Goal: Task Accomplishment & Management: Use online tool/utility

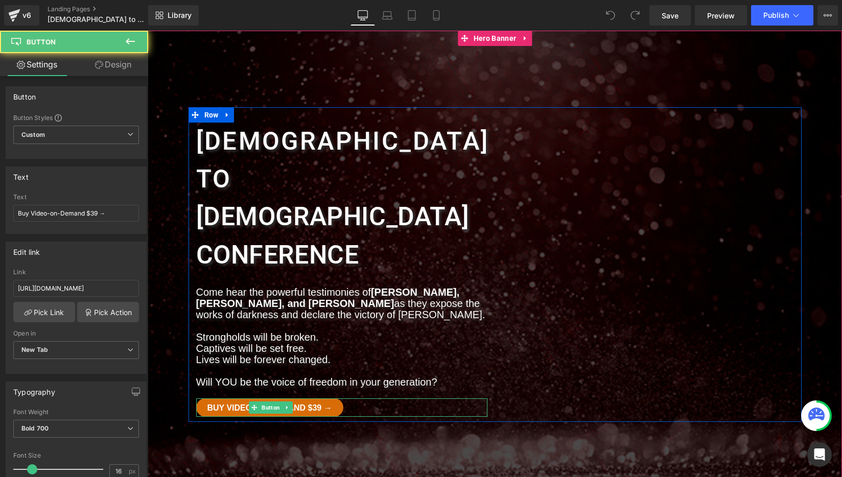
click at [307, 404] on span "Buy Video-on-Demand $39 →" at bounding box center [269, 408] width 125 height 8
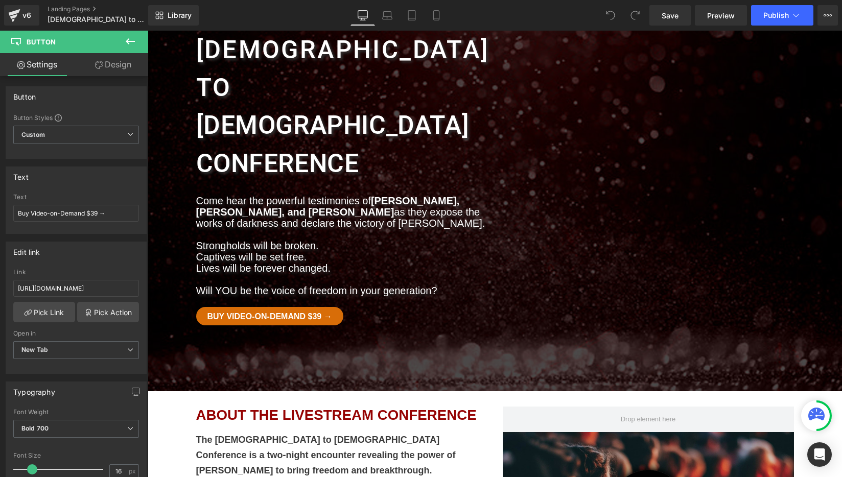
scroll to position [88, 0]
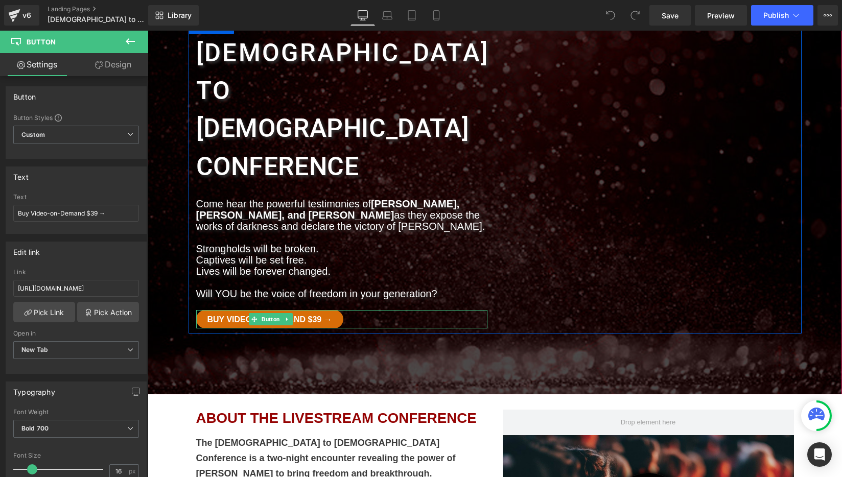
click at [317, 316] on span "Buy Video-on-Demand $39 →" at bounding box center [269, 320] width 125 height 8
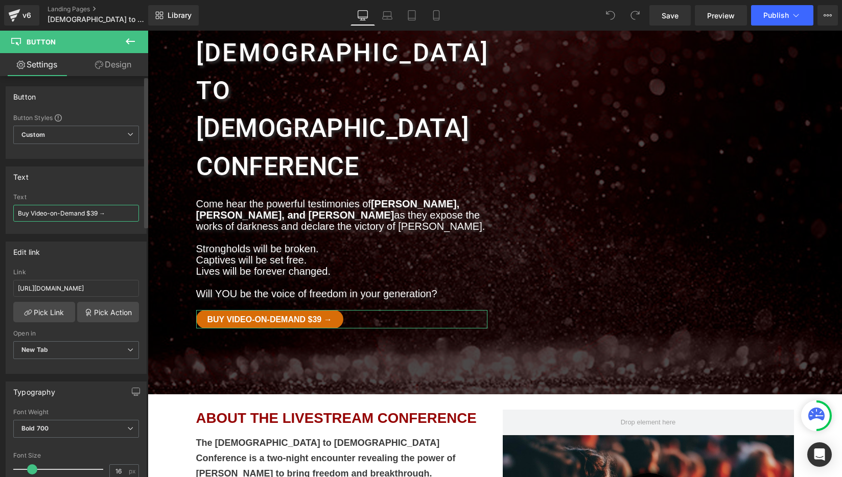
drag, startPoint x: 84, startPoint y: 214, endPoint x: 10, endPoint y: 213, distance: 74.6
click at [10, 213] on div "Buy Video-on-Demand $39 → Text Buy Video-on-Demand $39 →" at bounding box center [76, 214] width 140 height 40
type input "Sign Up [DATE] $39 →"
click at [57, 289] on input "[URL][DOMAIN_NAME]" at bounding box center [76, 288] width 126 height 17
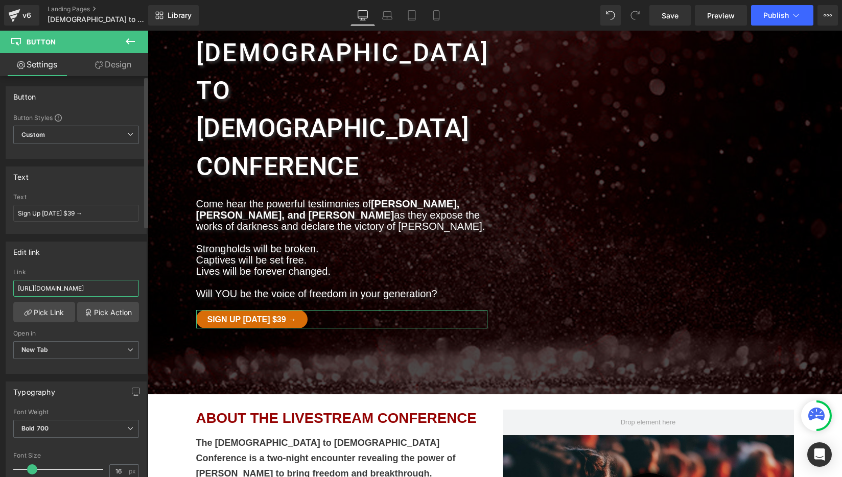
click at [57, 289] on input "[URL][DOMAIN_NAME]" at bounding box center [76, 288] width 126 height 17
click at [46, 309] on link "Pick Link" at bounding box center [44, 312] width 62 height 20
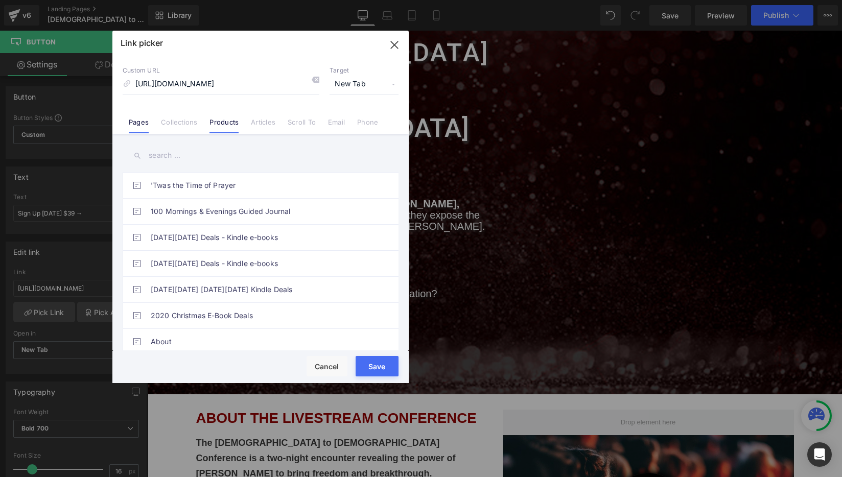
click at [216, 125] on link "Products" at bounding box center [223, 125] width 29 height 15
click at [179, 156] on input "text" at bounding box center [261, 155] width 276 height 23
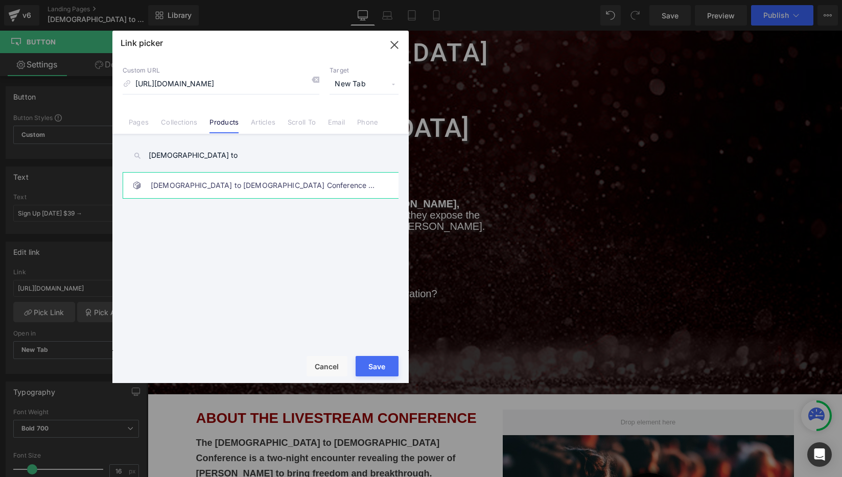
type input "[DEMOGRAPHIC_DATA] to"
click at [230, 188] on link "[DEMOGRAPHIC_DATA] to [DEMOGRAPHIC_DATA] Conference and Book Bundle" at bounding box center [263, 186] width 225 height 26
type input "/products/witchcraft-to-[PERSON_NAME]-conference-and-book-bundle"
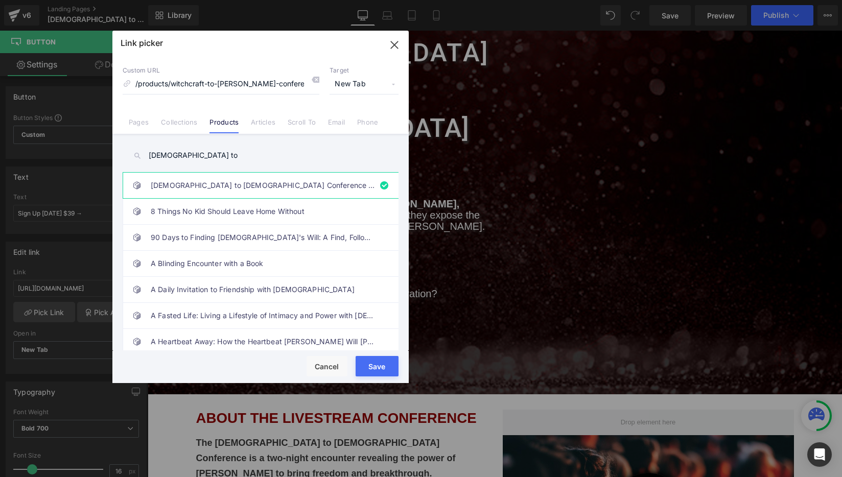
click at [386, 368] on button "Save" at bounding box center [376, 366] width 43 height 20
type input "/products/witchcraft-to-[PERSON_NAME]-conference-and-book-bundle"
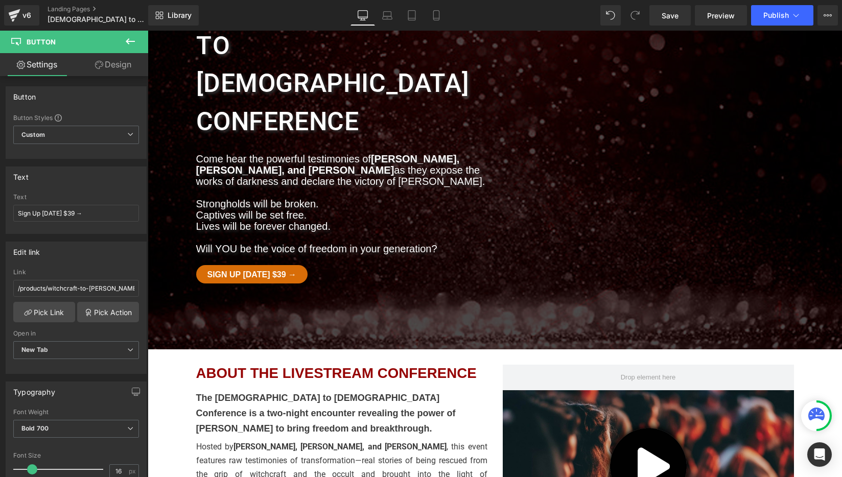
scroll to position [128, 0]
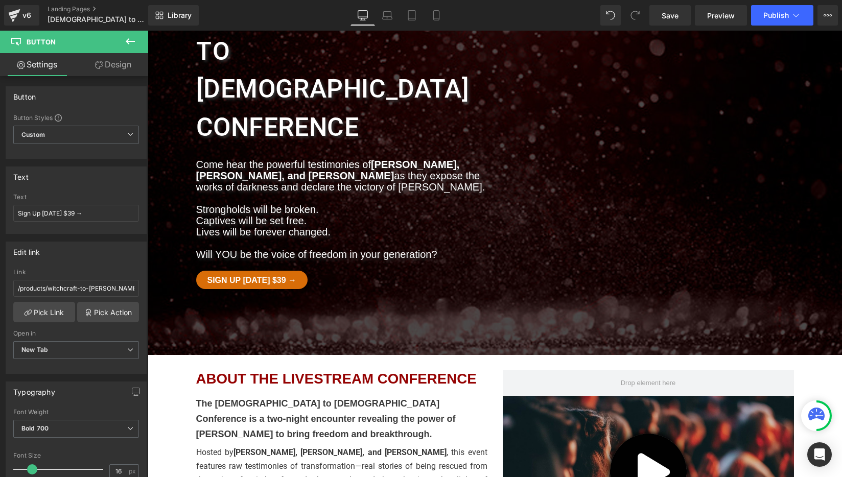
click at [260, 271] on div "Sign Up [DATE] $39 → Button" at bounding box center [341, 280] width 291 height 18
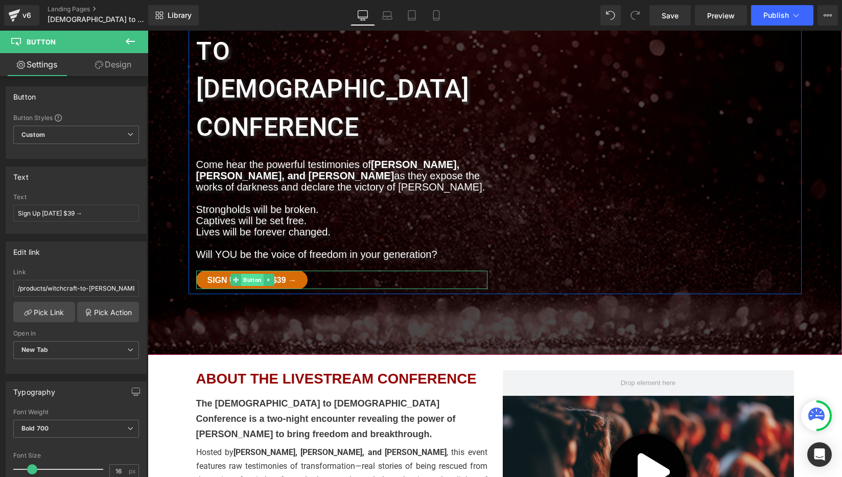
click at [248, 274] on span "Button" at bounding box center [252, 280] width 22 height 12
click at [271, 277] on icon at bounding box center [269, 280] width 6 height 6
click at [264, 277] on icon at bounding box center [263, 280] width 6 height 6
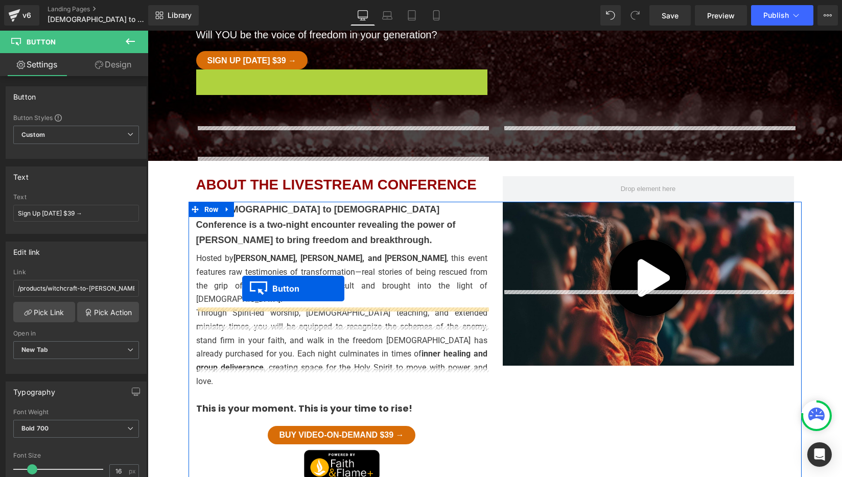
scroll to position [345, 0]
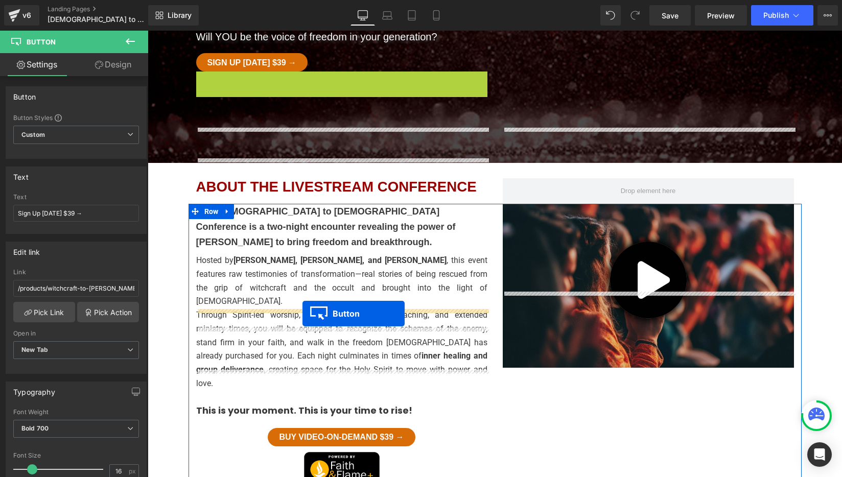
drag, startPoint x: 239, startPoint y: 224, endPoint x: 300, endPoint y: 314, distance: 109.1
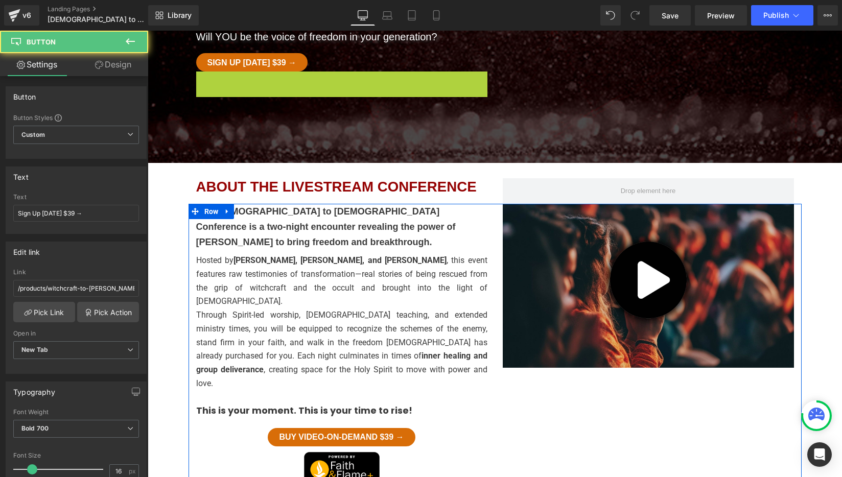
scroll to position [343, 0]
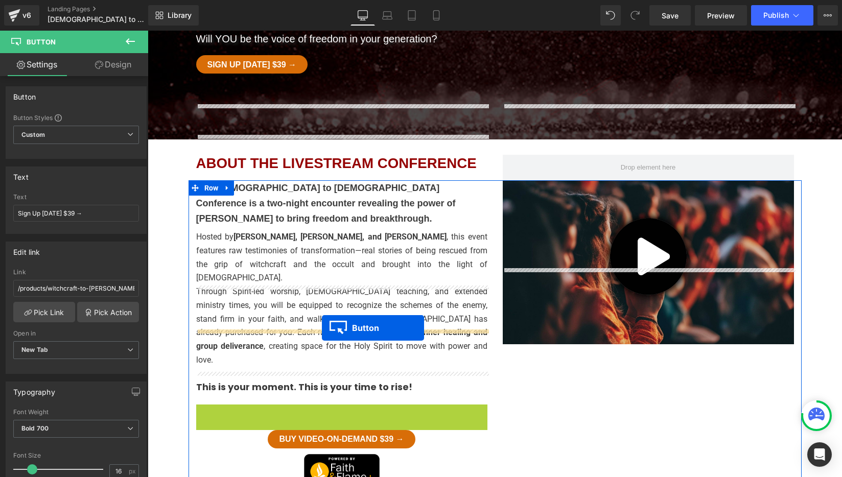
drag, startPoint x: 237, startPoint y: 294, endPoint x: 322, endPoint y: 328, distance: 91.2
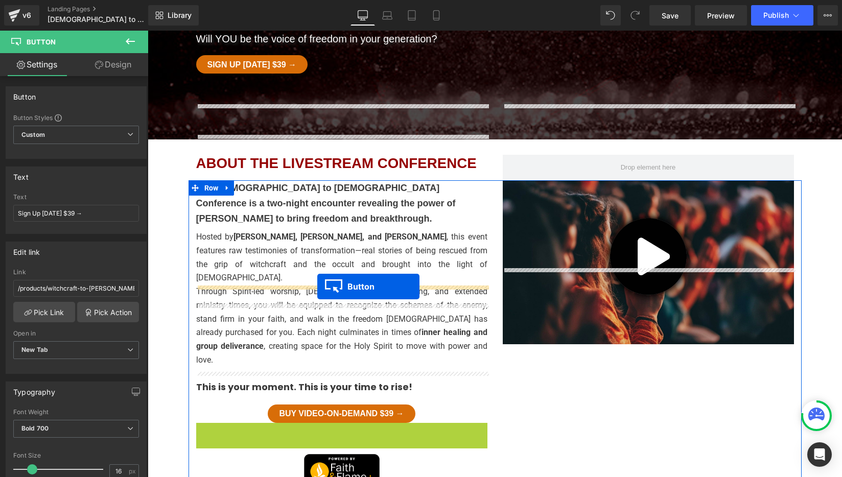
drag, startPoint x: 234, startPoint y: 314, endPoint x: 317, endPoint y: 287, distance: 87.2
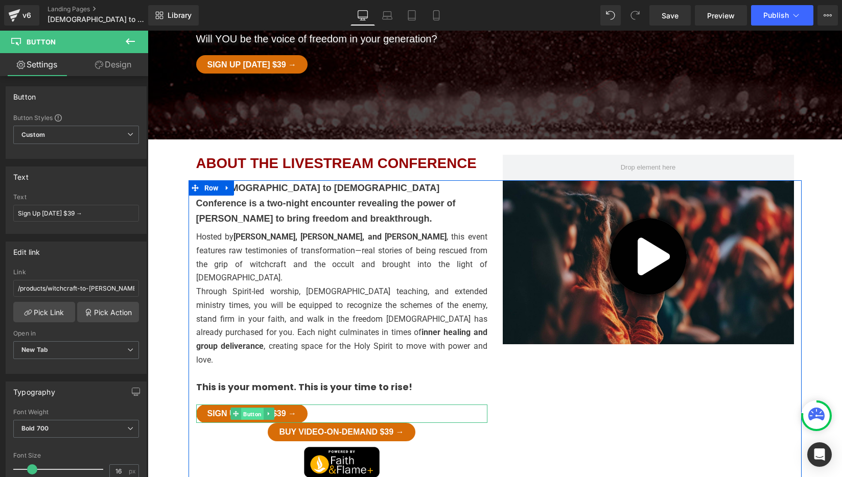
click at [253, 408] on span "Button" at bounding box center [252, 414] width 22 height 12
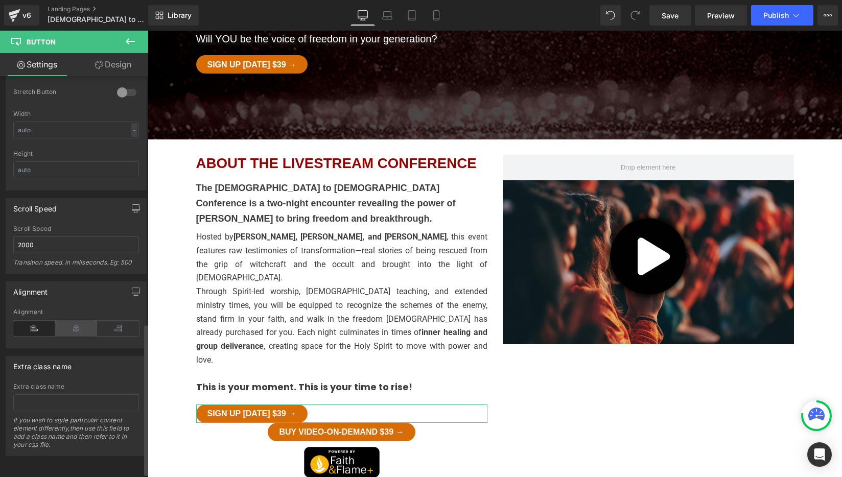
scroll to position [666, 0]
click at [78, 321] on icon at bounding box center [76, 328] width 42 height 15
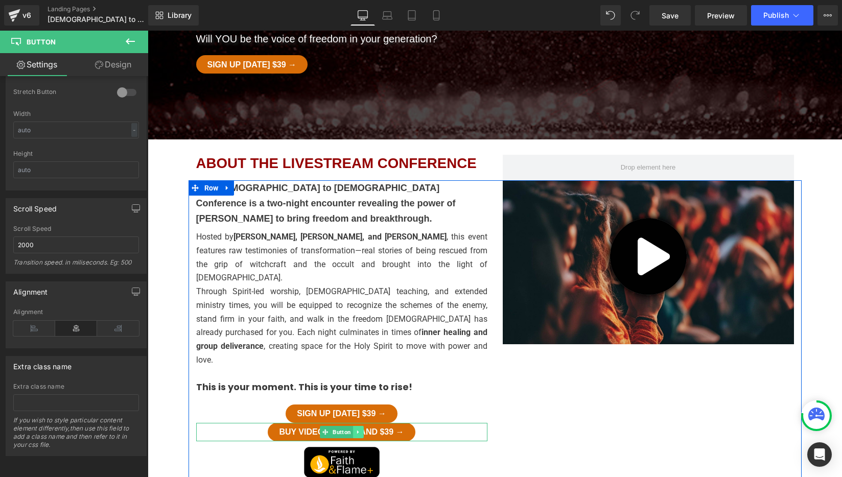
click at [359, 429] on icon at bounding box center [358, 432] width 6 height 6
click at [364, 429] on icon at bounding box center [364, 432] width 6 height 6
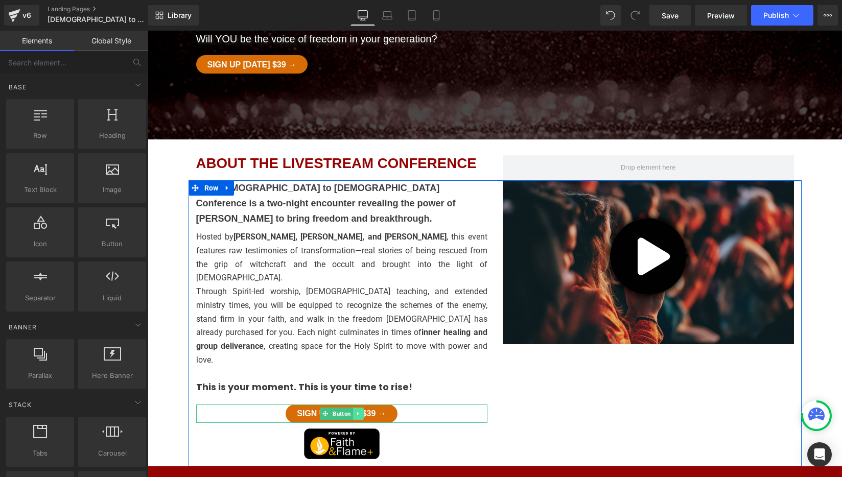
click at [360, 411] on icon at bounding box center [358, 414] width 6 height 6
click at [348, 408] on link at bounding box center [352, 414] width 11 height 12
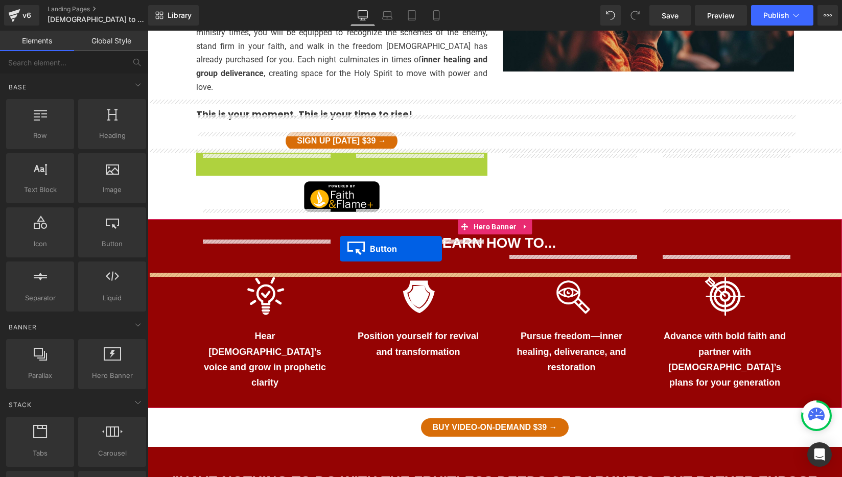
scroll to position [612, 0]
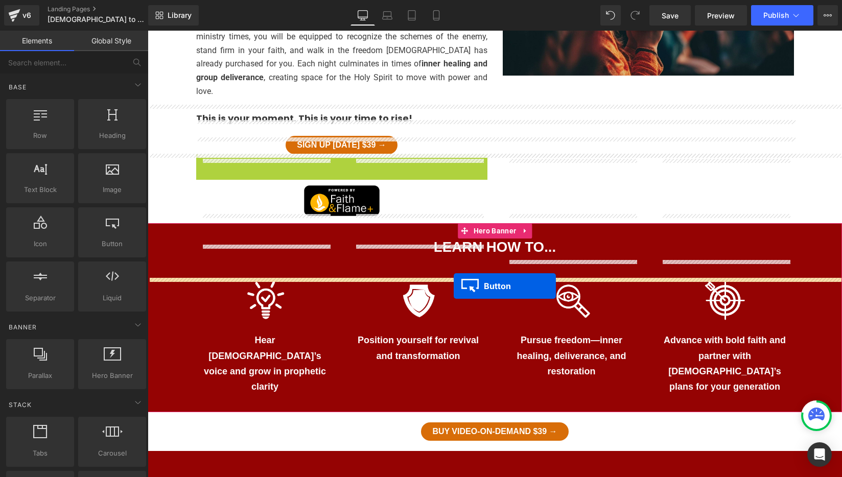
drag, startPoint x: 324, startPoint y: 313, endPoint x: 454, endPoint y: 286, distance: 132.5
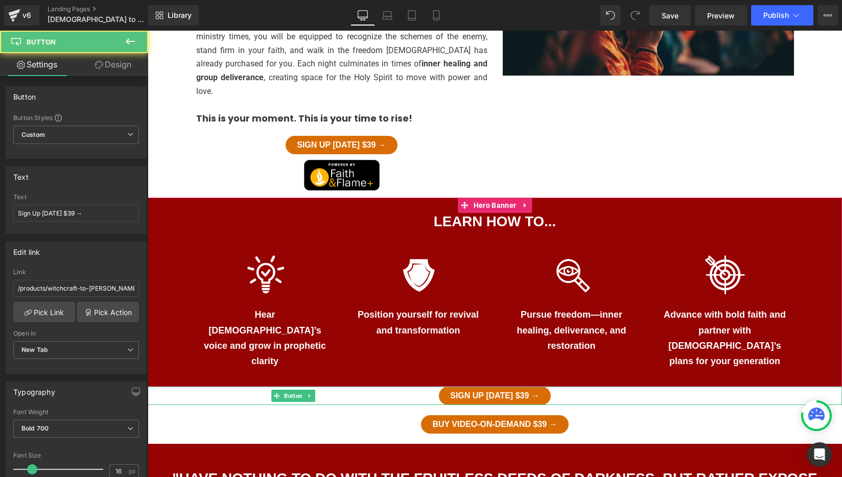
scroll to position [611, 0]
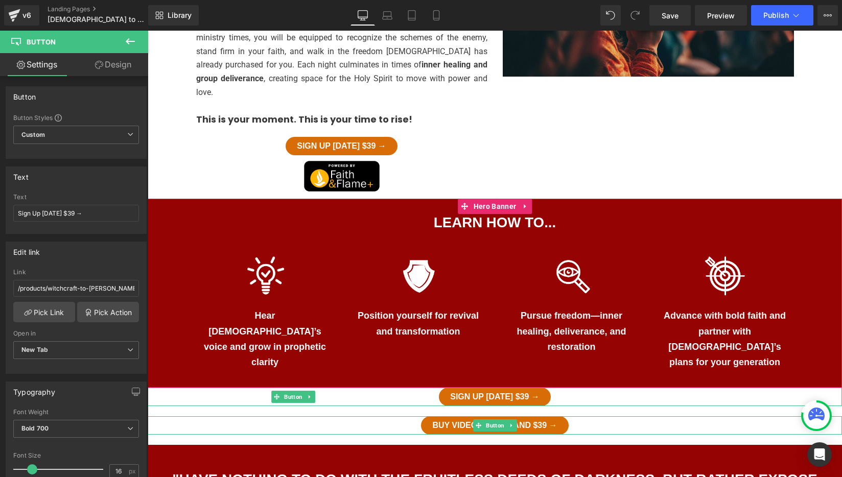
click at [410, 416] on div "Buy Video-on-Demand $39 →" at bounding box center [495, 425] width 694 height 18
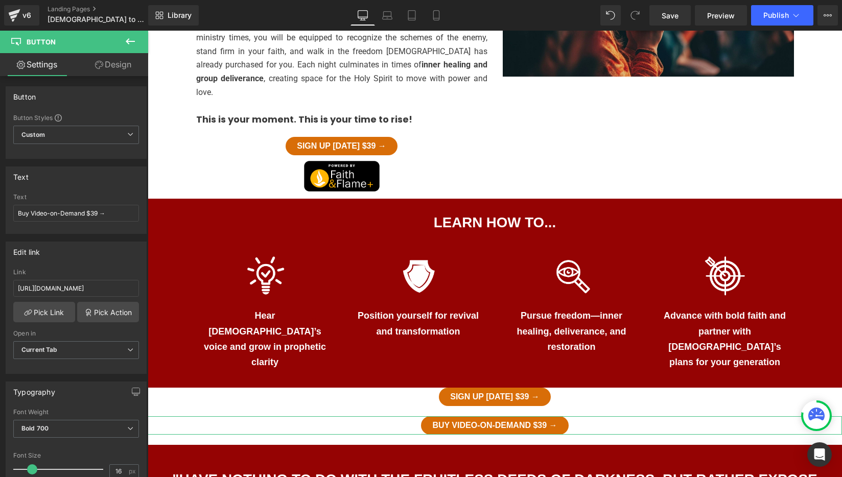
click at [124, 65] on link "Design" at bounding box center [113, 64] width 74 height 23
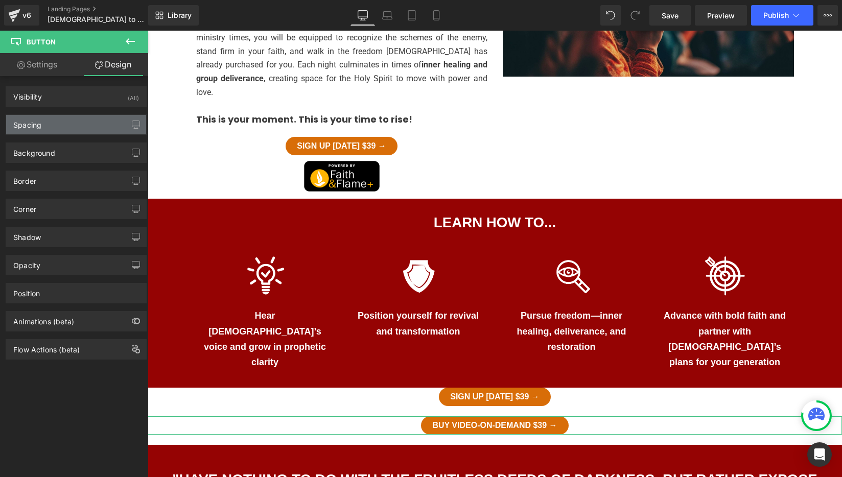
click at [60, 126] on div "Spacing" at bounding box center [76, 124] width 140 height 19
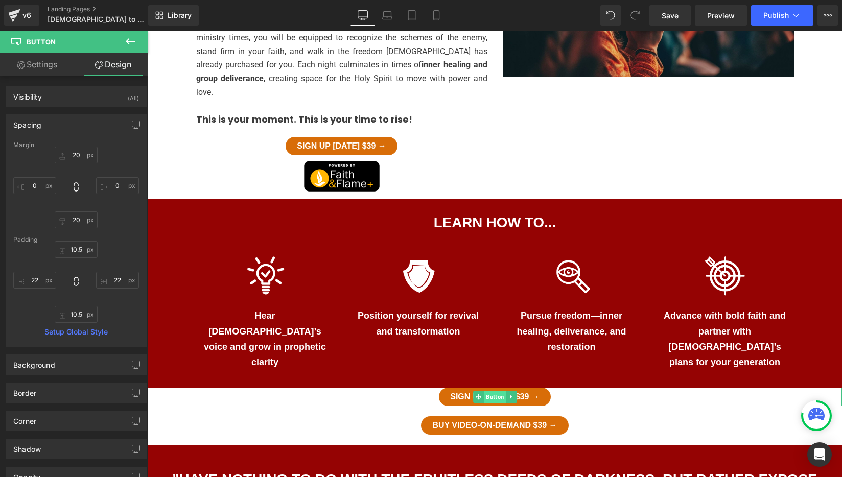
click at [493, 391] on span "Button" at bounding box center [495, 397] width 22 height 12
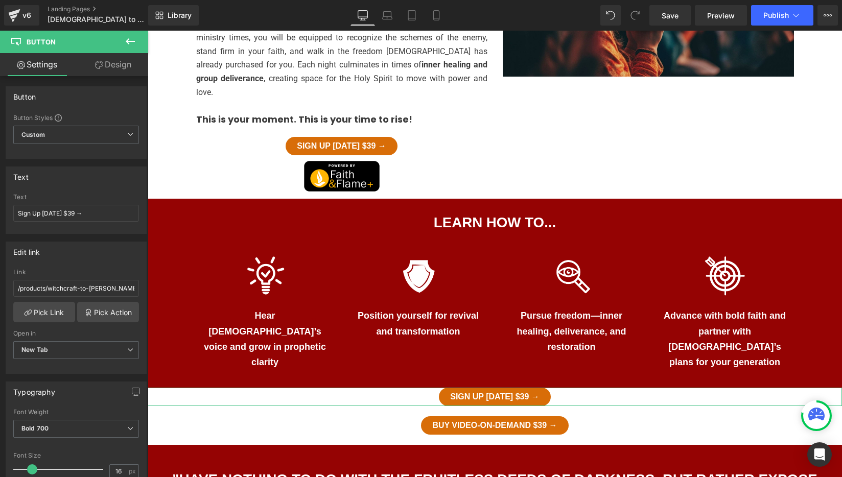
click at [114, 73] on link "Design" at bounding box center [113, 64] width 74 height 23
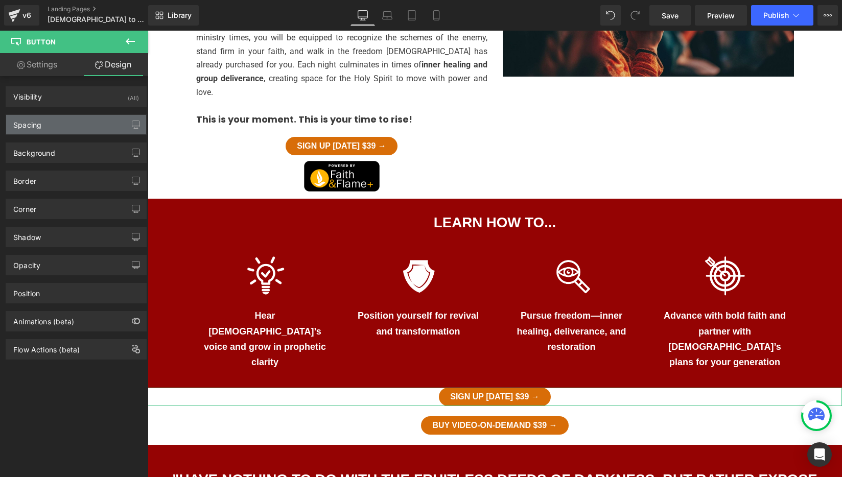
click at [51, 122] on div "Spacing" at bounding box center [76, 124] width 140 height 19
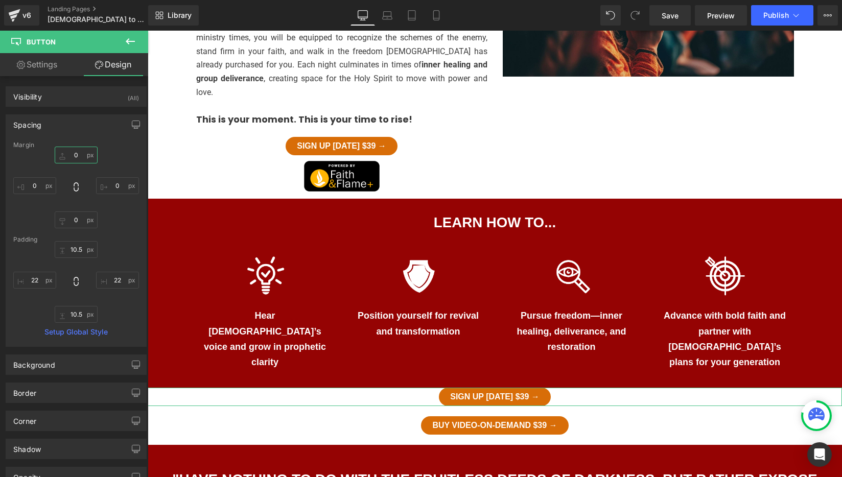
click at [71, 153] on input "0" at bounding box center [76, 155] width 43 height 17
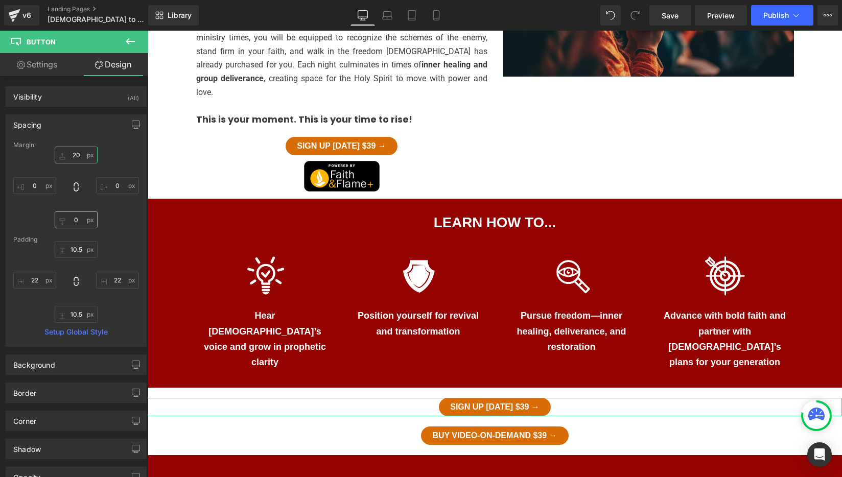
type input "20"
click at [73, 221] on input "0" at bounding box center [76, 219] width 43 height 17
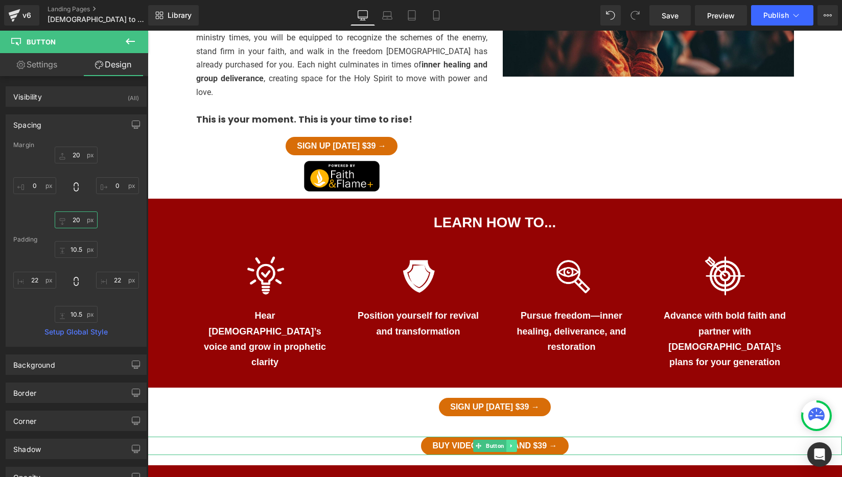
type input "20"
click at [512, 443] on icon at bounding box center [511, 446] width 6 height 6
click at [518, 443] on icon at bounding box center [517, 446] width 6 height 6
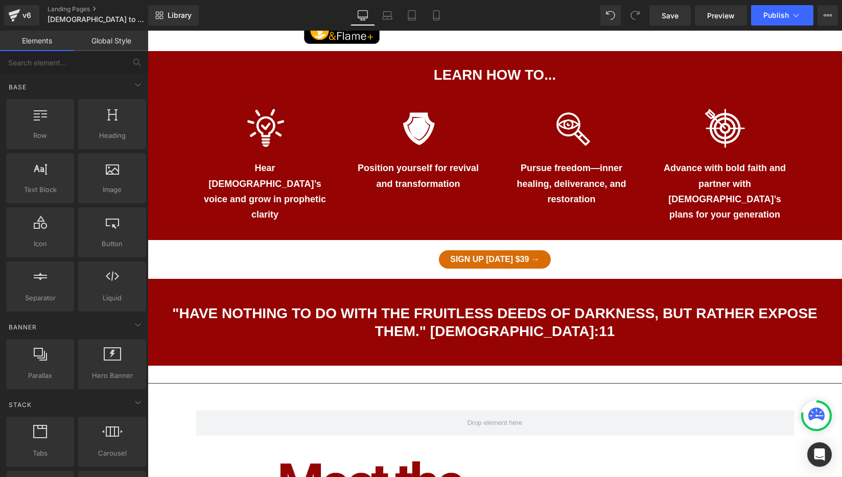
scroll to position [753, 0]
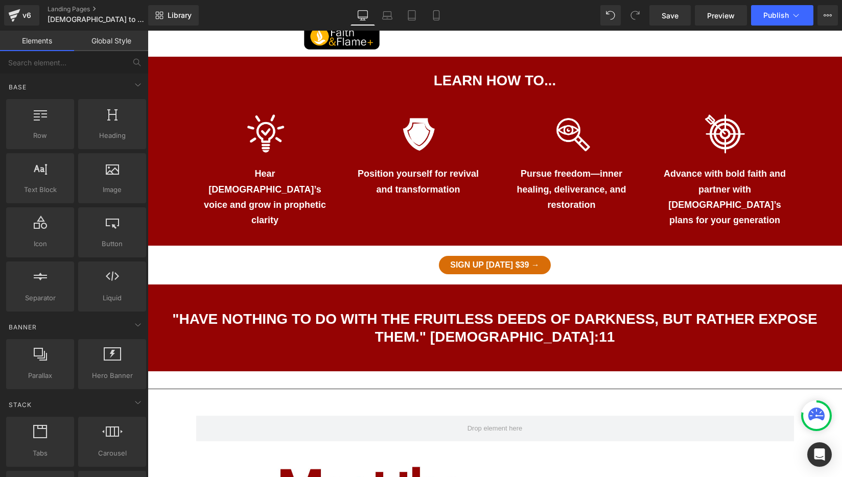
click at [512, 262] on icon at bounding box center [511, 265] width 6 height 6
click at [506, 262] on icon at bounding box center [506, 265] width 6 height 6
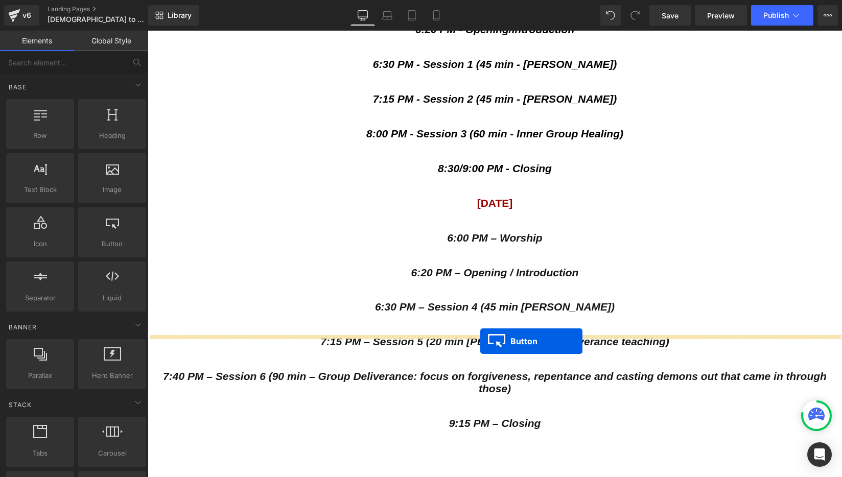
drag, startPoint x: 479, startPoint y: 171, endPoint x: 480, endPoint y: 342, distance: 171.6
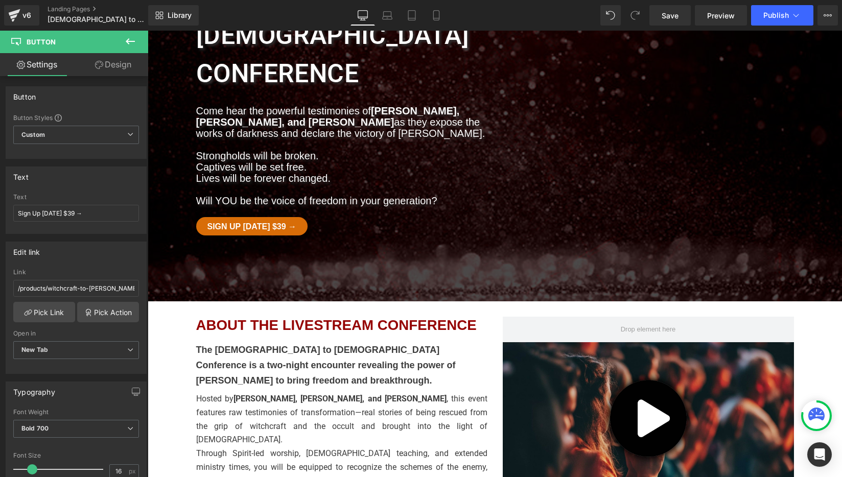
scroll to position [0, 0]
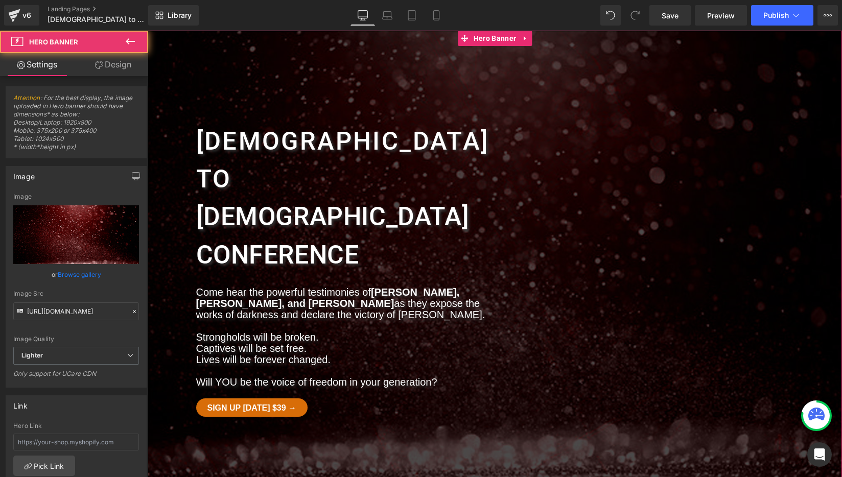
click at [540, 353] on div at bounding box center [495, 257] width 694 height 452
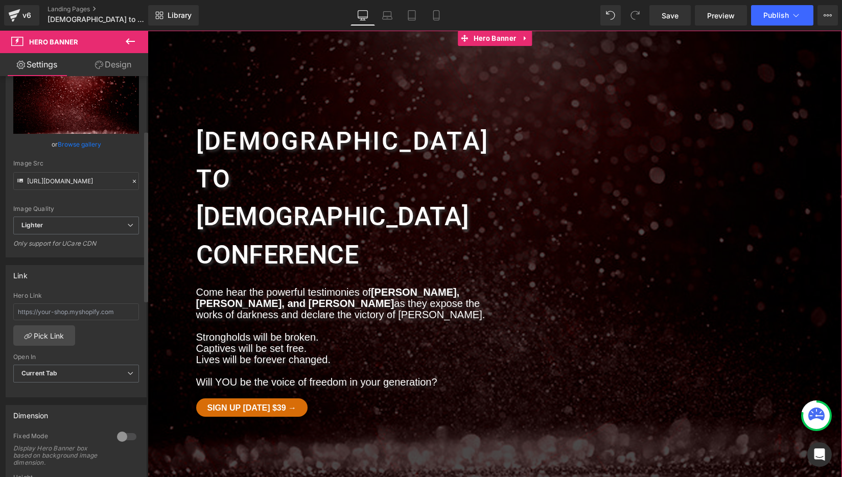
scroll to position [138, 0]
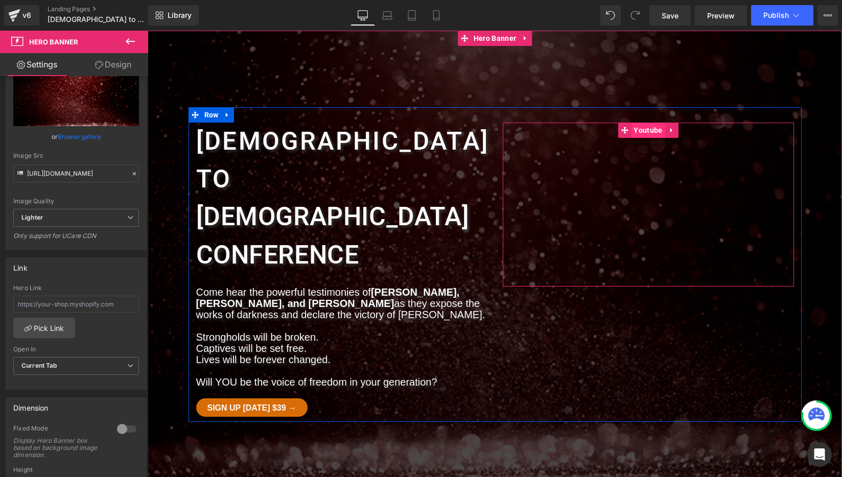
click at [651, 128] on span "Youtube" at bounding box center [648, 130] width 34 height 15
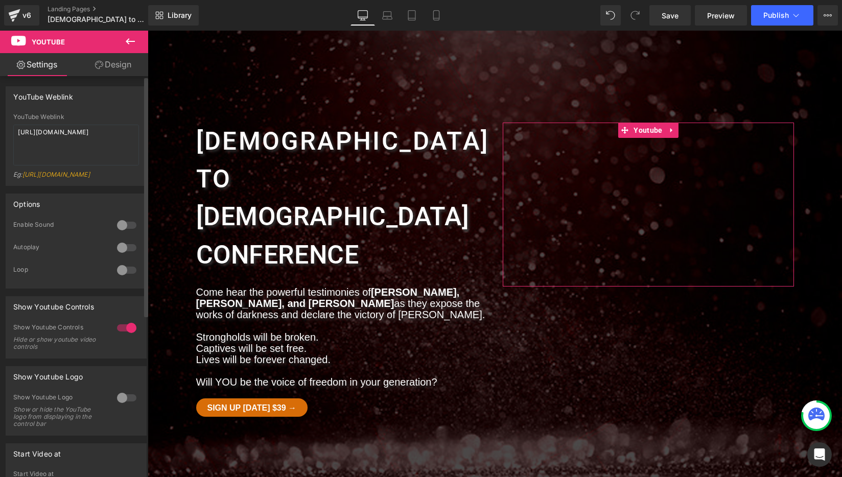
drag, startPoint x: 118, startPoint y: 278, endPoint x: 120, endPoint y: 273, distance: 5.2
click at [118, 278] on div at bounding box center [126, 270] width 25 height 16
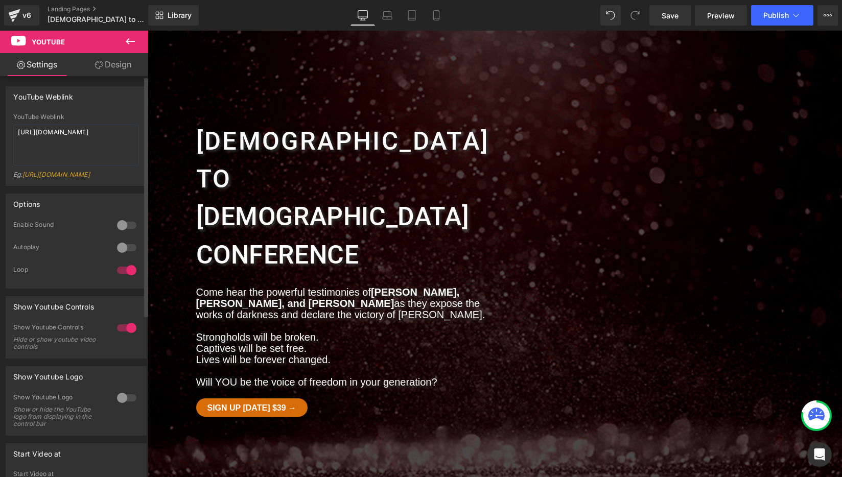
click at [119, 256] on div at bounding box center [126, 248] width 25 height 16
click at [125, 336] on div at bounding box center [126, 328] width 25 height 16
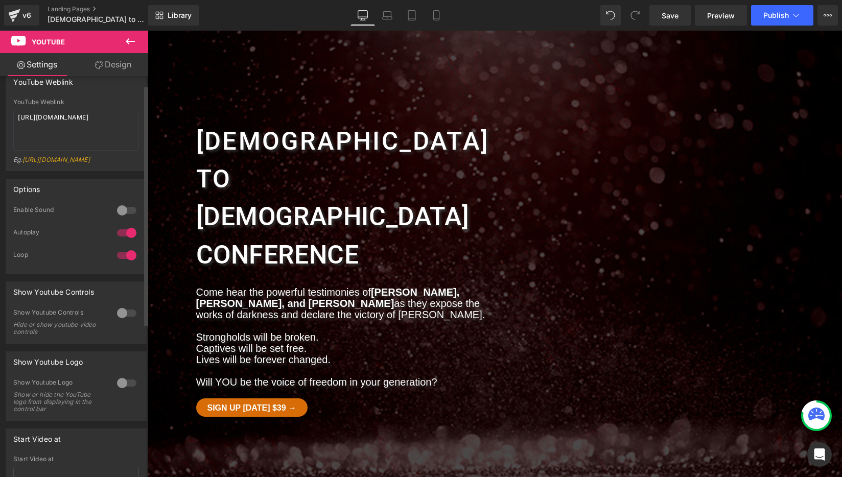
scroll to position [13, 0]
click at [117, 220] on div at bounding box center [126, 212] width 25 height 16
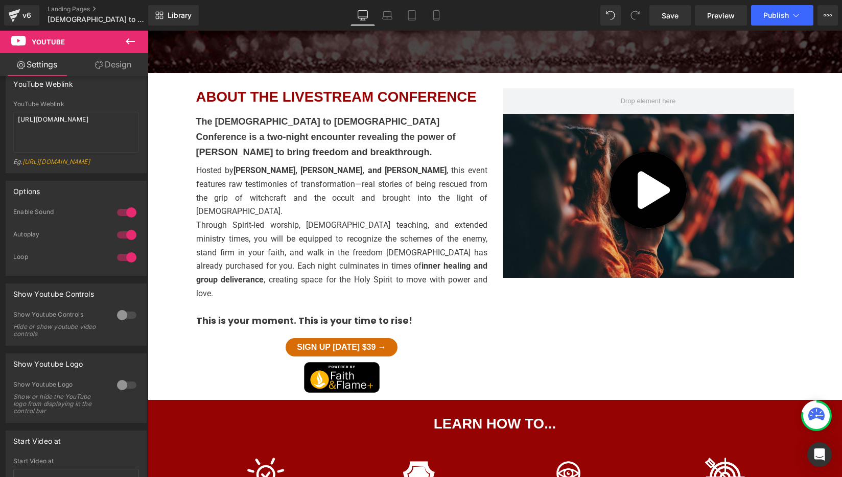
scroll to position [412, 0]
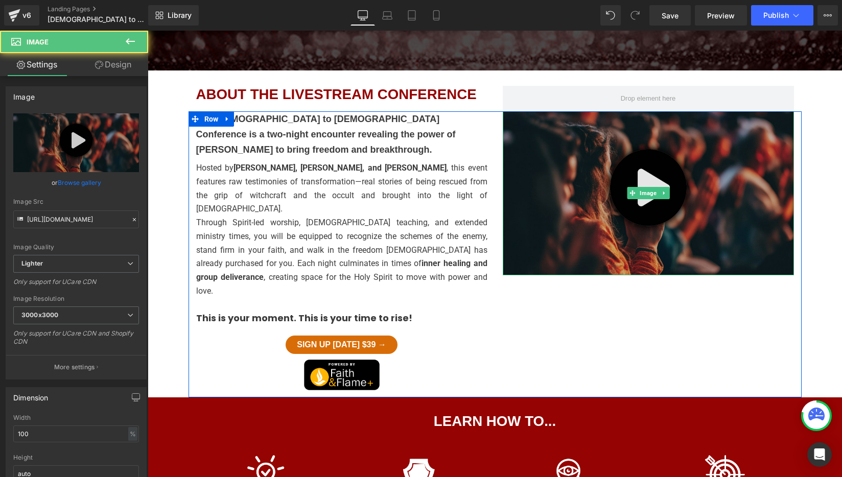
click at [648, 140] on img at bounding box center [648, 193] width 291 height 164
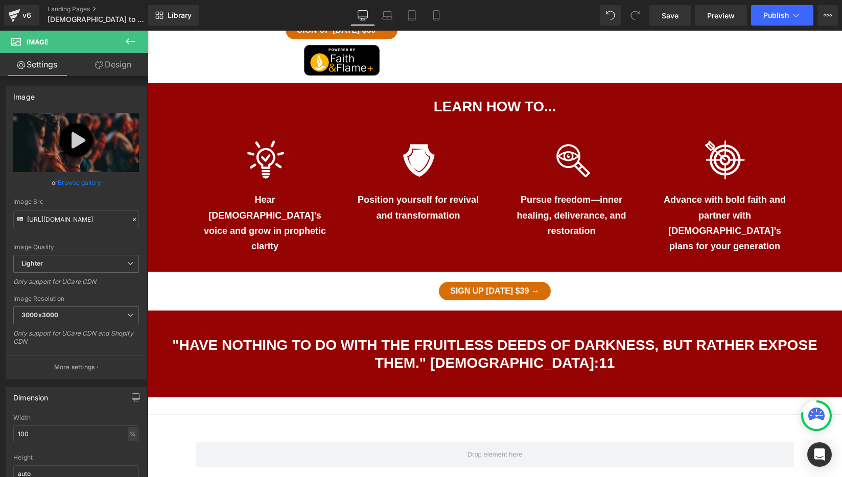
scroll to position [737, 0]
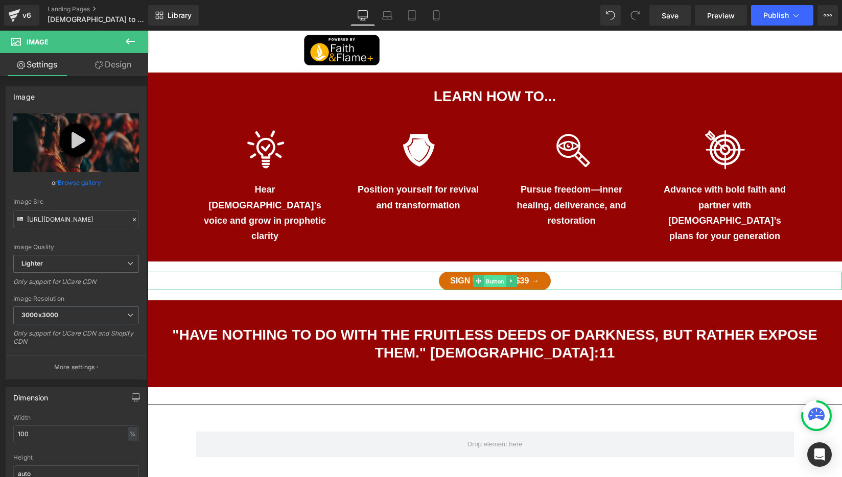
click at [480, 275] on link "Button" at bounding box center [489, 281] width 33 height 12
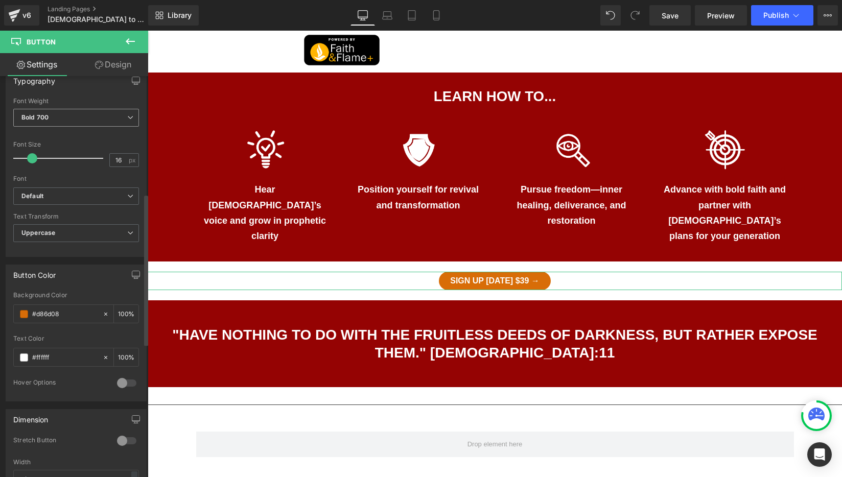
scroll to position [311, 0]
type input "19"
click at [35, 158] on span at bounding box center [35, 158] width 10 height 10
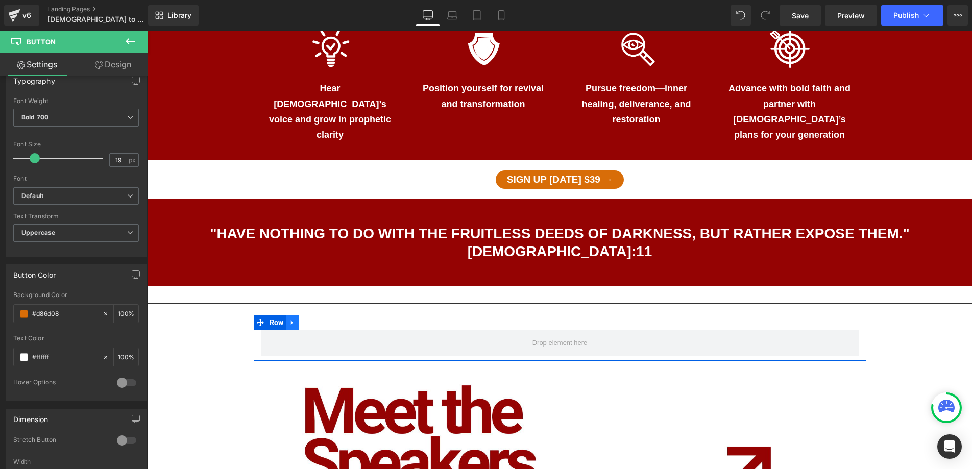
click at [292, 320] on icon at bounding box center [292, 322] width 2 height 5
click at [318, 319] on icon at bounding box center [319, 322] width 7 height 7
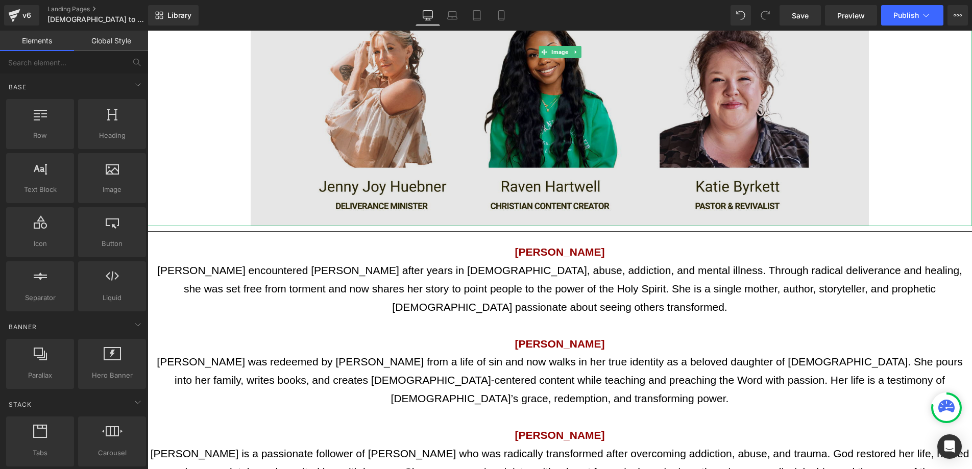
scroll to position [1278, 0]
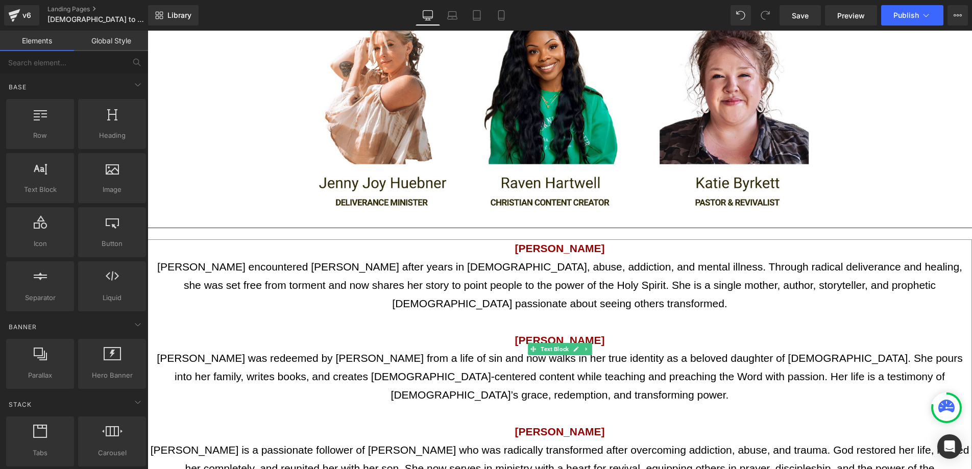
click at [432, 313] on p at bounding box center [560, 322] width 825 height 18
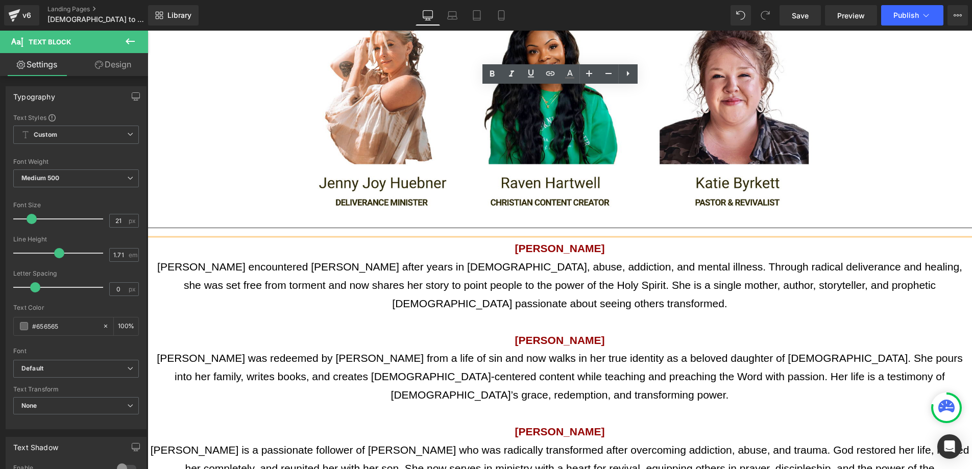
click at [570, 349] on p "[PERSON_NAME] was redeemed by [PERSON_NAME] from a life of sin and now walks in…" at bounding box center [560, 376] width 825 height 55
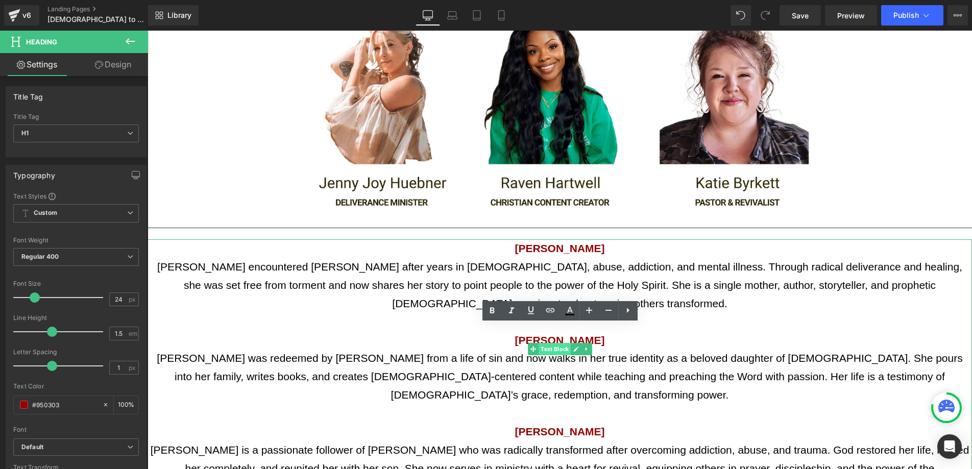
click at [556, 343] on span "Text Block" at bounding box center [555, 349] width 32 height 12
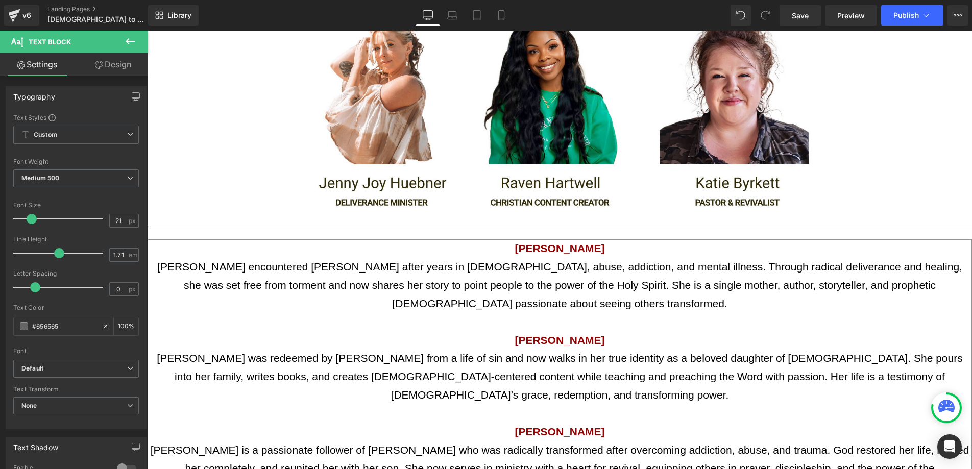
click at [108, 64] on link "Design" at bounding box center [113, 64] width 74 height 23
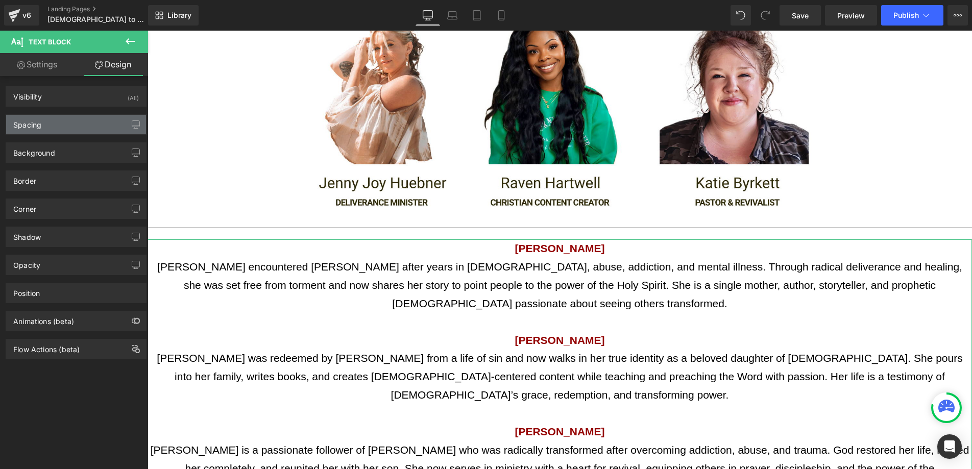
click at [43, 124] on div "Spacing" at bounding box center [76, 124] width 140 height 19
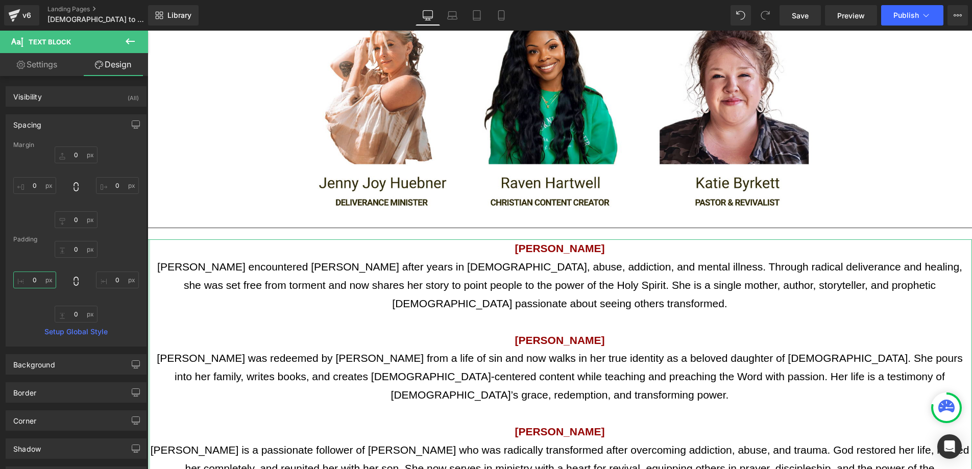
click at [32, 278] on input "0" at bounding box center [34, 280] width 43 height 17
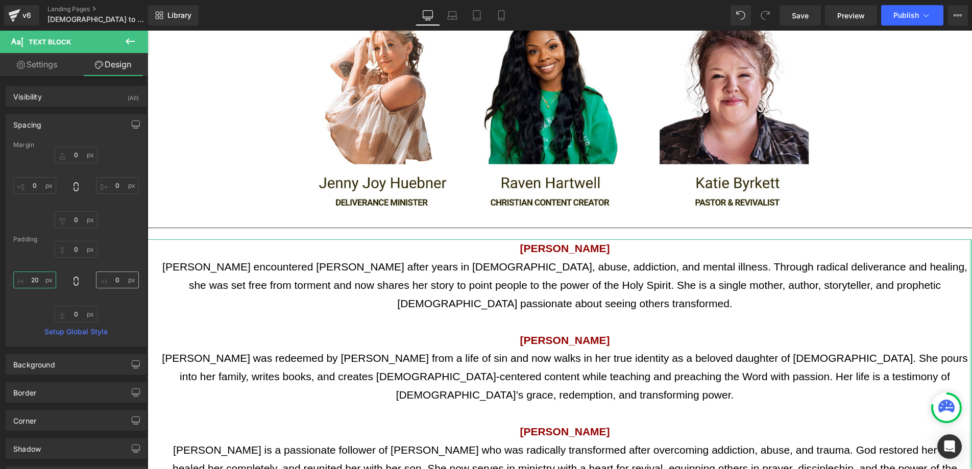
type input "20"
click at [113, 279] on input "0" at bounding box center [117, 280] width 43 height 17
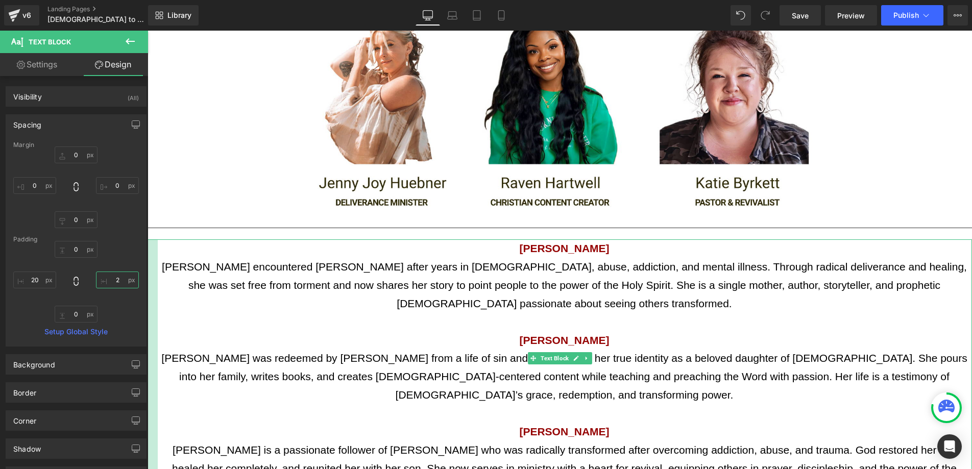
type input "20"
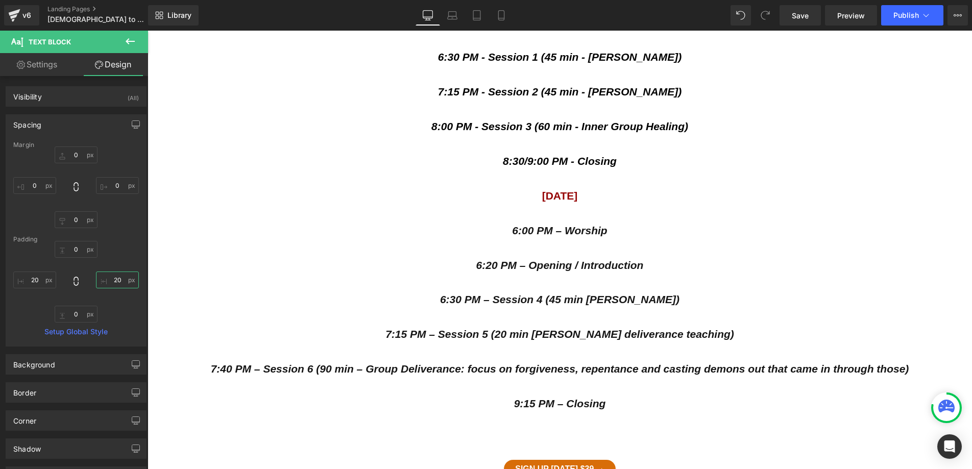
scroll to position [1902, 0]
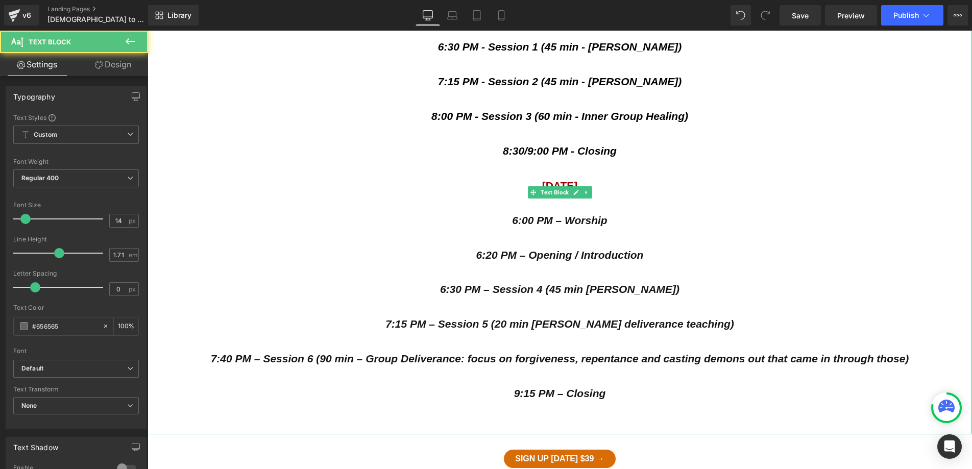
click at [544, 353] on span "7:40 PM – Session 6 (90 min – Group Deliverance: focus on forgiveness, repentan…" at bounding box center [560, 359] width 699 height 12
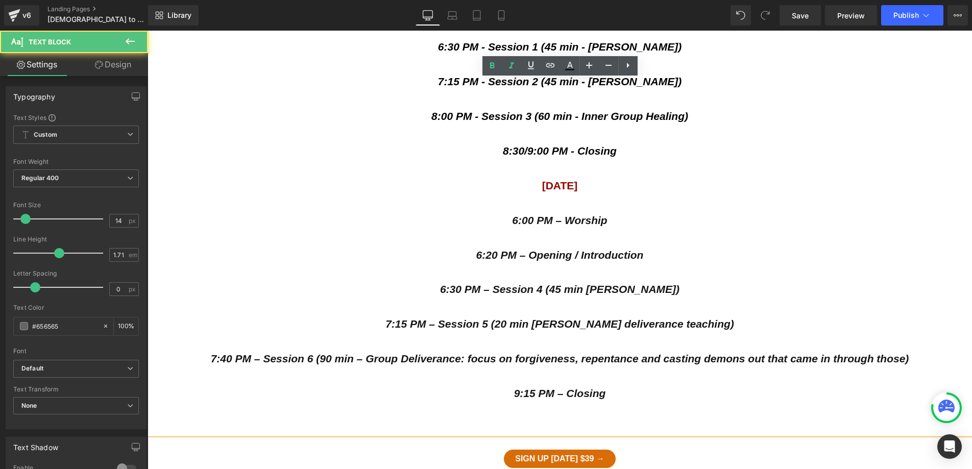
click at [578, 353] on span "7:40 PM – Session 6 (90 min – Group Deliverance: focus on forgiveness, repentan…" at bounding box center [560, 359] width 699 height 12
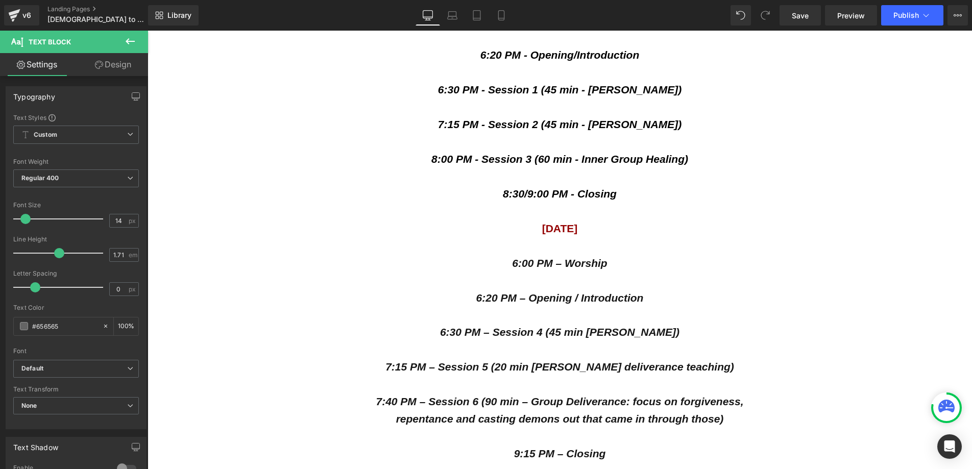
scroll to position [1919, 0]
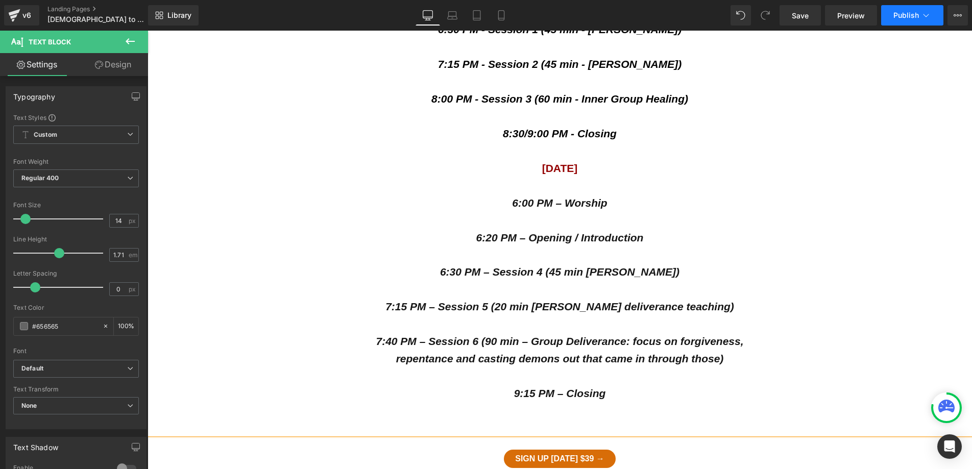
click at [841, 8] on button "Publish" at bounding box center [913, 15] width 62 height 20
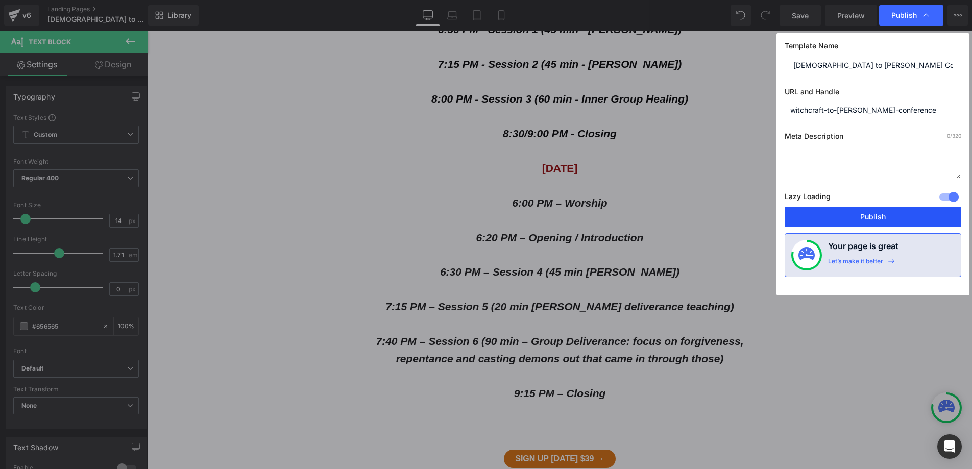
click at [841, 219] on button "Publish" at bounding box center [873, 217] width 177 height 20
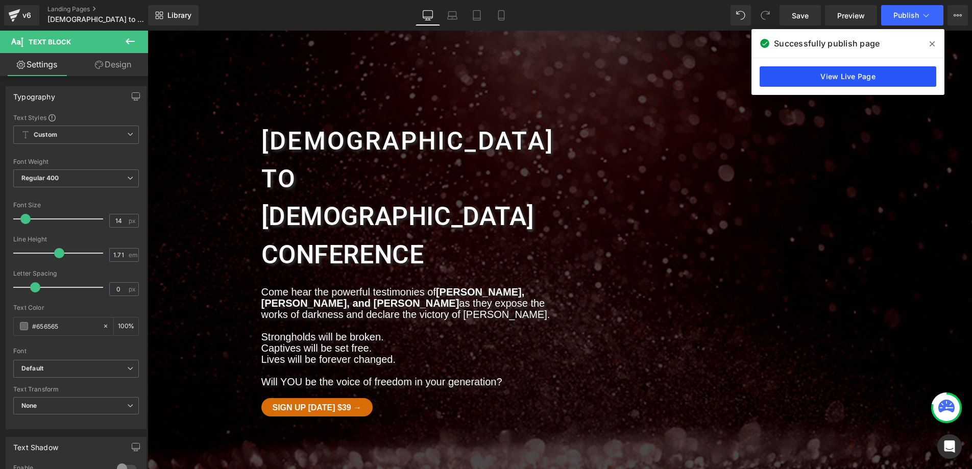
click at [841, 75] on link "View Live Page" at bounding box center [848, 76] width 177 height 20
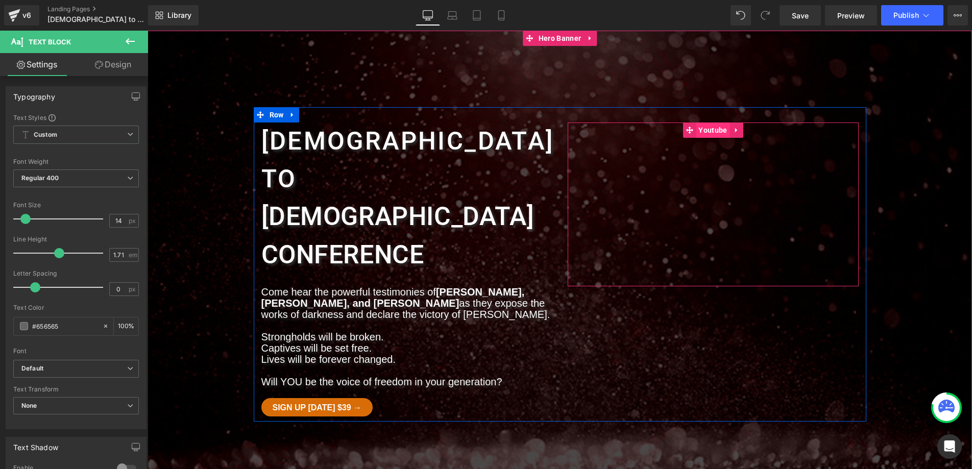
click at [707, 124] on span "Youtube" at bounding box center [713, 130] width 34 height 15
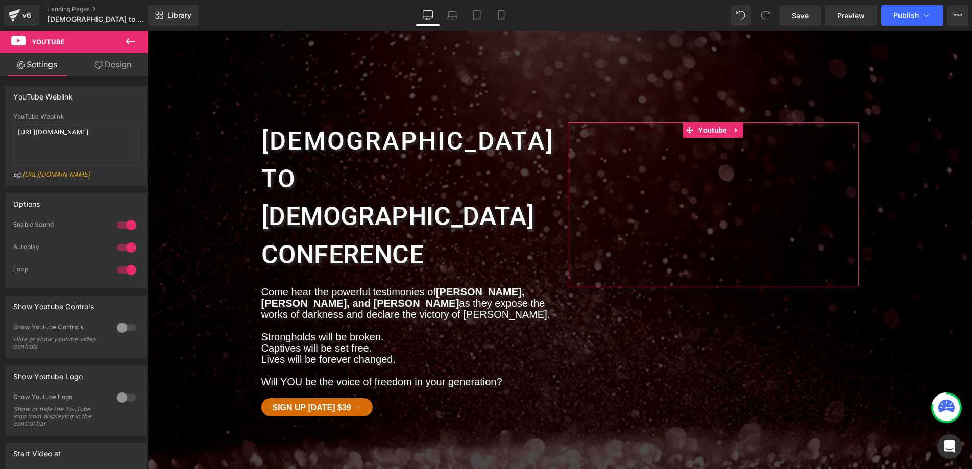
click at [108, 60] on link "Design" at bounding box center [113, 64] width 74 height 23
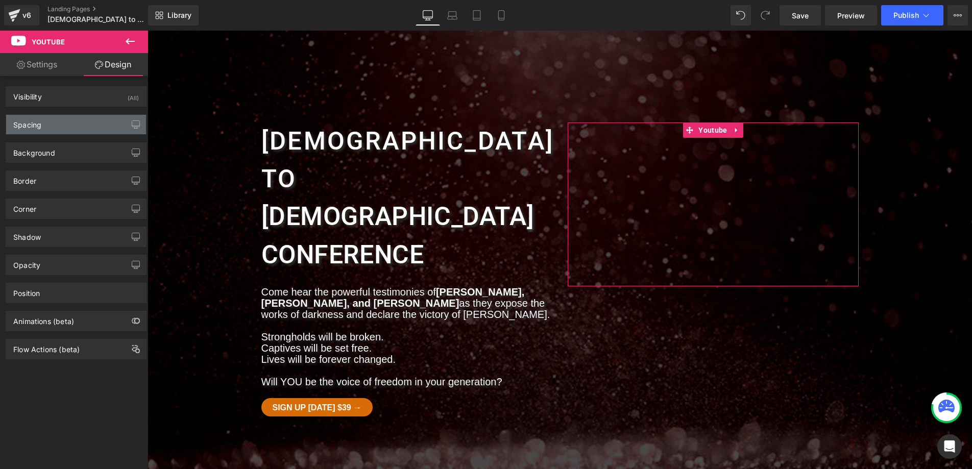
click at [37, 122] on div "Spacing" at bounding box center [27, 122] width 28 height 14
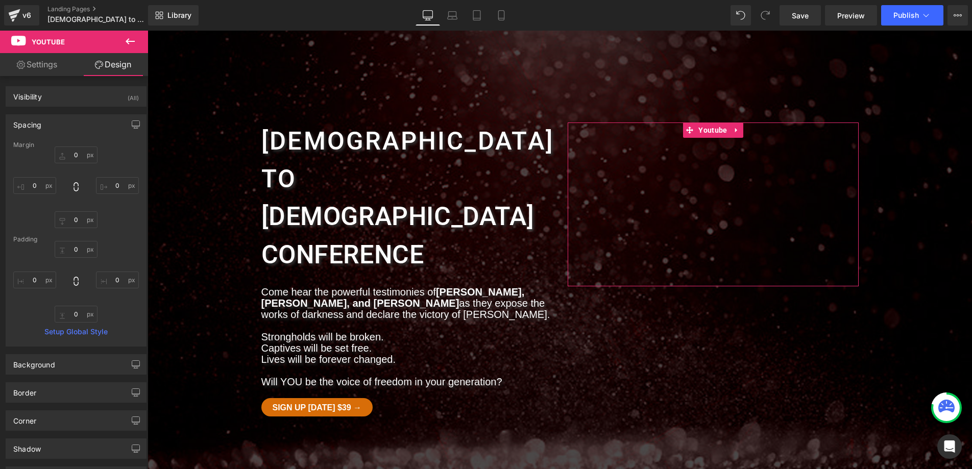
click at [42, 61] on link "Settings" at bounding box center [37, 64] width 74 height 23
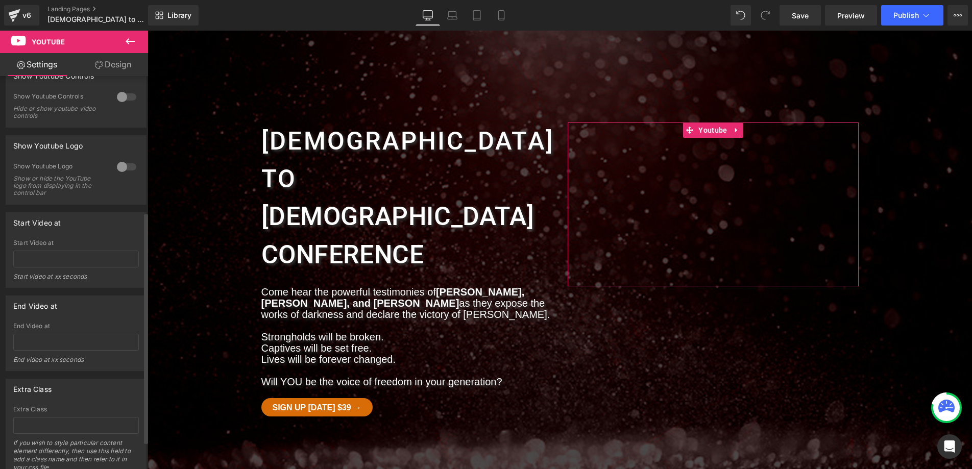
scroll to position [278, 0]
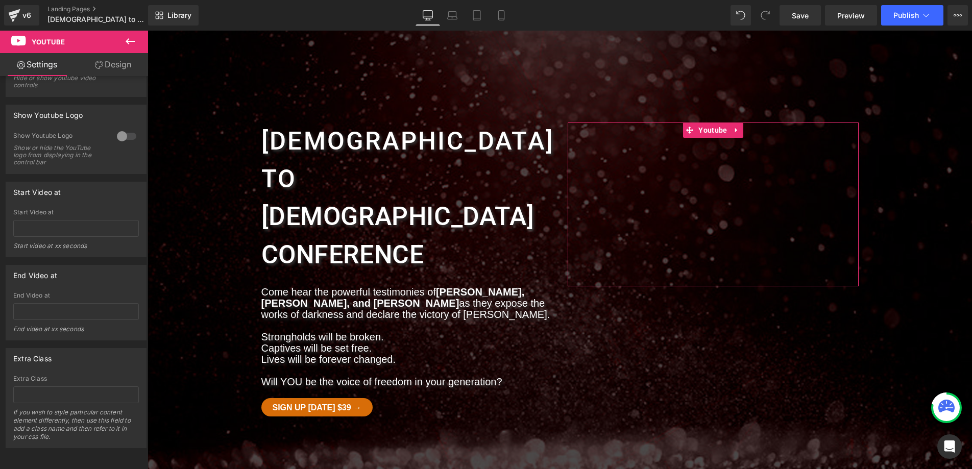
click at [119, 64] on link "Design" at bounding box center [113, 64] width 74 height 23
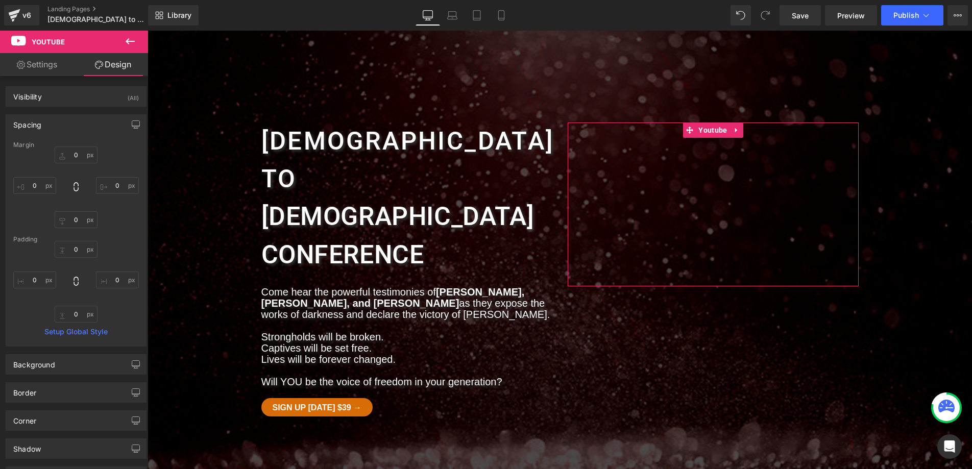
type input "0"
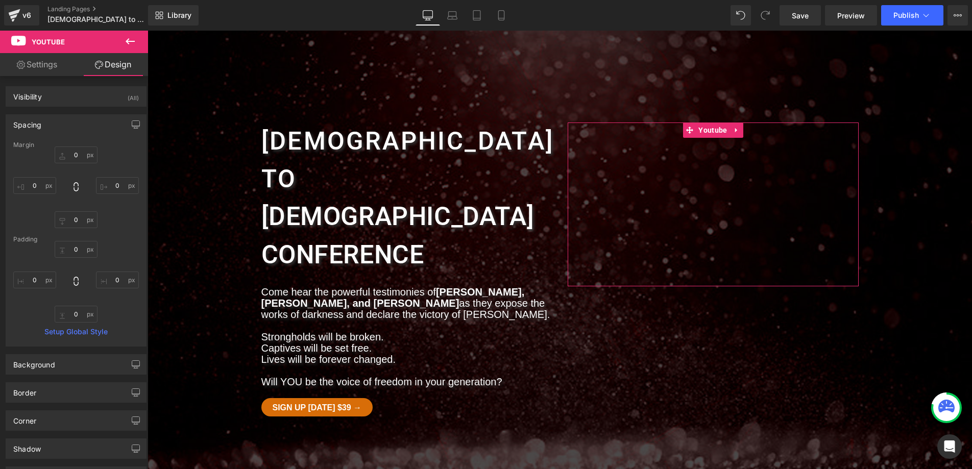
type input "0"
click at [71, 221] on input "0" at bounding box center [76, 219] width 43 height 17
type input "3"
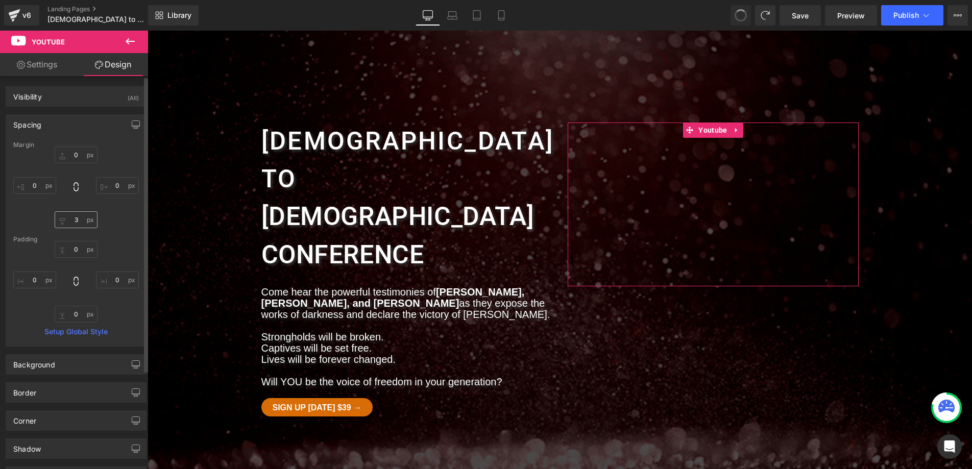
type input "0"
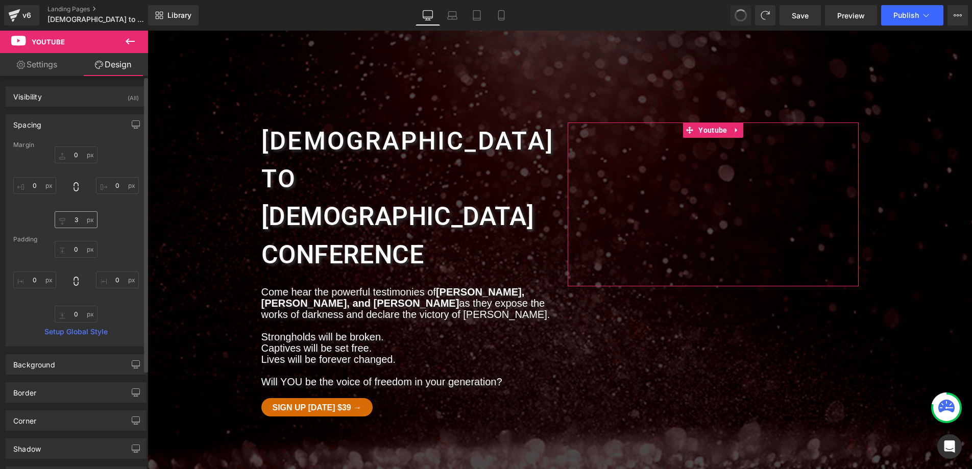
type input "0"
click at [72, 247] on input "0" at bounding box center [76, 249] width 43 height 17
type input "30"
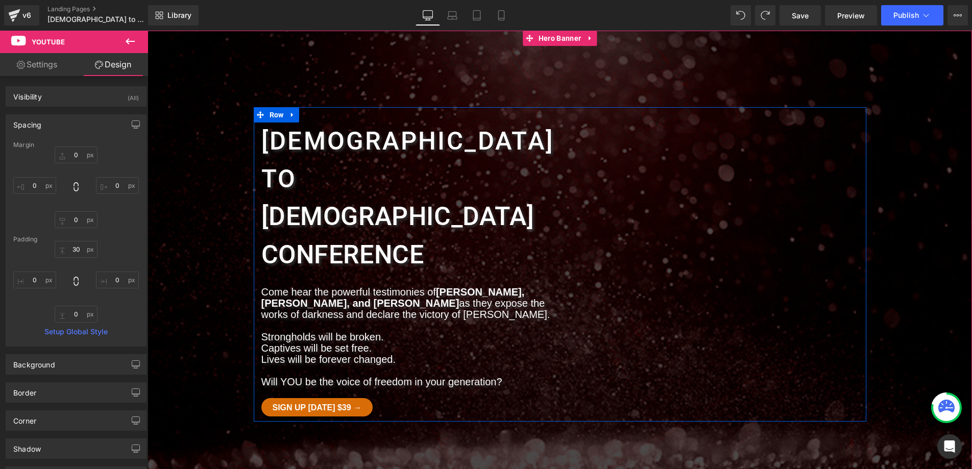
click at [398, 120] on div "[DEMOGRAPHIC_DATA] to Heading [DEMOGRAPHIC_DATA] conference Heading Come hear t…" at bounding box center [560, 264] width 613 height 315
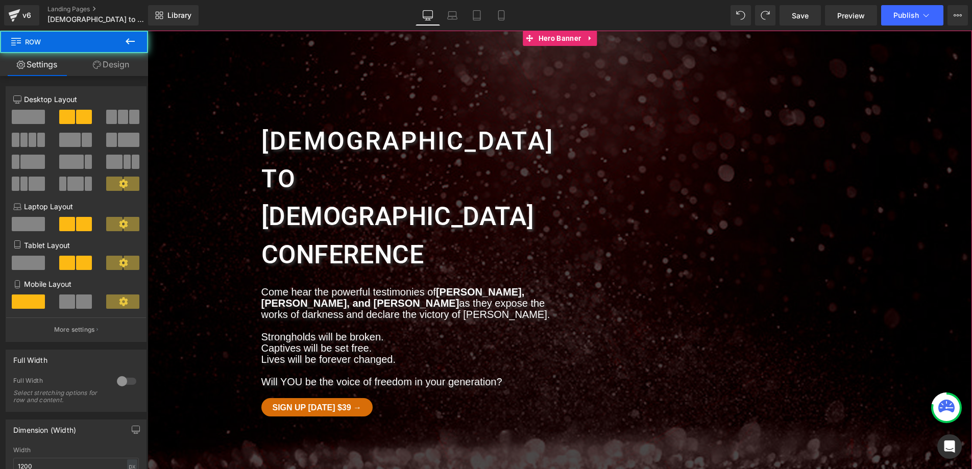
click at [409, 82] on div at bounding box center [560, 257] width 825 height 452
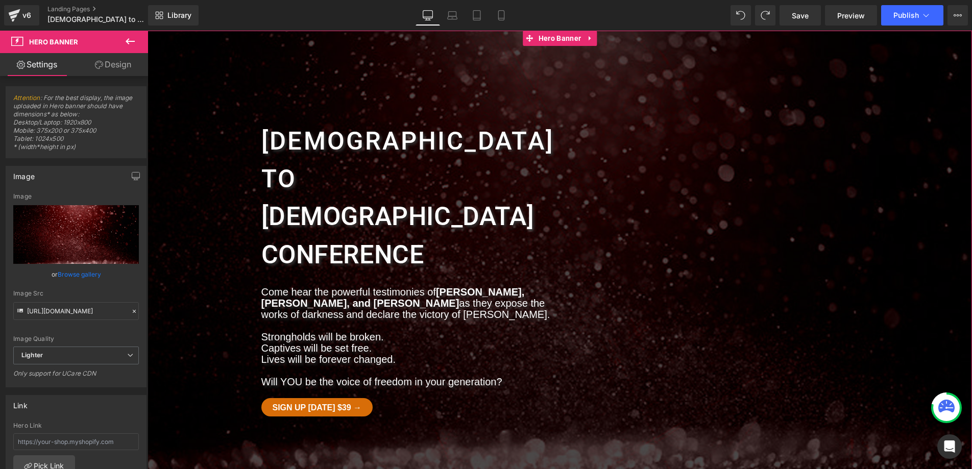
click at [114, 66] on link "Design" at bounding box center [113, 64] width 74 height 23
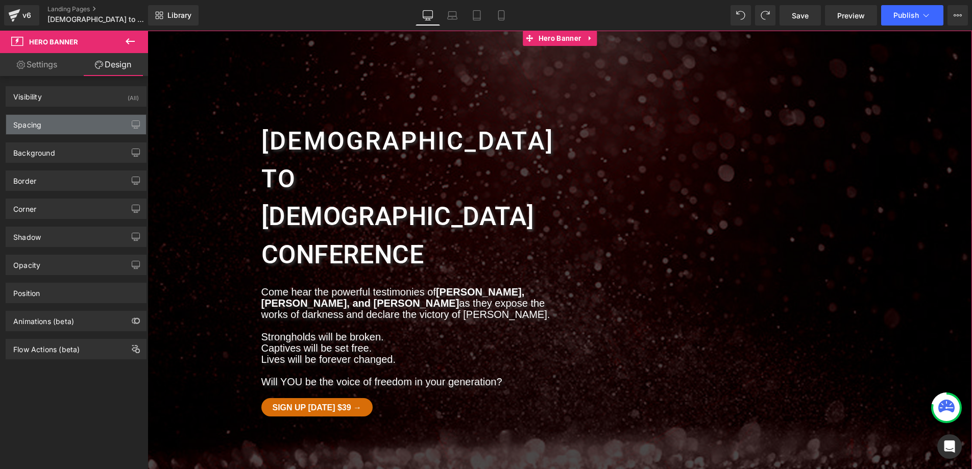
click at [51, 123] on div "Spacing" at bounding box center [76, 124] width 140 height 19
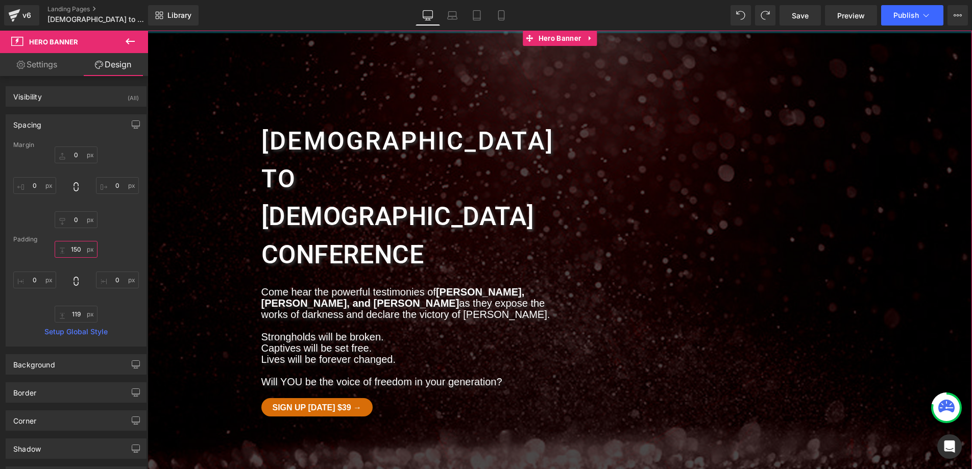
click at [70, 253] on input "150" at bounding box center [76, 249] width 43 height 17
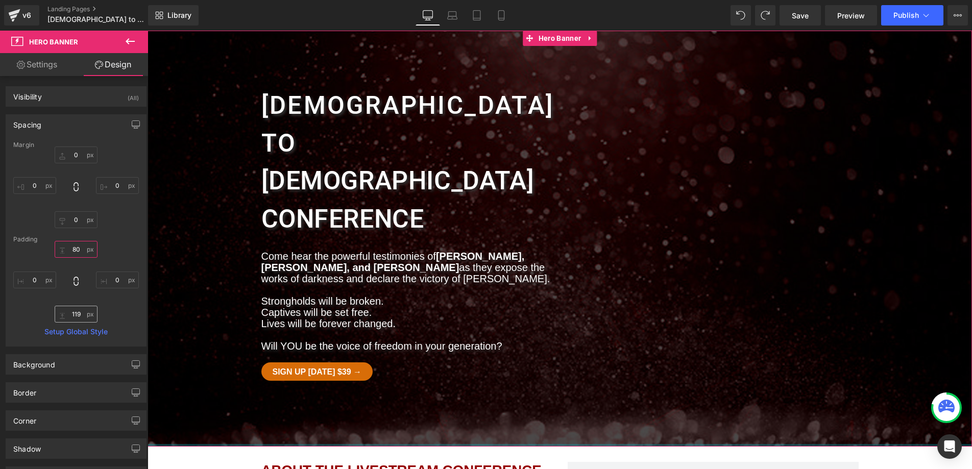
type input "80"
click at [75, 312] on input "119" at bounding box center [76, 314] width 43 height 17
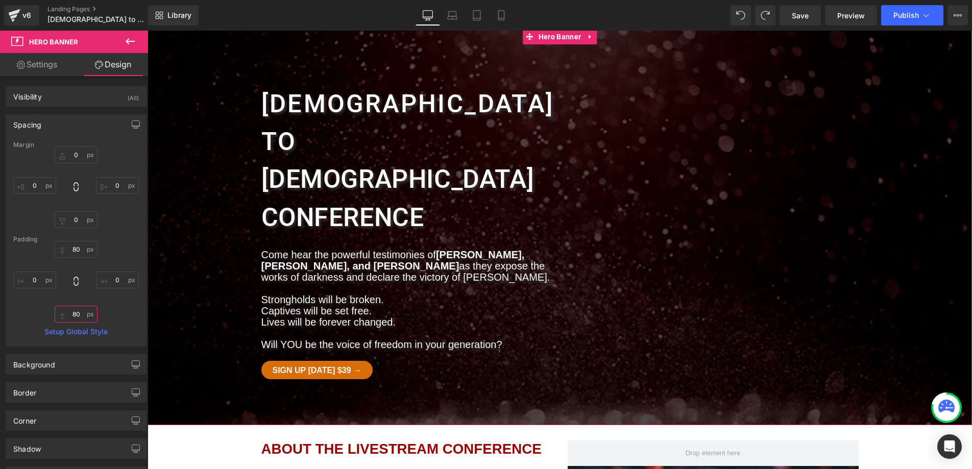
scroll to position [0, 0]
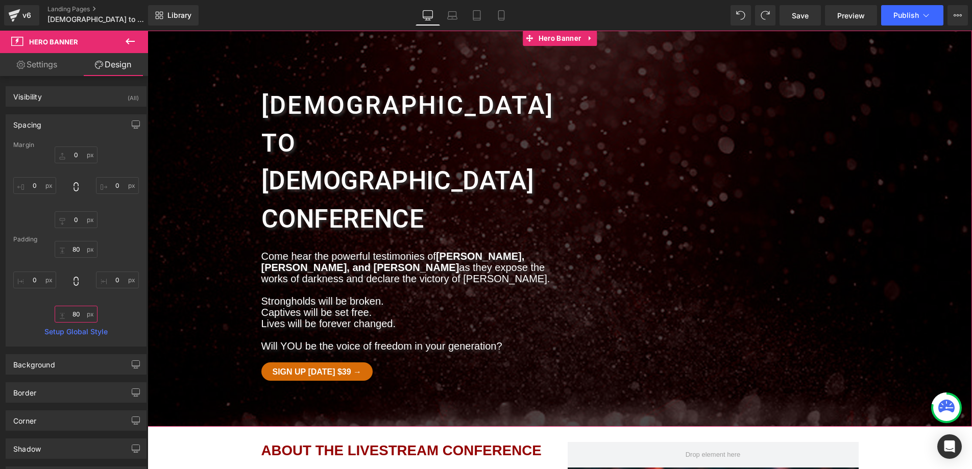
type input "80"
click at [30, 63] on link "Settings" at bounding box center [37, 64] width 74 height 23
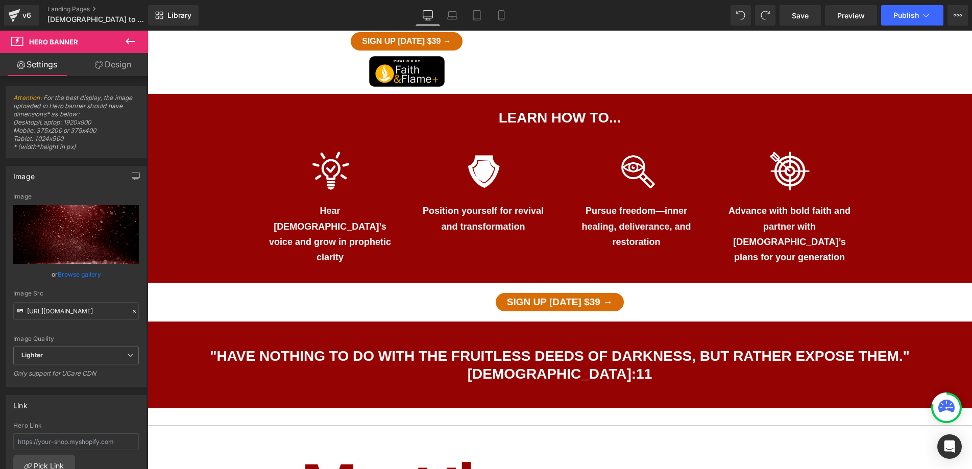
scroll to position [646, 0]
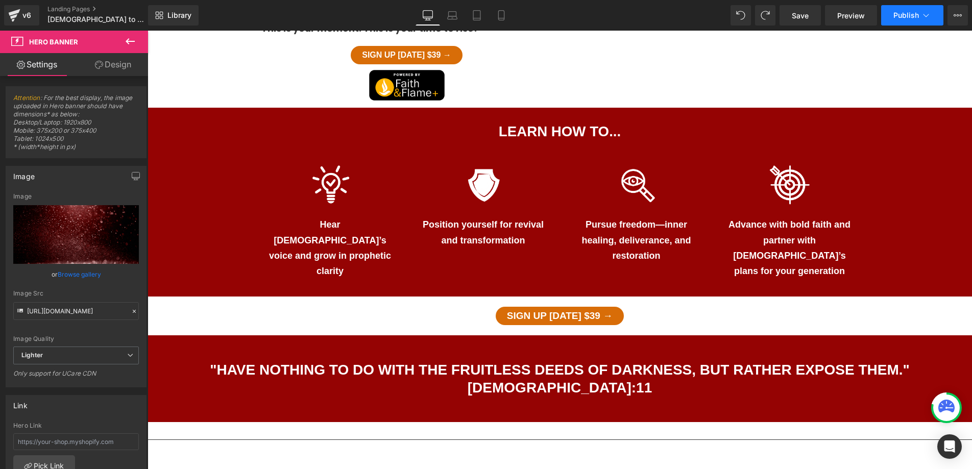
click at [841, 17] on span "Publish" at bounding box center [907, 15] width 26 height 8
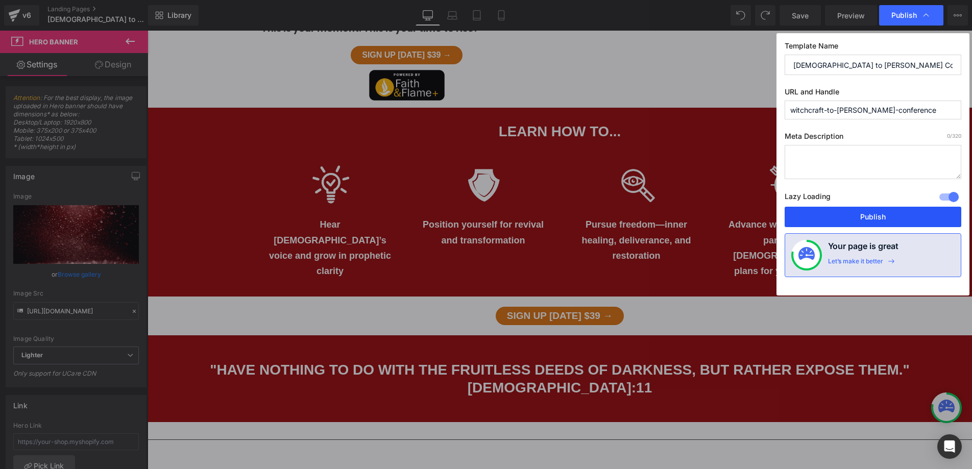
click at [841, 219] on button "Publish" at bounding box center [873, 217] width 177 height 20
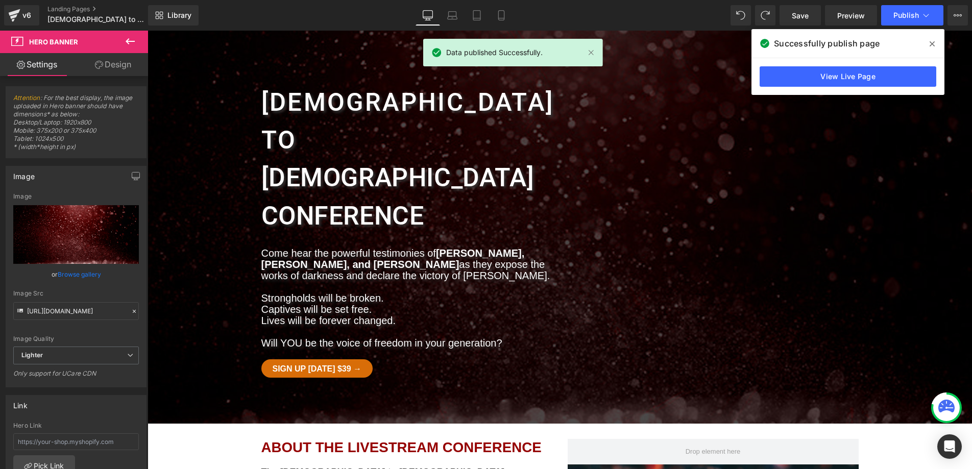
scroll to position [0, 0]
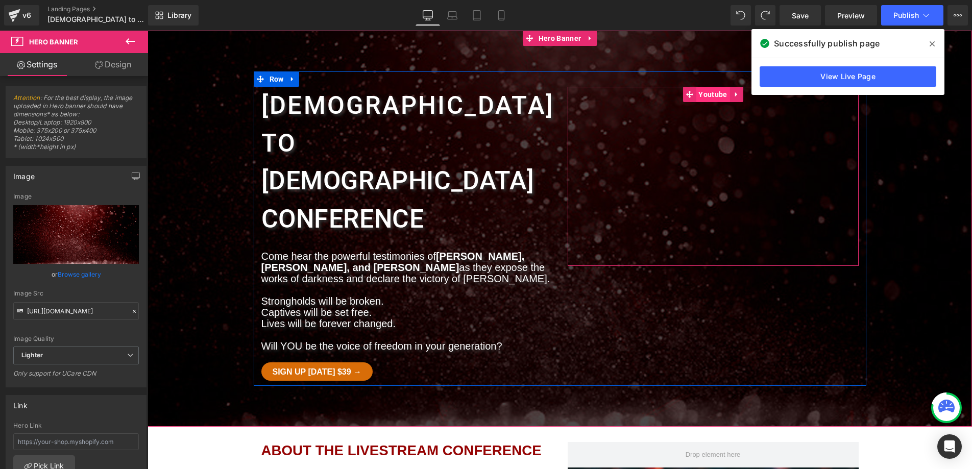
click at [718, 93] on span "Youtube" at bounding box center [713, 94] width 34 height 15
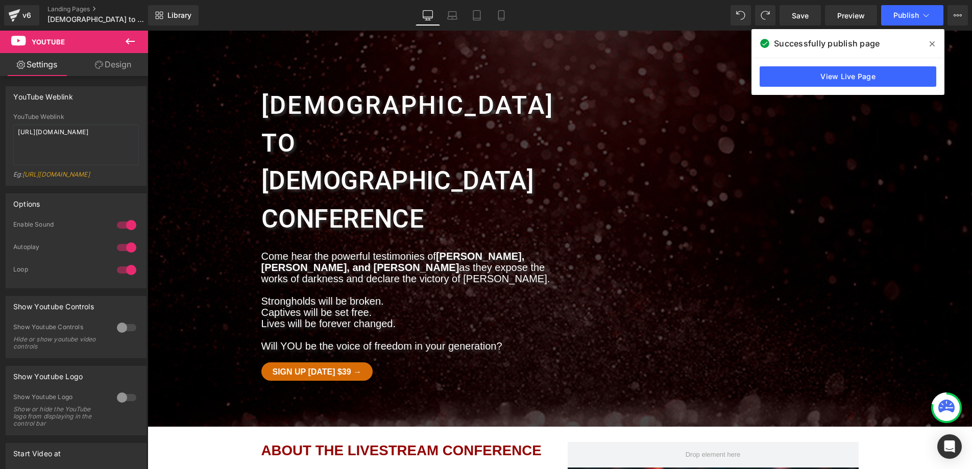
click at [133, 43] on icon at bounding box center [130, 41] width 12 height 12
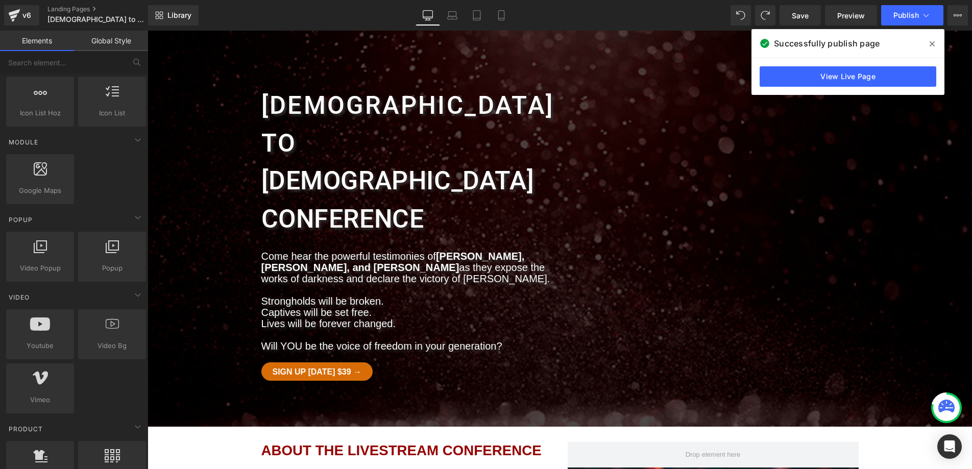
scroll to position [471, 0]
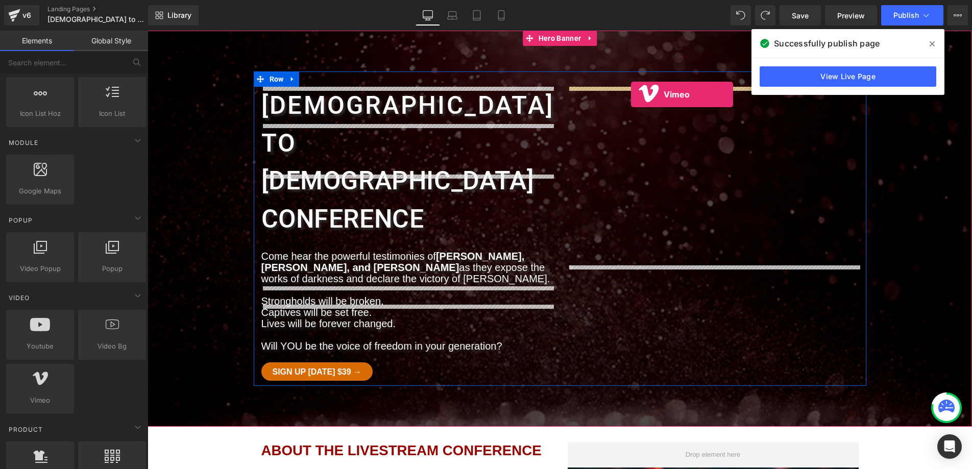
drag, startPoint x: 189, startPoint y: 418, endPoint x: 631, endPoint y: 94, distance: 547.8
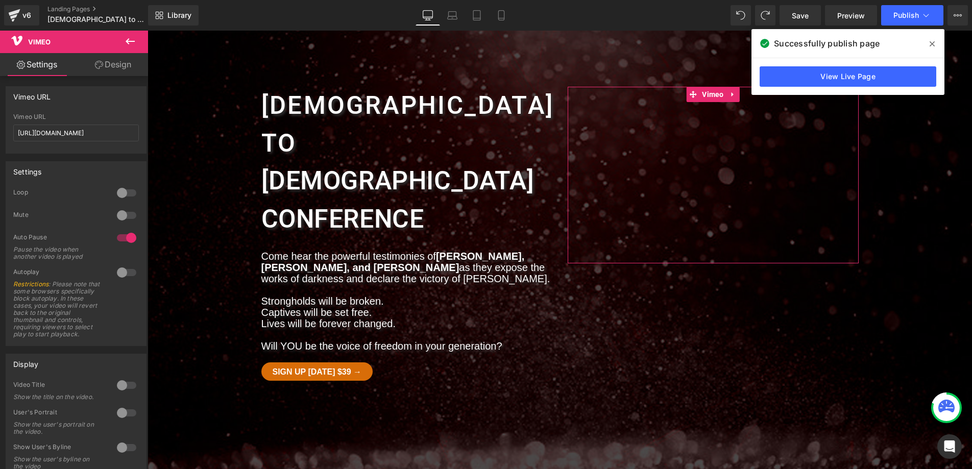
click at [119, 191] on div at bounding box center [126, 193] width 25 height 16
click at [120, 272] on div at bounding box center [126, 273] width 25 height 16
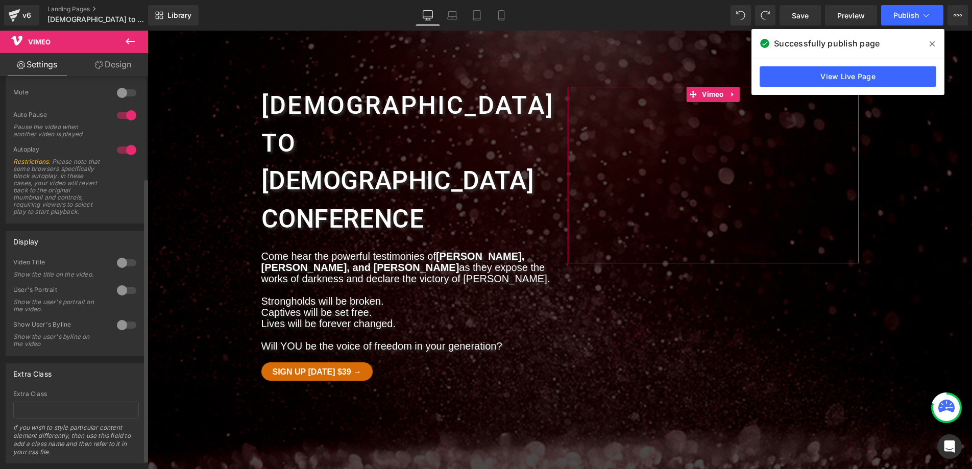
scroll to position [153, 0]
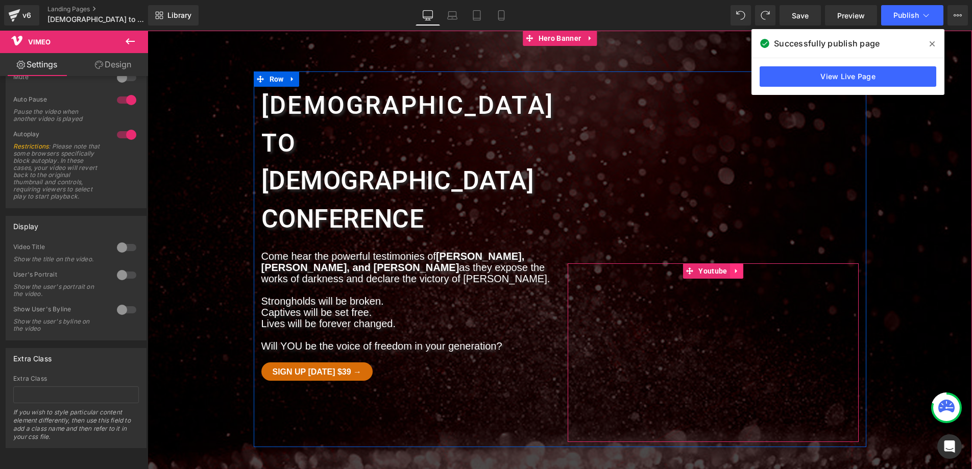
click at [736, 271] on icon at bounding box center [736, 271] width 2 height 5
click at [743, 270] on icon at bounding box center [743, 271] width 7 height 8
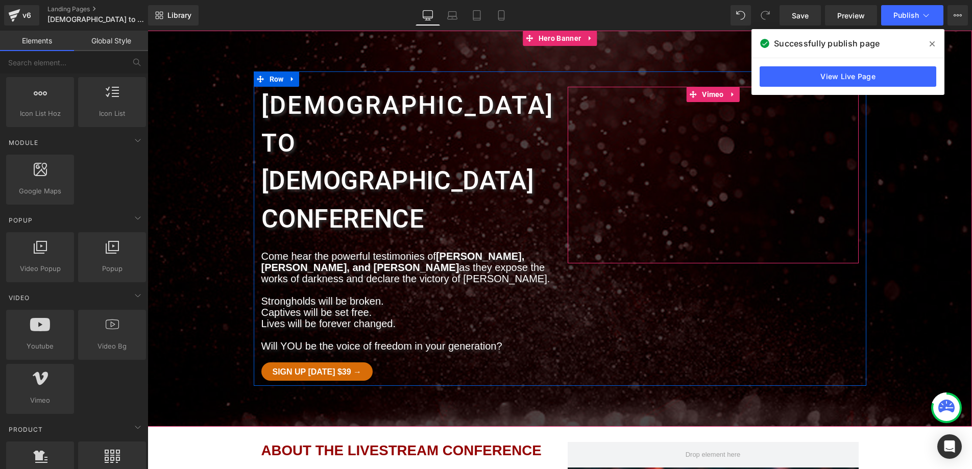
click at [715, 96] on div at bounding box center [713, 175] width 291 height 177
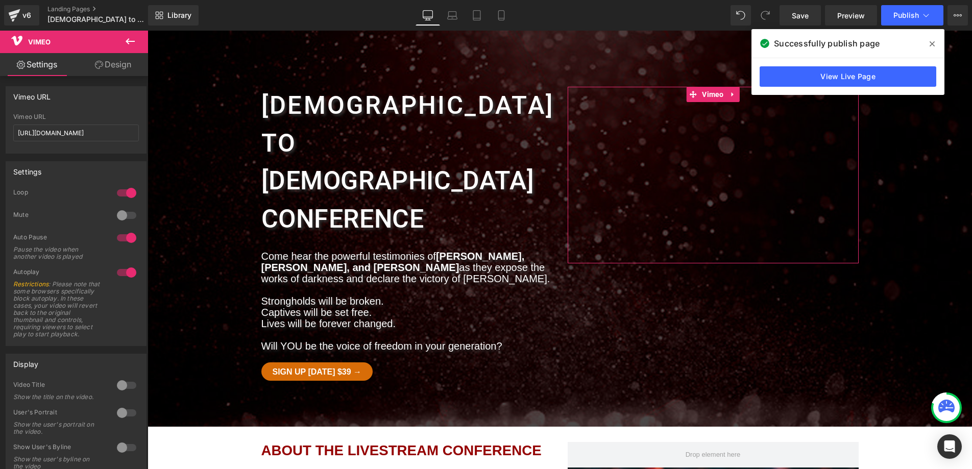
click at [114, 61] on link "Design" at bounding box center [113, 64] width 74 height 23
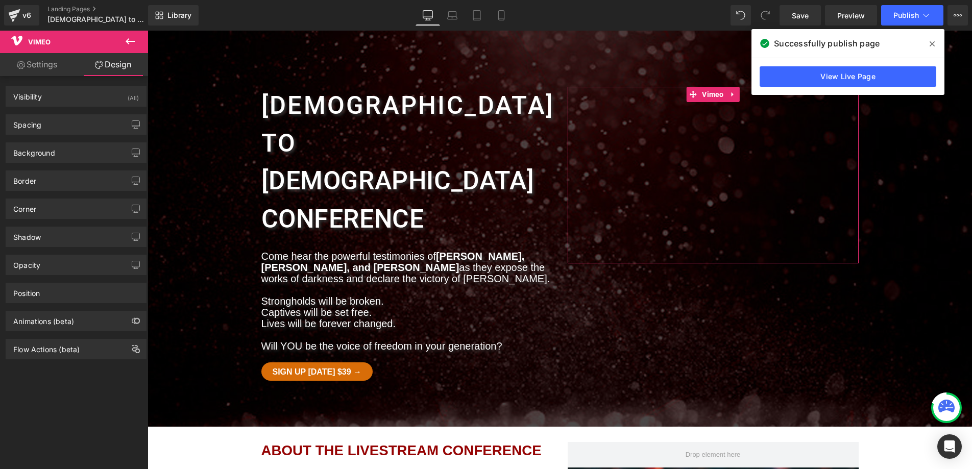
type input "0"
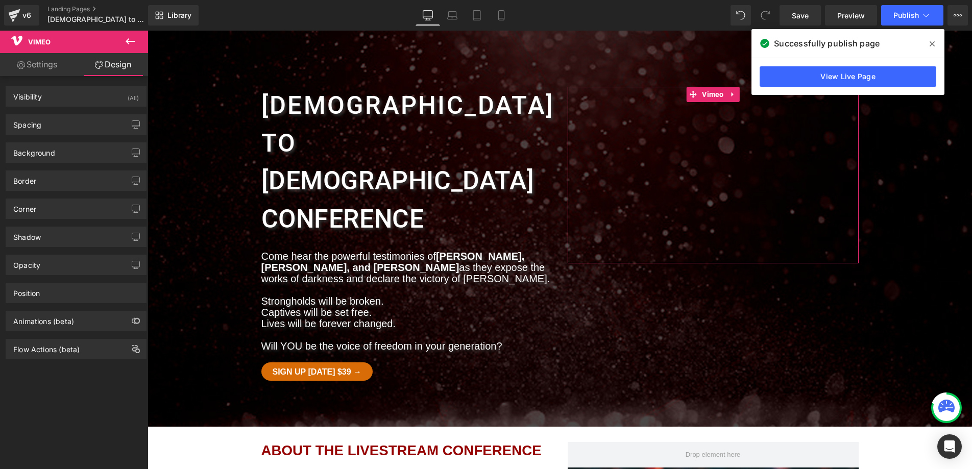
type input "0"
click at [55, 124] on div "Spacing" at bounding box center [76, 124] width 140 height 19
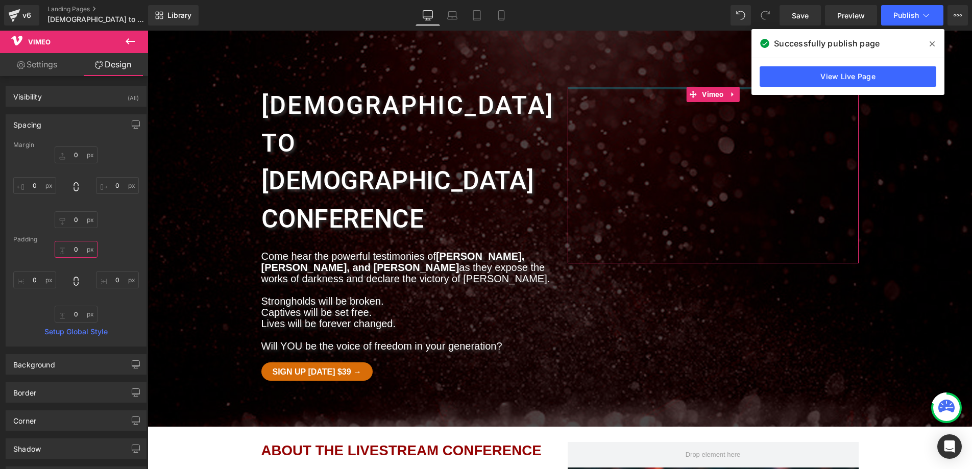
click at [70, 251] on input "0" at bounding box center [76, 249] width 43 height 17
type input "35"
click at [43, 63] on link "Settings" at bounding box center [37, 64] width 74 height 23
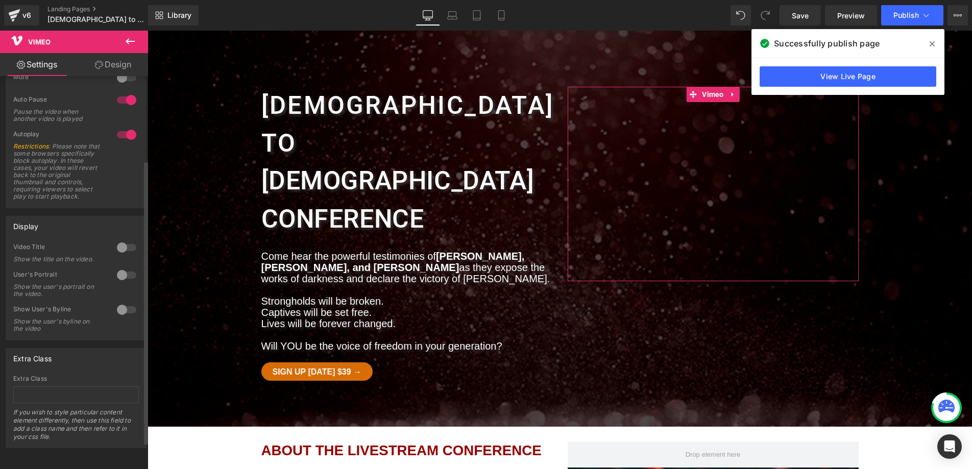
scroll to position [0, 0]
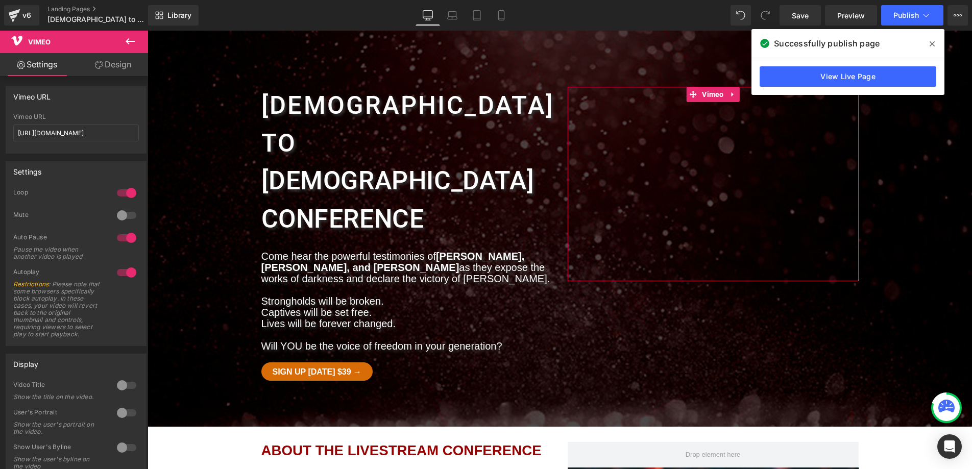
click at [120, 66] on link "Design" at bounding box center [113, 64] width 74 height 23
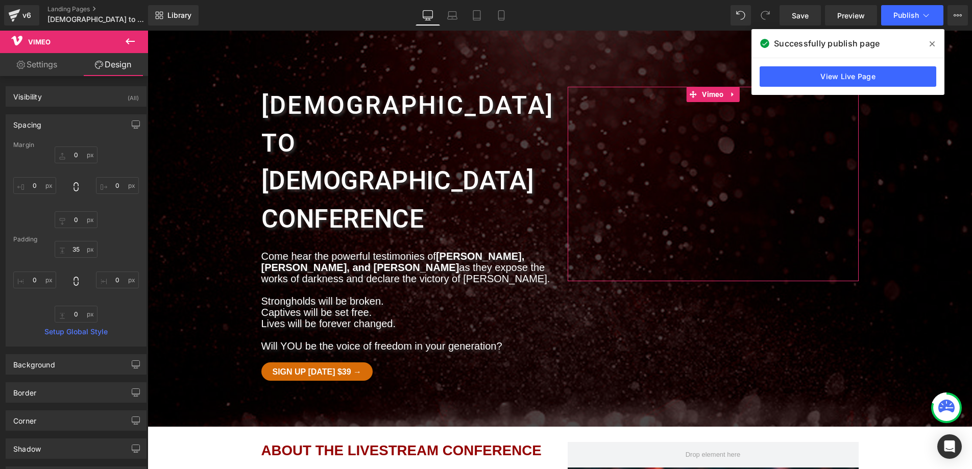
type input "0"
type input "35"
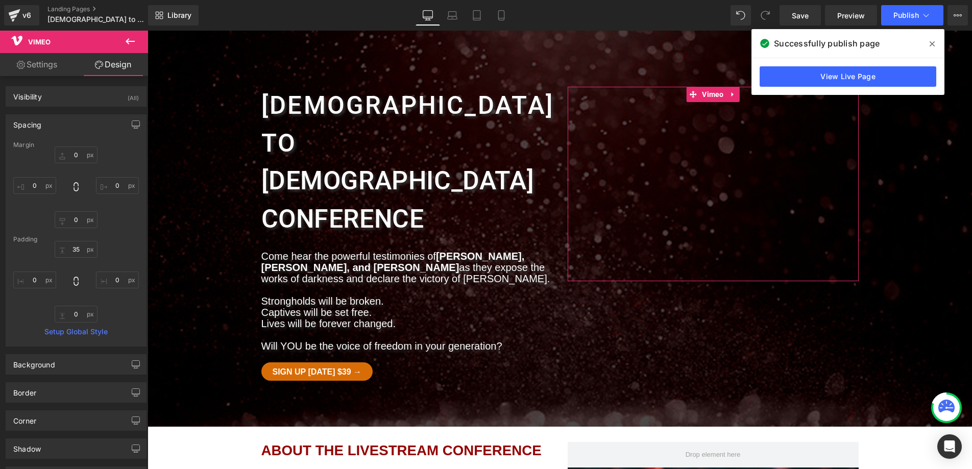
type input "0"
click at [43, 122] on div "Spacing" at bounding box center [76, 124] width 140 height 19
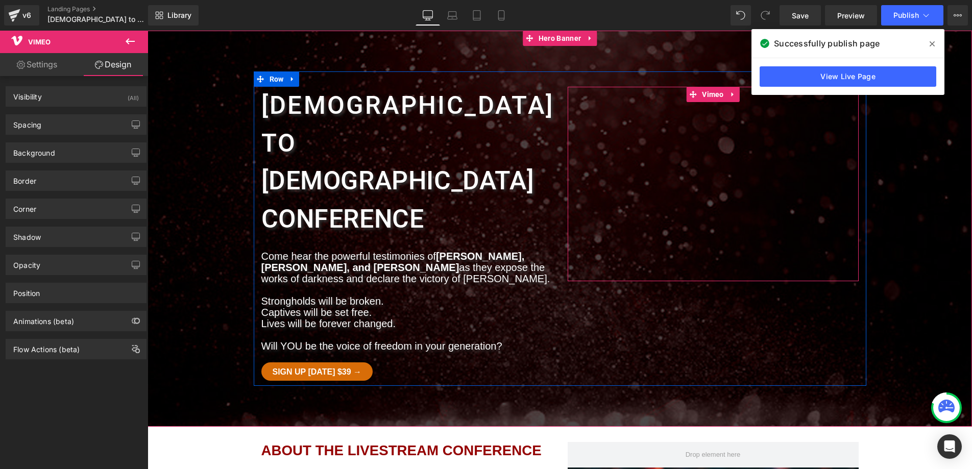
click at [712, 96] on div at bounding box center [713, 184] width 291 height 195
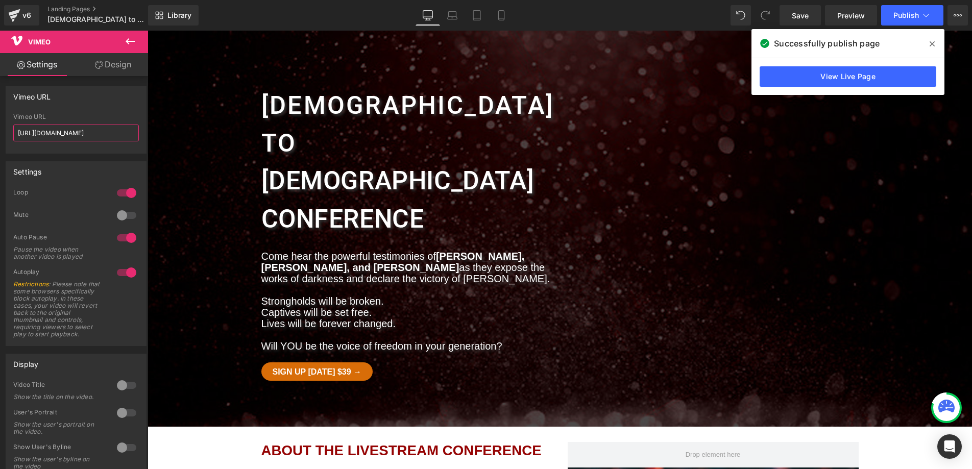
click at [107, 129] on input "[URL][DOMAIN_NAME]" at bounding box center [76, 133] width 126 height 17
paste input "[DOMAIN_NAME]/videos/witchcraft-to-[PERSON_NAME]-conference-trailer"
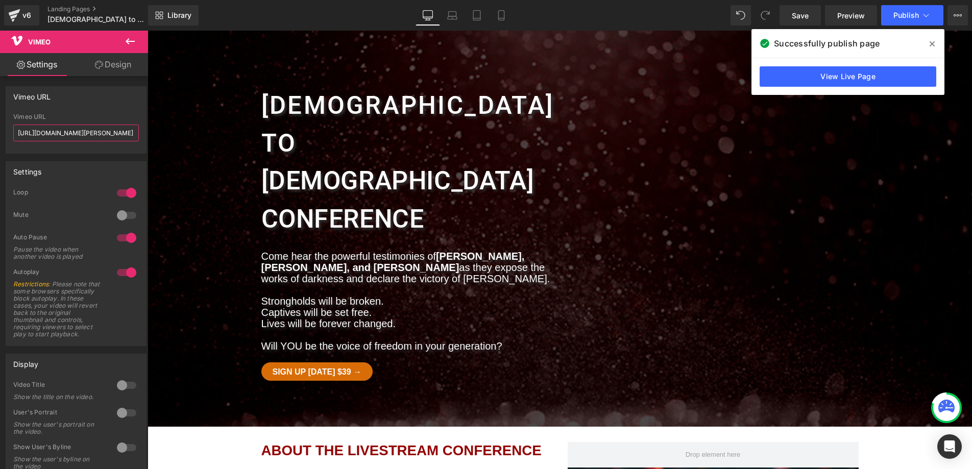
type input "[URL][DOMAIN_NAME][PERSON_NAME]"
click at [108, 106] on div "Vimeo URL [URL][DOMAIN_NAME][PERSON_NAME] Vimeo URL [URL][DOMAIN_NAME][PERSON_N…" at bounding box center [76, 119] width 141 height 67
click at [61, 135] on input "[URL][DOMAIN_NAME][PERSON_NAME]" at bounding box center [76, 133] width 126 height 17
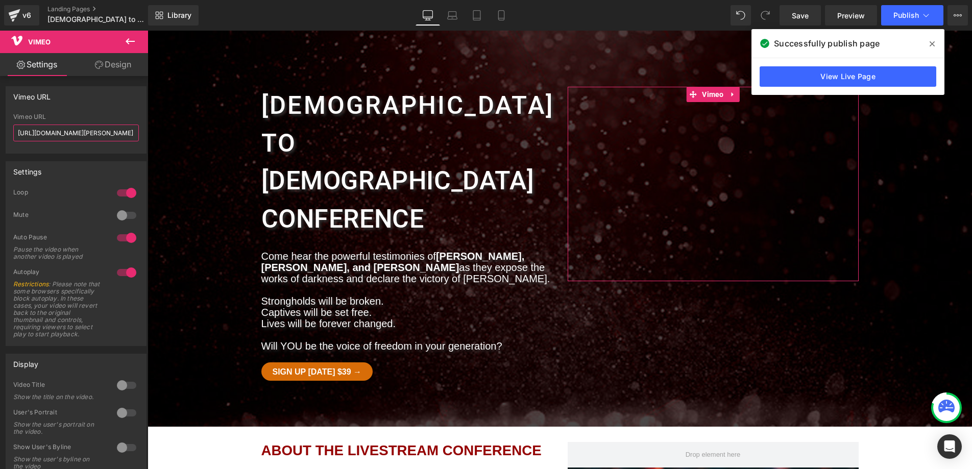
click at [61, 135] on input "[URL][DOMAIN_NAME][PERSON_NAME]" at bounding box center [76, 133] width 126 height 17
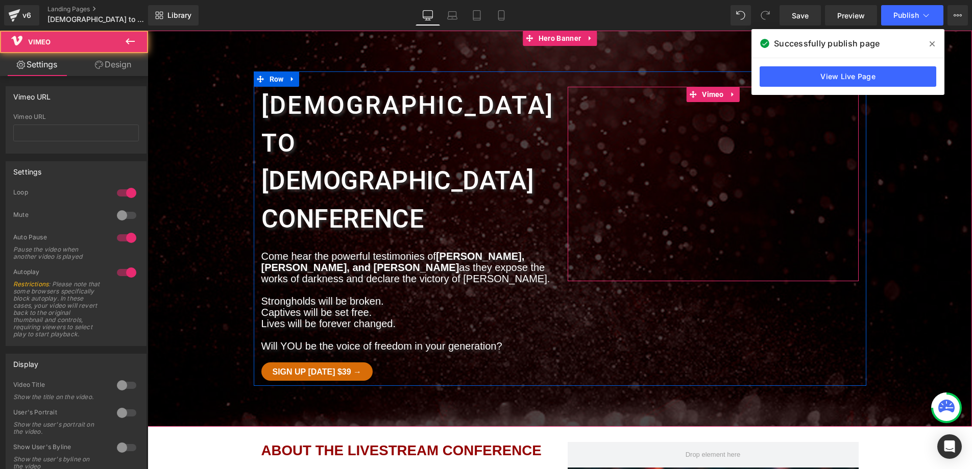
click at [744, 146] on div at bounding box center [713, 193] width 291 height 177
click at [718, 92] on span "Vimeo" at bounding box center [713, 94] width 27 height 15
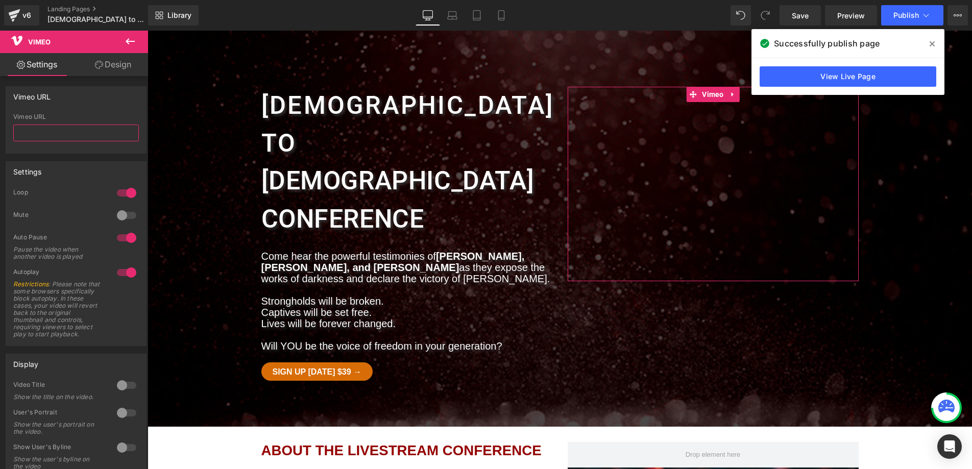
click at [39, 130] on input "text" at bounding box center [76, 133] width 126 height 17
paste input "[URL][DOMAIN_NAME]"
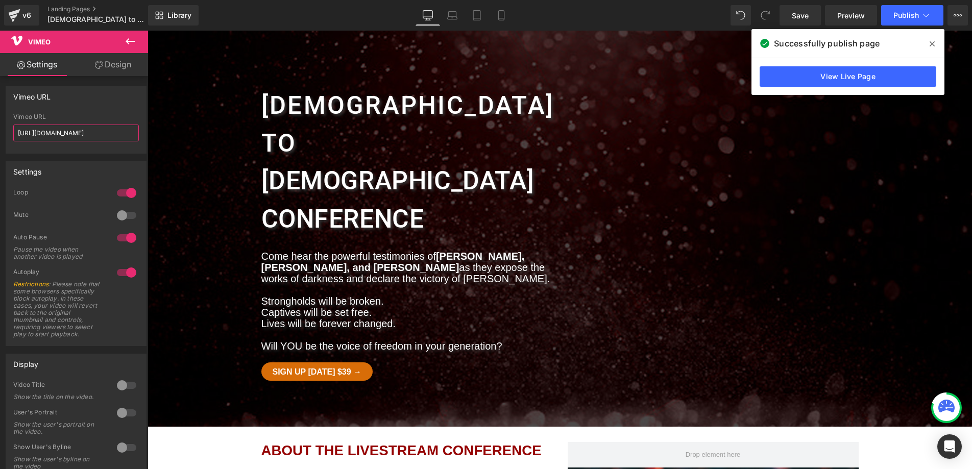
scroll to position [0, 14]
type input "[URL][DOMAIN_NAME]"
click at [841, 13] on span "Publish" at bounding box center [907, 15] width 26 height 8
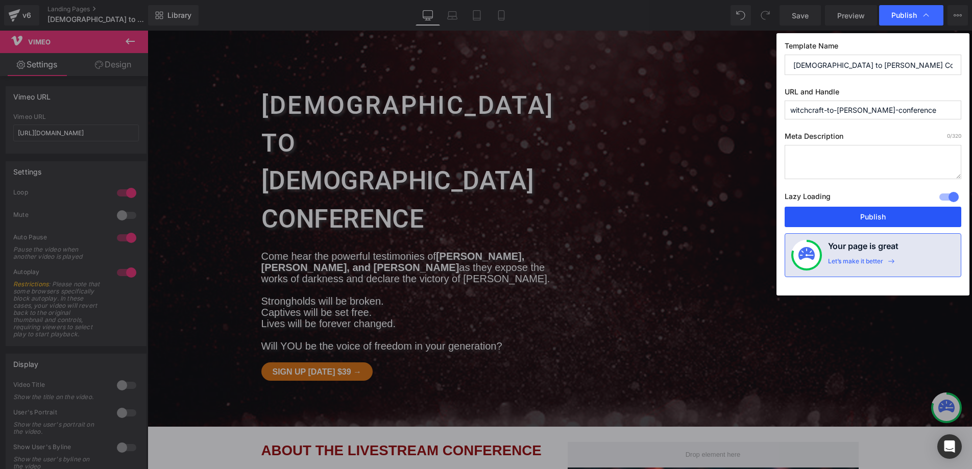
click at [841, 218] on button "Publish" at bounding box center [873, 217] width 177 height 20
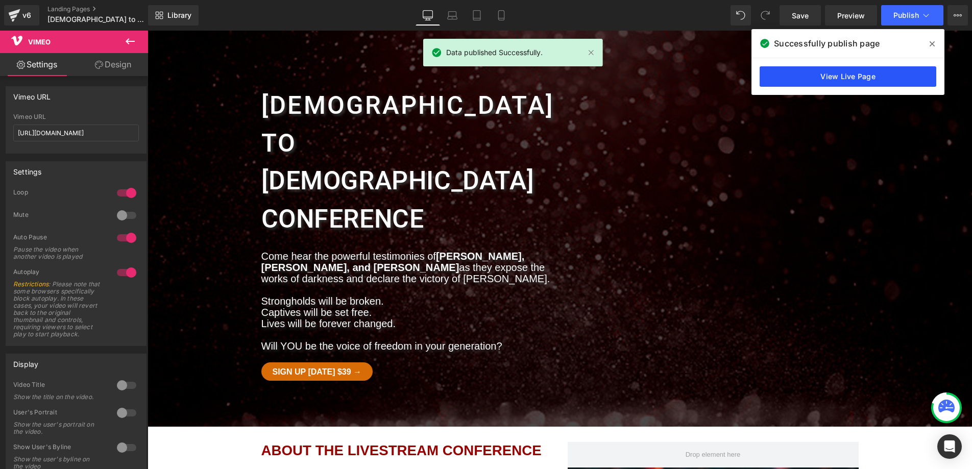
click at [841, 81] on link "View Live Page" at bounding box center [848, 76] width 177 height 20
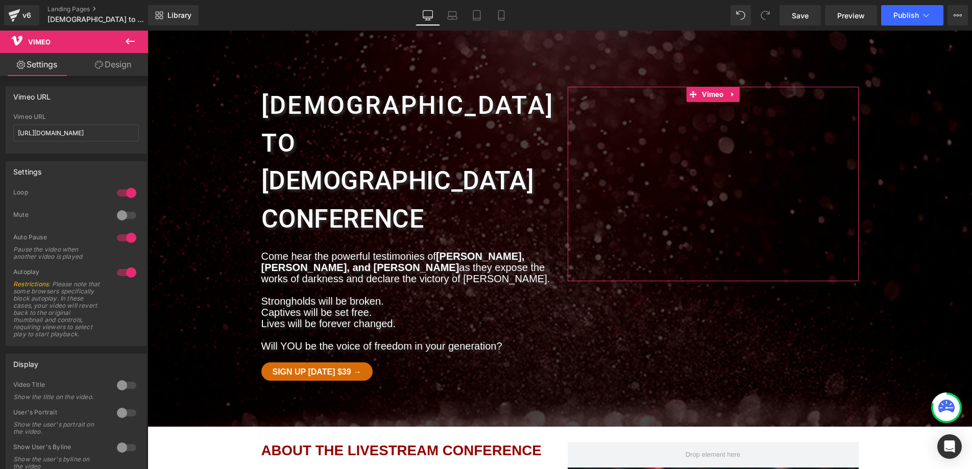
click at [118, 221] on div at bounding box center [126, 215] width 25 height 16
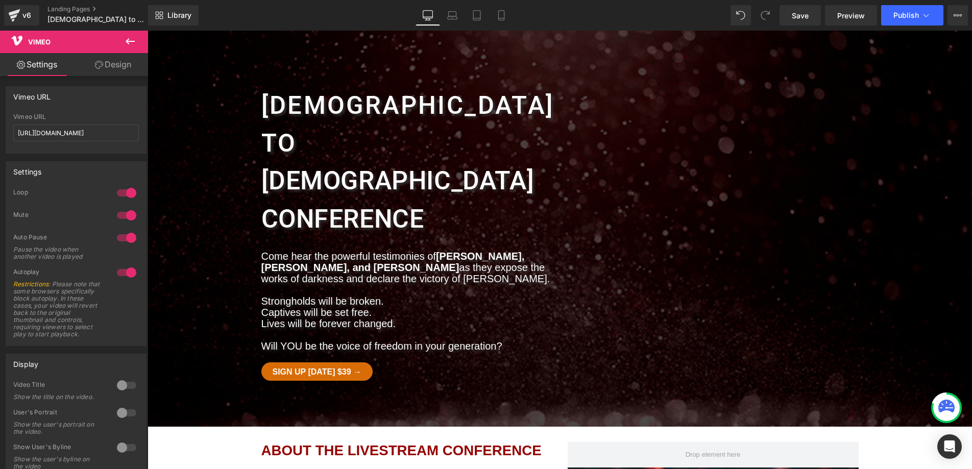
click at [122, 218] on div at bounding box center [126, 215] width 25 height 16
click at [841, 19] on span "Publish" at bounding box center [907, 15] width 26 height 8
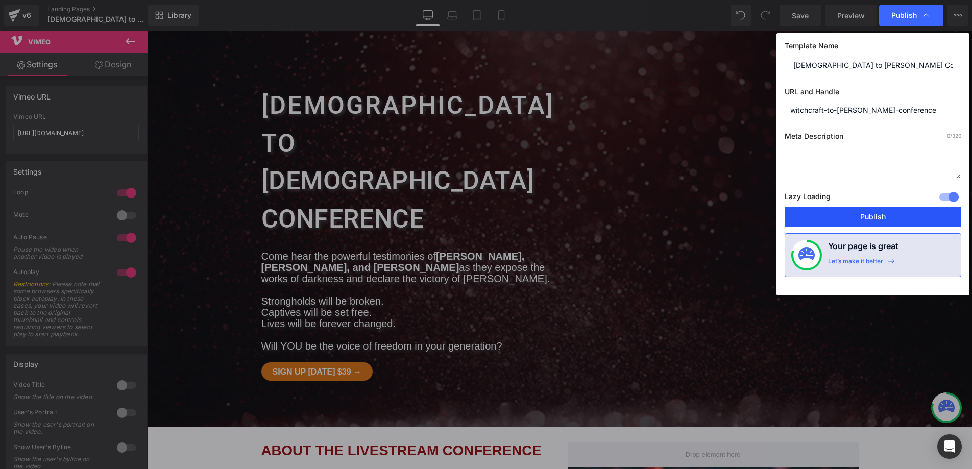
click at [841, 216] on button "Publish" at bounding box center [873, 217] width 177 height 20
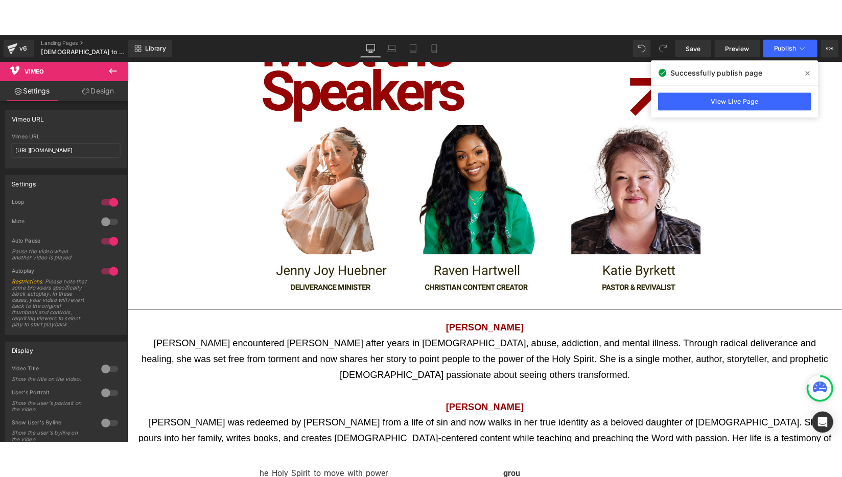
scroll to position [1138, 0]
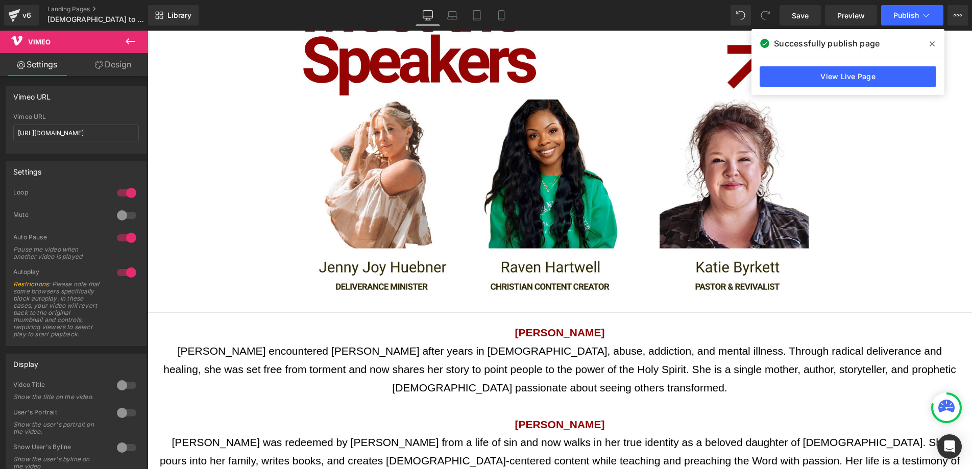
click at [468, 434] on p "[PERSON_NAME] was redeemed by [PERSON_NAME] from a life of sin and now walks in…" at bounding box center [560, 461] width 804 height 55
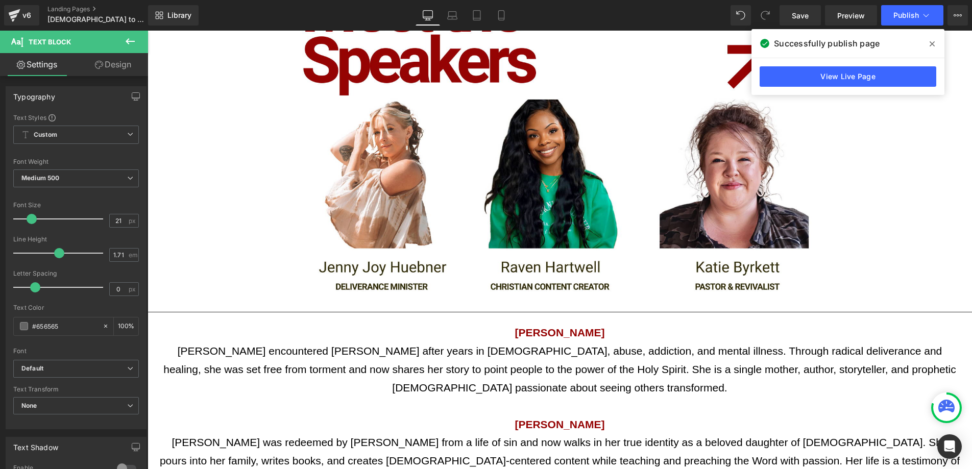
click at [111, 66] on link "Design" at bounding box center [113, 64] width 74 height 23
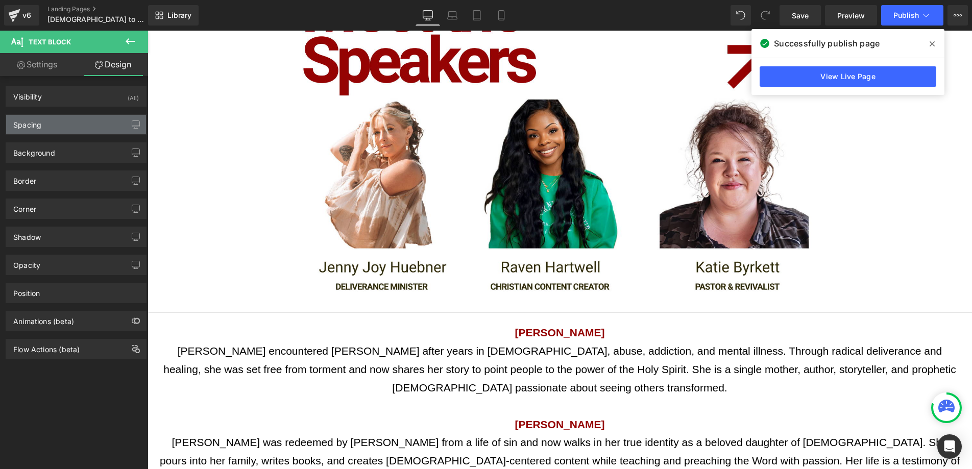
click at [50, 127] on div "Spacing" at bounding box center [76, 124] width 140 height 19
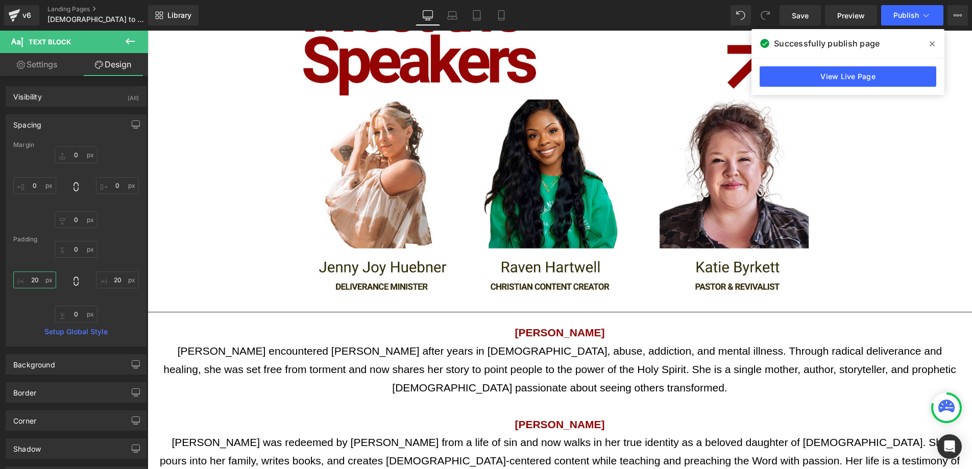
click at [35, 280] on input "20" at bounding box center [34, 280] width 43 height 17
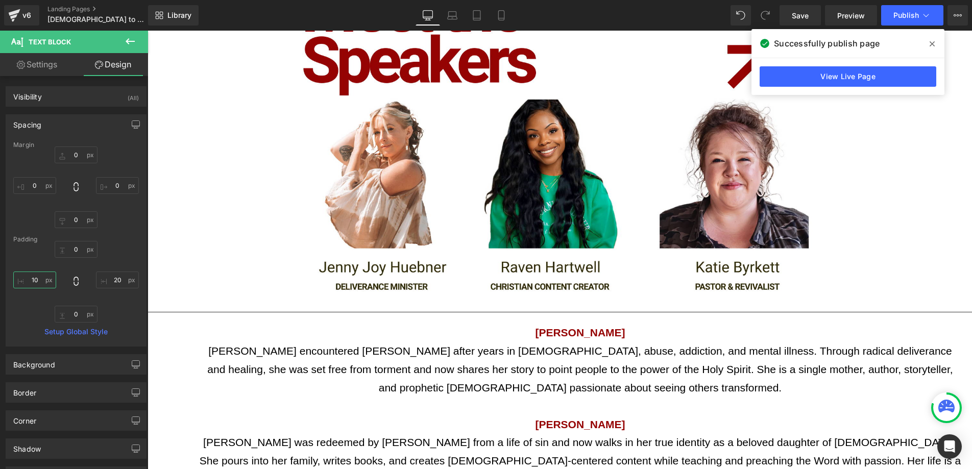
type input "1"
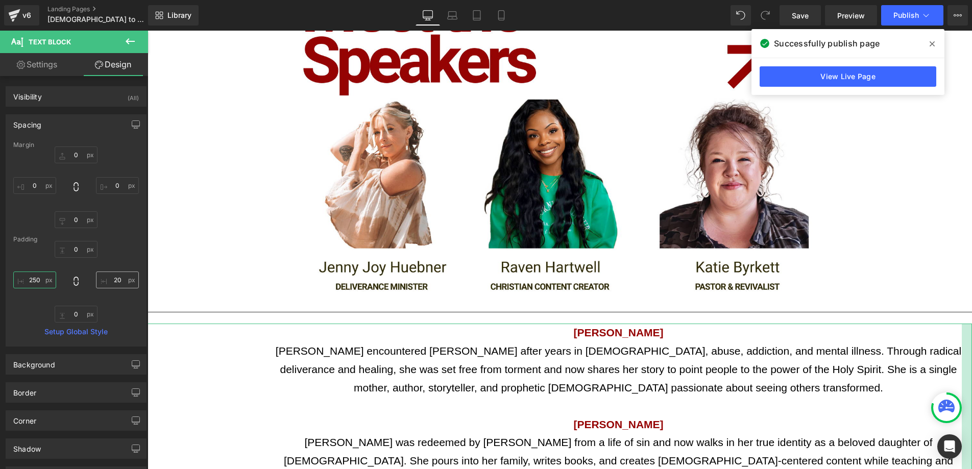
type input "250"
click at [110, 281] on input "20" at bounding box center [117, 280] width 43 height 17
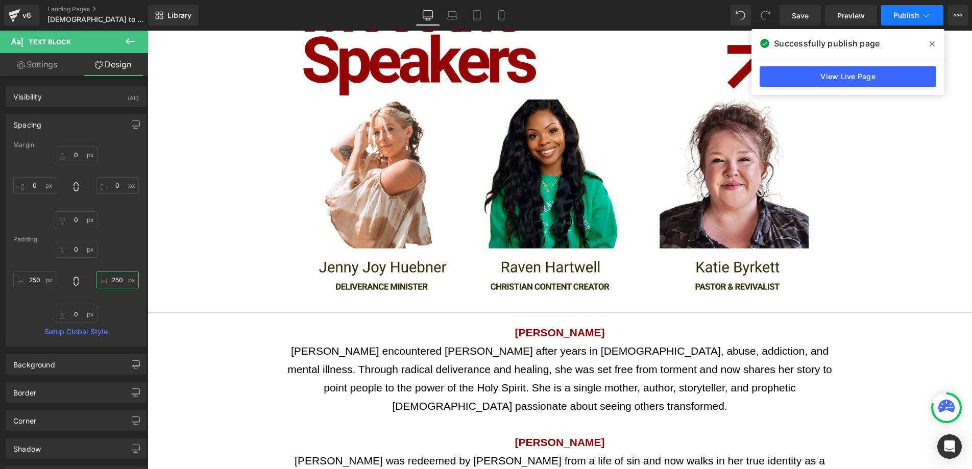
type input "250"
click at [841, 17] on span "Publish" at bounding box center [907, 15] width 26 height 8
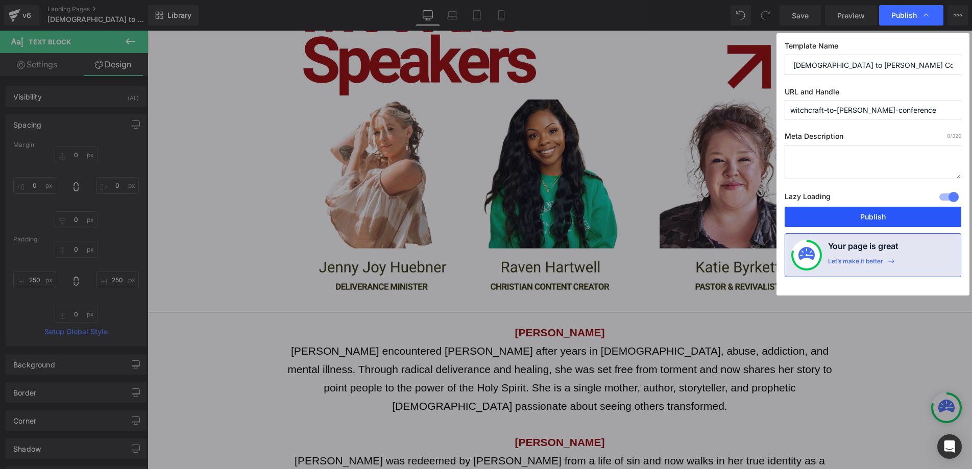
click at [841, 213] on button "Publish" at bounding box center [873, 217] width 177 height 20
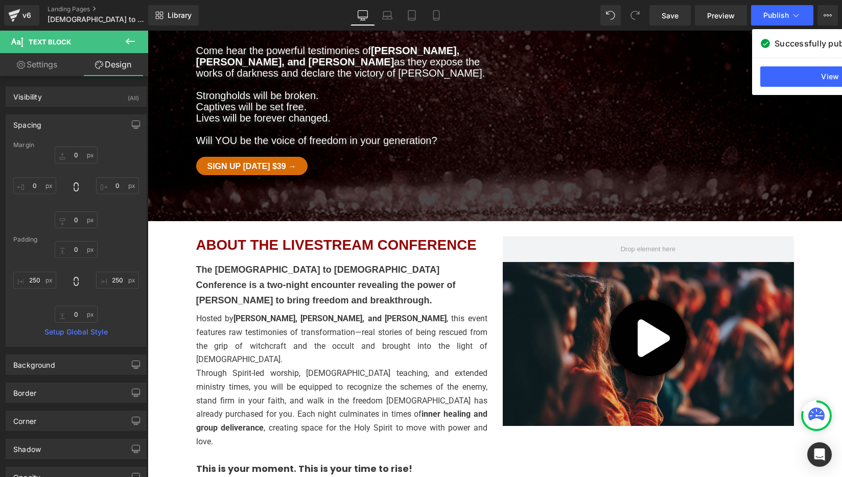
scroll to position [0, 0]
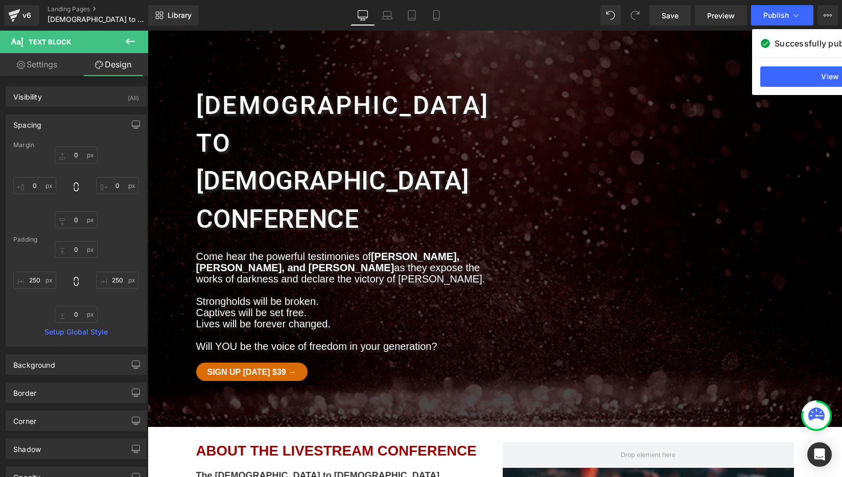
click at [129, 44] on icon at bounding box center [130, 41] width 9 height 6
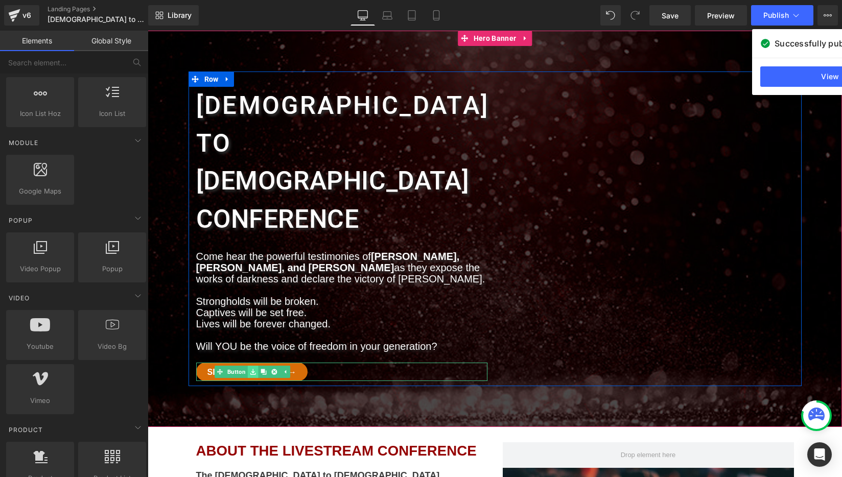
click at [248, 366] on link at bounding box center [253, 372] width 11 height 12
click at [239, 366] on link "Button" at bounding box center [231, 372] width 33 height 12
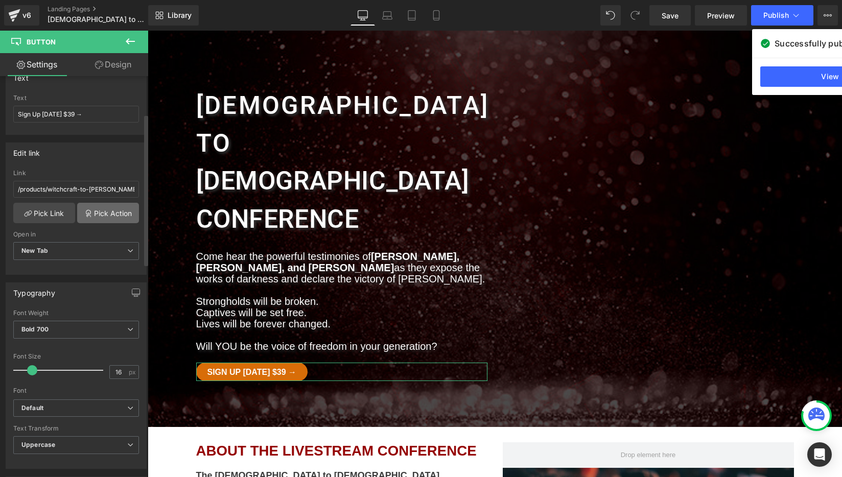
scroll to position [100, 0]
click at [103, 208] on link "Pick Action" at bounding box center [108, 212] width 62 height 20
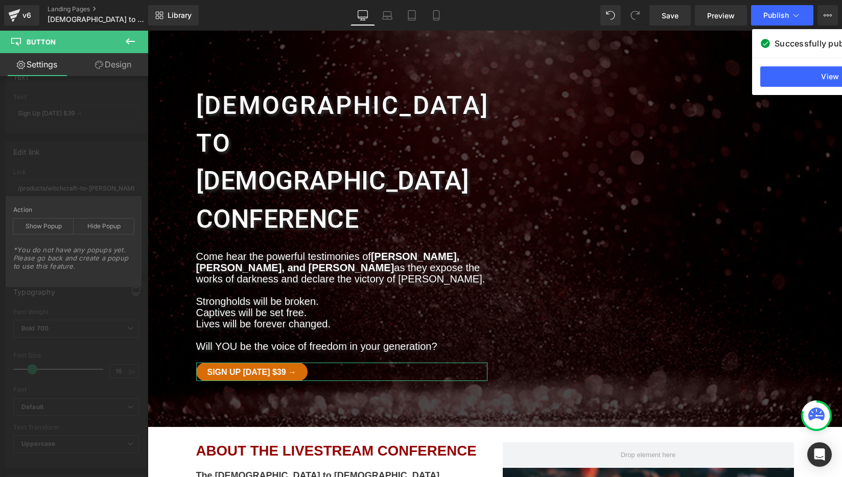
click at [121, 173] on div "Edit link /products/witchcraft-to-[PERSON_NAME]-conference-and-book-bundle Link…" at bounding box center [76, 204] width 153 height 140
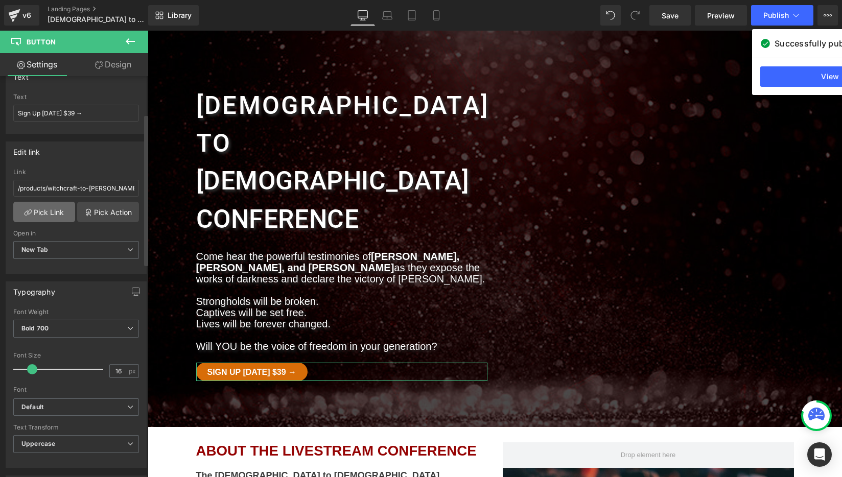
click at [41, 213] on link "Pick Link" at bounding box center [44, 212] width 62 height 20
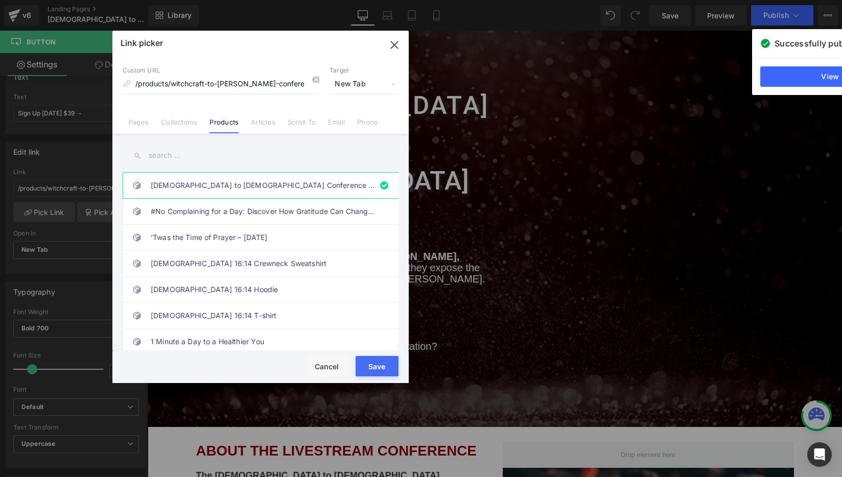
click at [381, 83] on span "New Tab" at bounding box center [363, 84] width 69 height 19
click at [393, 44] on icon "button" at bounding box center [394, 44] width 7 height 7
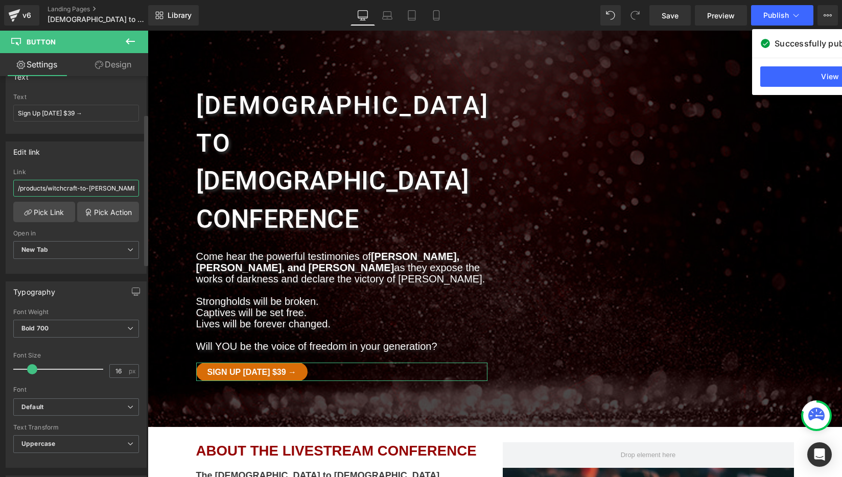
click at [63, 186] on input "/products/witchcraft-to-[PERSON_NAME]-conference-and-book-bundle" at bounding box center [76, 188] width 126 height 17
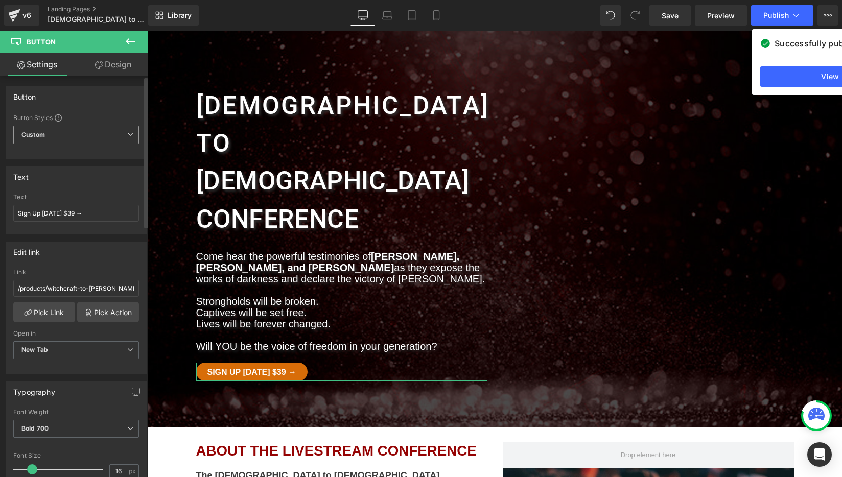
click at [94, 140] on span "Custom Setup Global Style" at bounding box center [76, 135] width 126 height 18
click at [106, 69] on link "Design" at bounding box center [113, 64] width 74 height 23
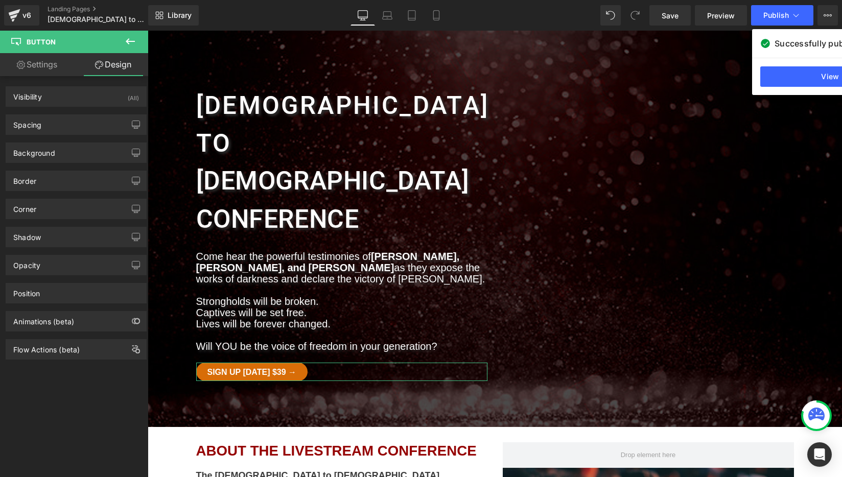
click at [50, 64] on link "Settings" at bounding box center [37, 64] width 74 height 23
type input "100"
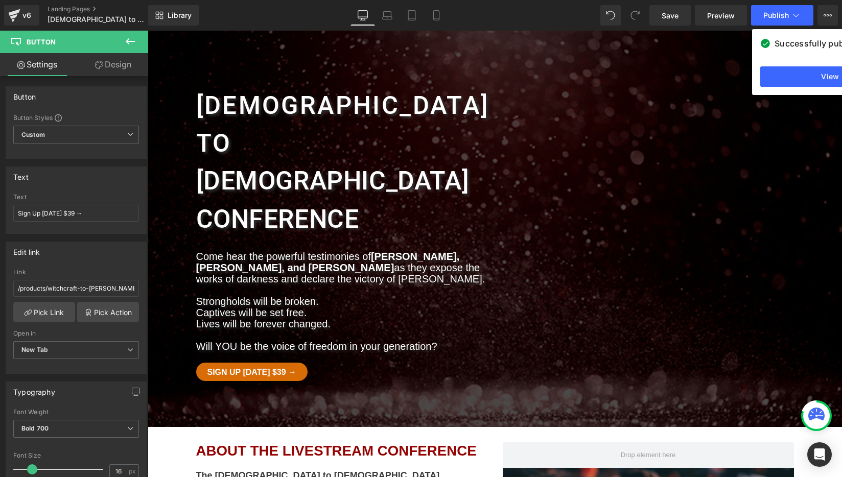
click at [133, 39] on icon at bounding box center [130, 41] width 12 height 12
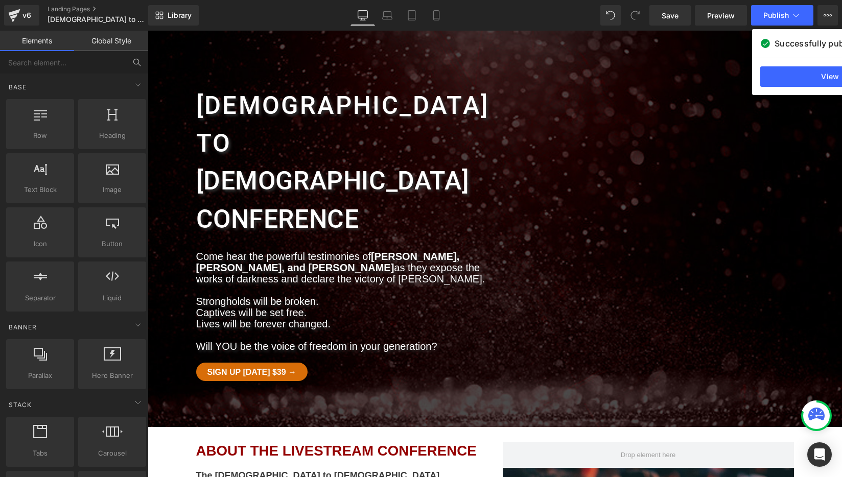
click at [139, 61] on icon at bounding box center [136, 62] width 9 height 9
click at [105, 60] on input "text" at bounding box center [63, 62] width 126 height 22
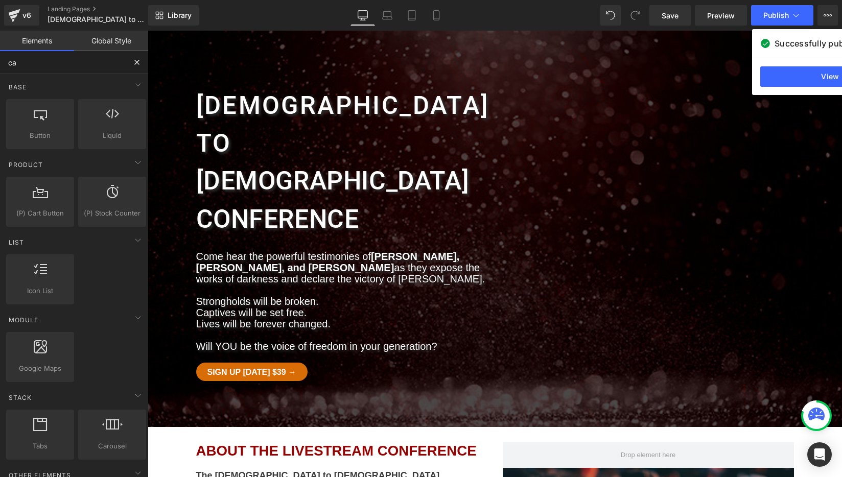
type input "car"
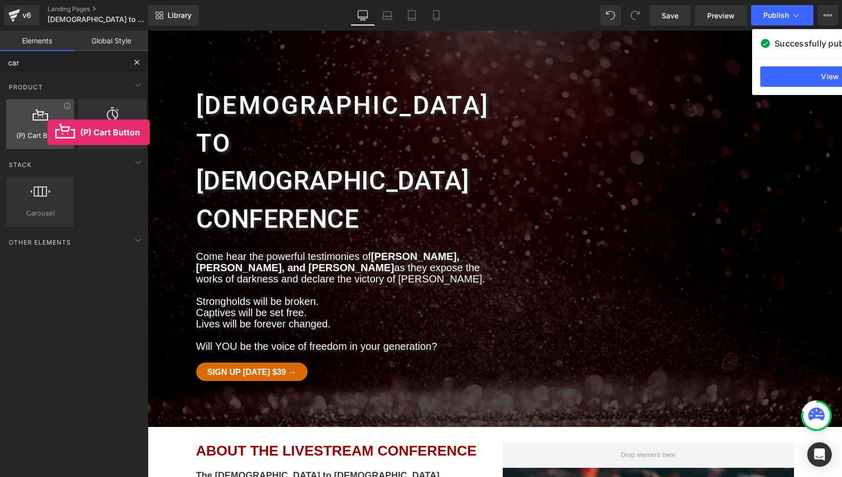
click at [47, 132] on span "(P) Cart Button" at bounding box center [40, 135] width 62 height 11
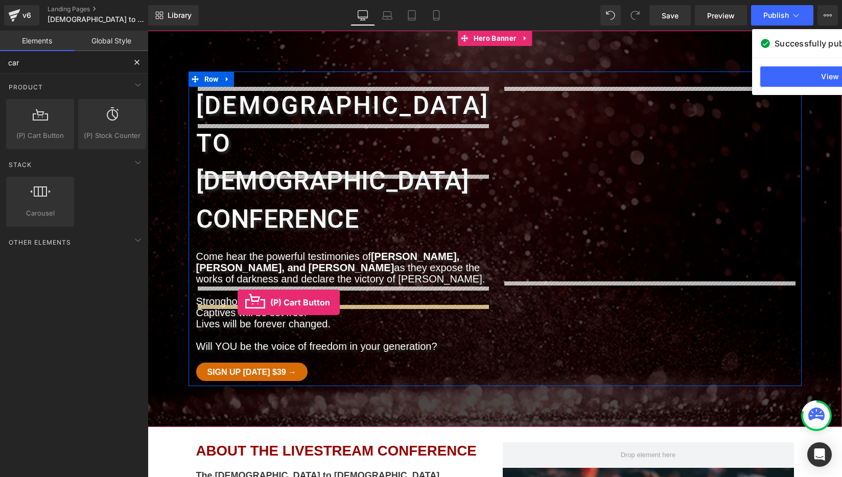
drag, startPoint x: 192, startPoint y: 160, endPoint x: 237, endPoint y: 302, distance: 149.6
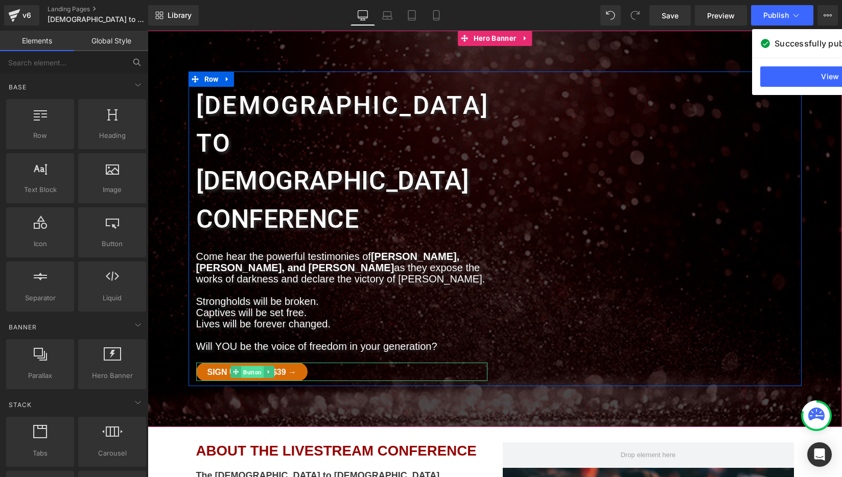
click at [246, 366] on span "Button" at bounding box center [252, 372] width 22 height 12
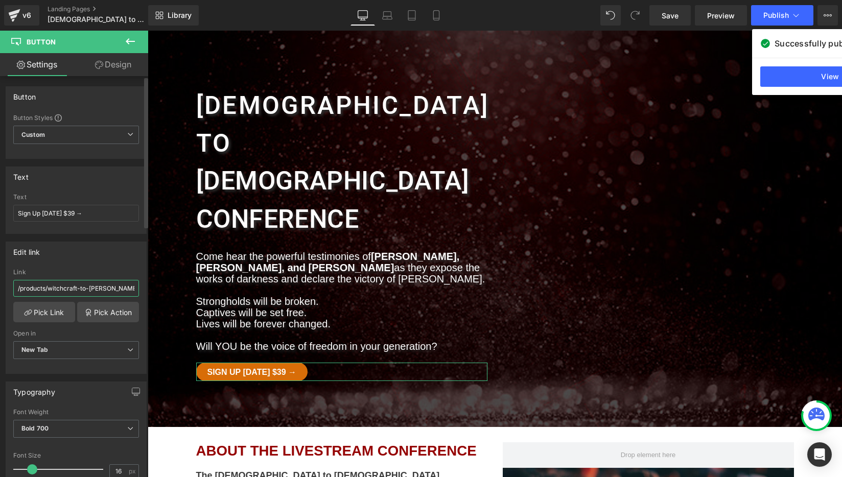
click at [82, 284] on input "/products/witchcraft-to-[PERSON_NAME]-conference-and-book-bundle" at bounding box center [76, 288] width 126 height 17
paste input "[URL][DOMAIN_NAME]"
type input "[URL][DOMAIN_NAME]"
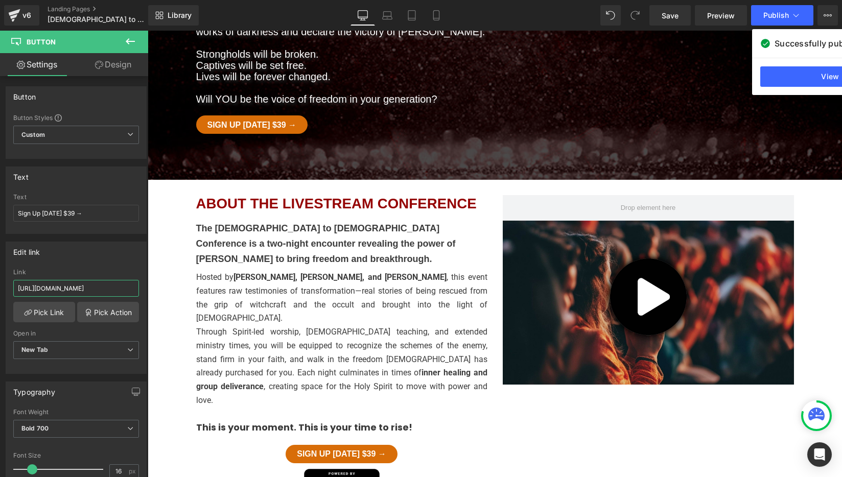
scroll to position [280, 0]
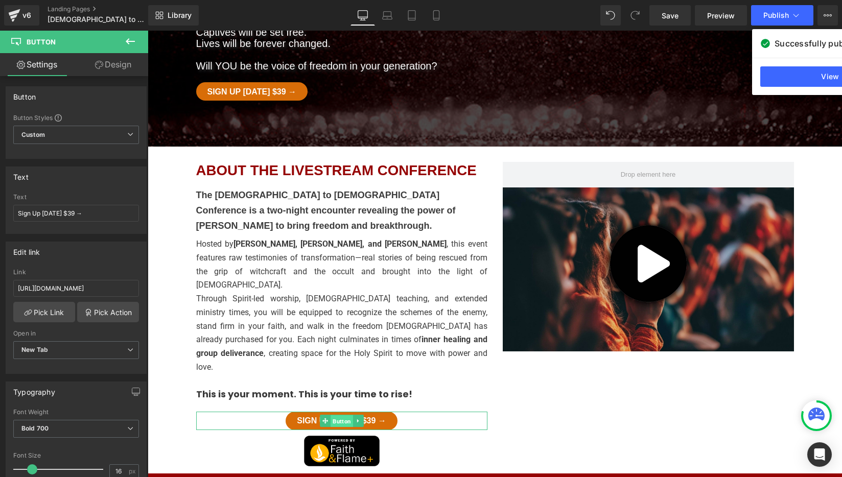
click at [325, 415] on link "Button" at bounding box center [336, 421] width 33 height 12
click at [106, 285] on input "/products/witchcraft-to-[PERSON_NAME]-conference-and-book-bundle" at bounding box center [76, 288] width 126 height 17
paste input "[URL][DOMAIN_NAME]"
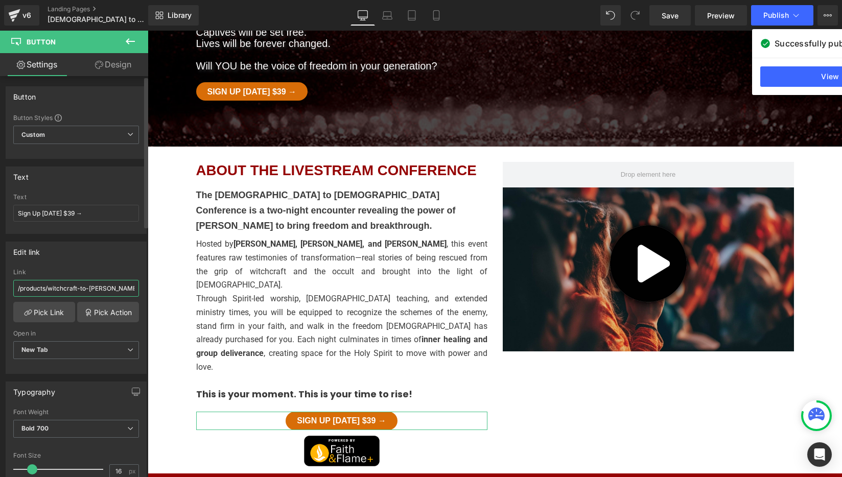
type input "[URL][DOMAIN_NAME]"
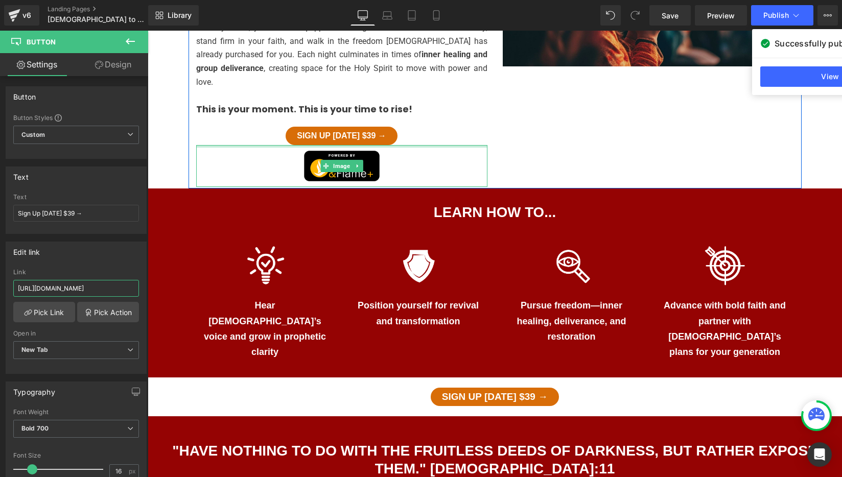
scroll to position [577, 0]
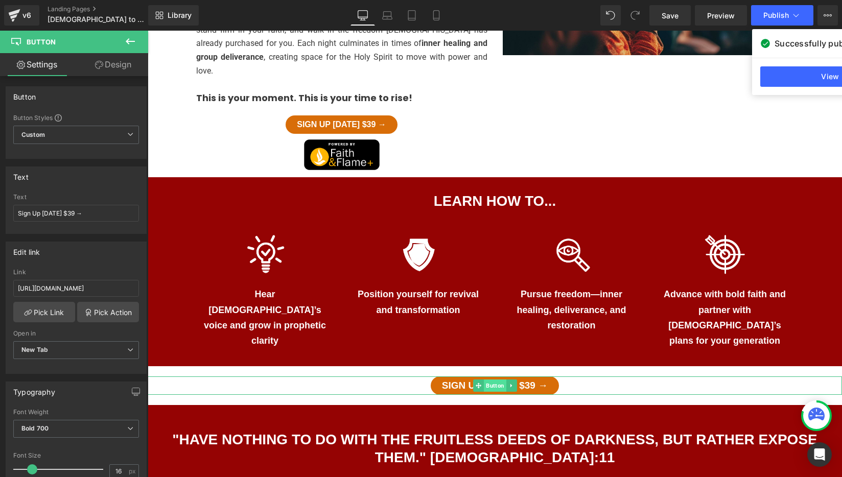
click at [492, 379] on span "Button" at bounding box center [495, 385] width 22 height 12
click at [103, 283] on input "/products/witchcraft-to-[PERSON_NAME]-conference-and-book-bundle" at bounding box center [76, 288] width 126 height 17
paste input "[URL][DOMAIN_NAME]"
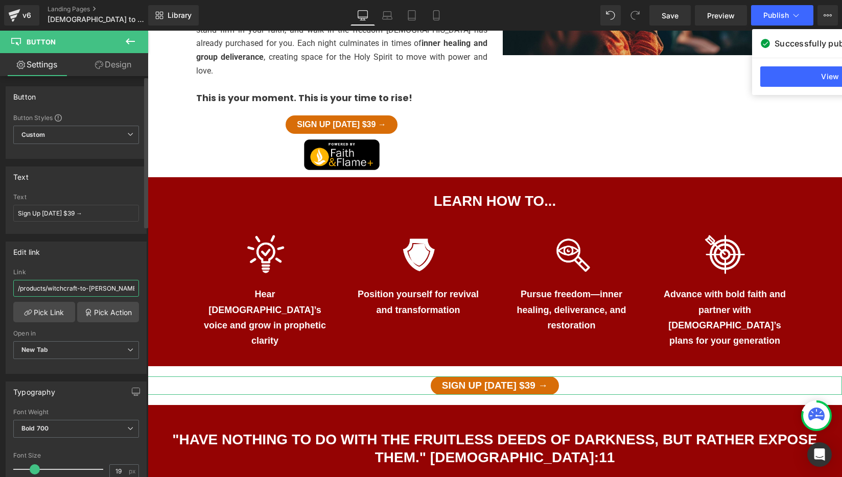
type input "[URL][DOMAIN_NAME]"
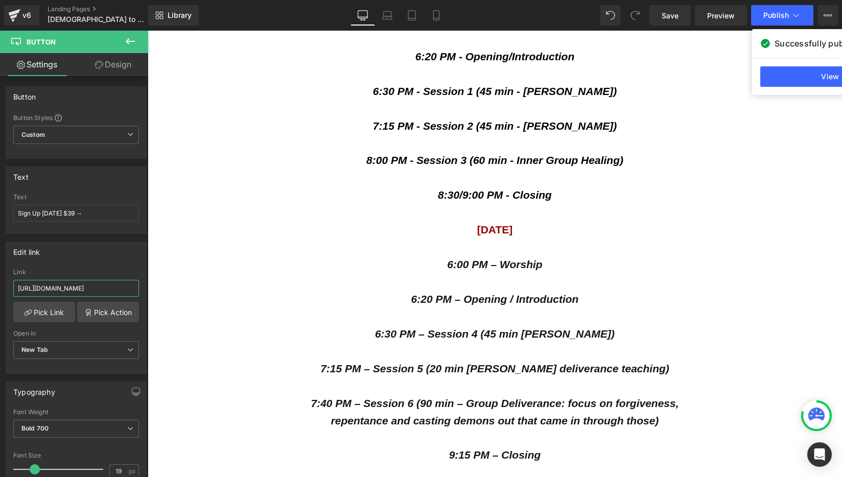
scroll to position [1881, 0]
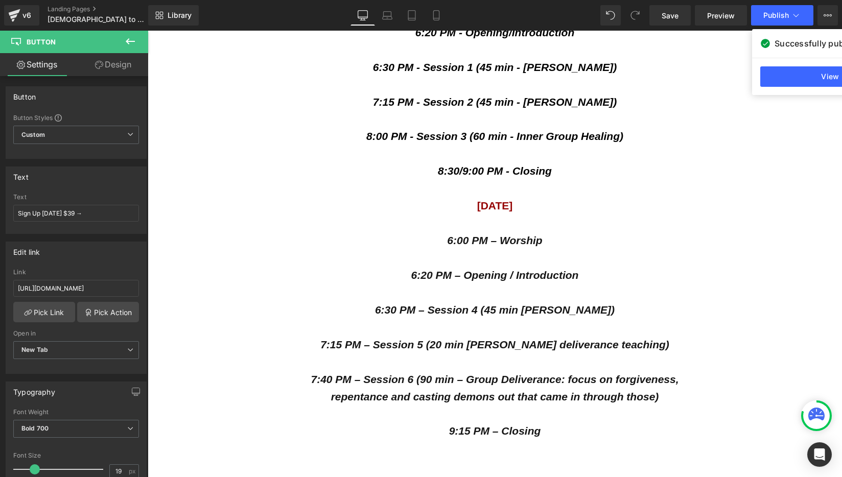
click at [101, 288] on input "/products/witchcraft-to-[PERSON_NAME]-conference-and-book-bundle" at bounding box center [76, 288] width 126 height 17
paste input "[URL][DOMAIN_NAME]"
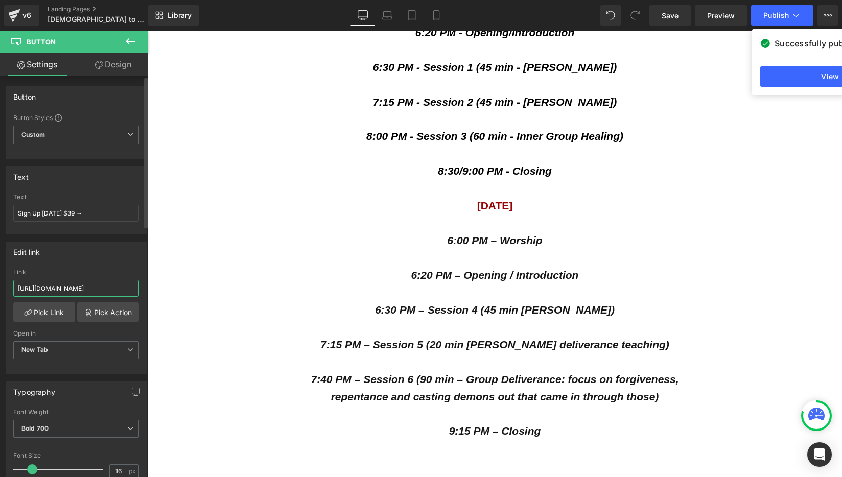
scroll to position [0, 39]
type input "[URL][DOMAIN_NAME]"
click at [779, 15] on span "Publish" at bounding box center [776, 15] width 26 height 8
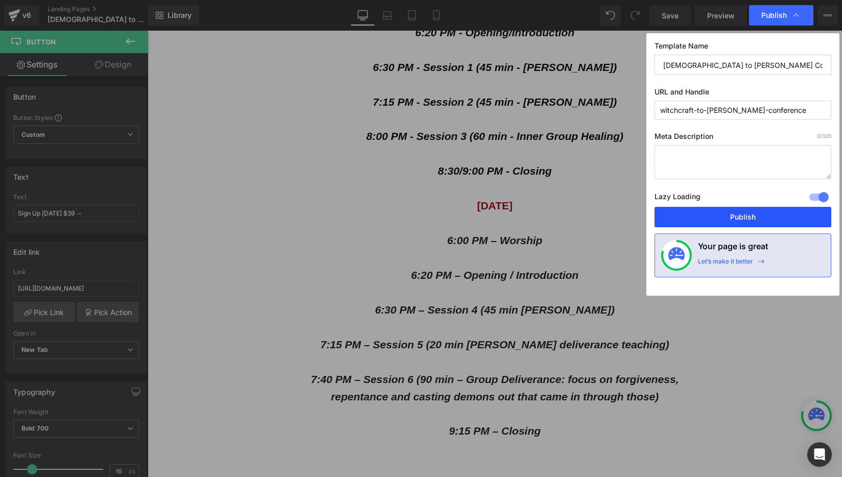
click at [747, 216] on button "Publish" at bounding box center [742, 217] width 177 height 20
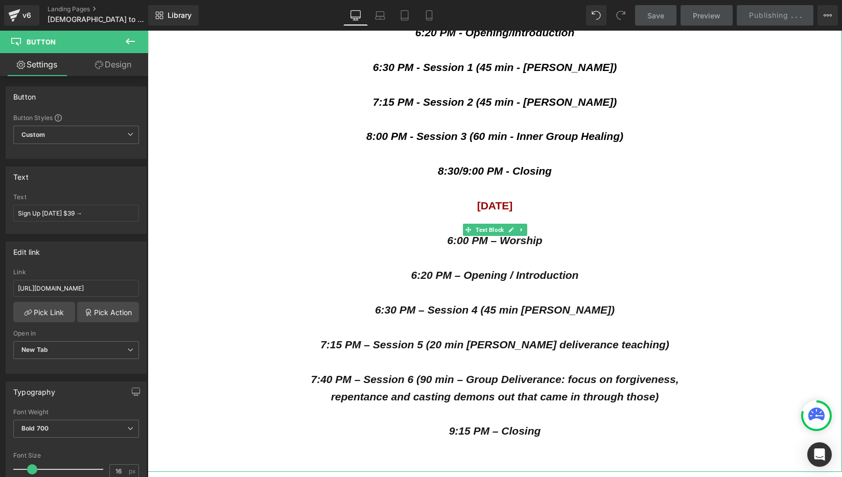
scroll to position [1875, 0]
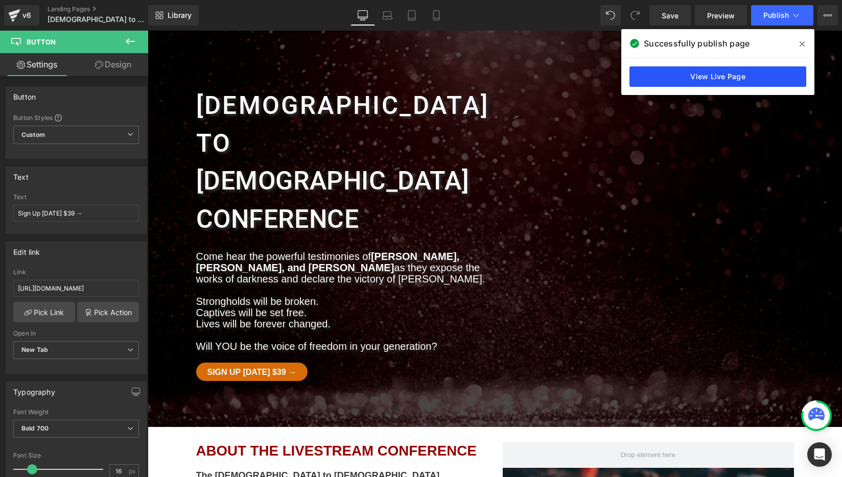
click at [696, 78] on link "View Live Page" at bounding box center [717, 76] width 177 height 20
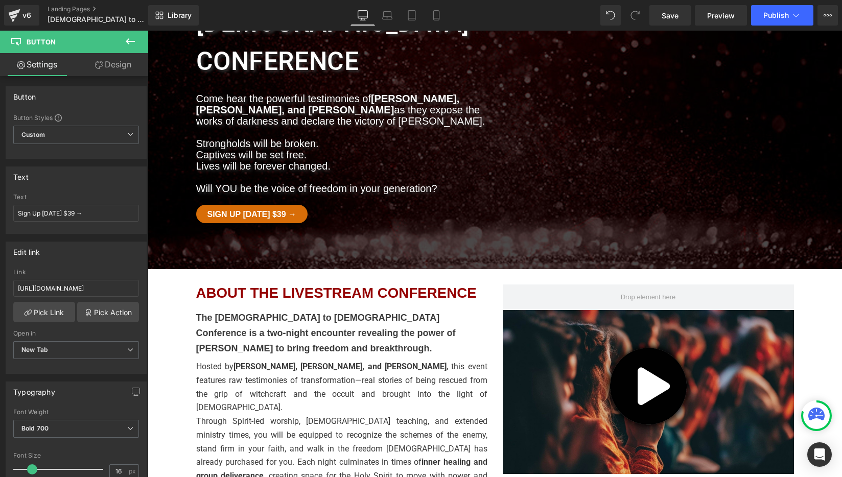
scroll to position [156, 0]
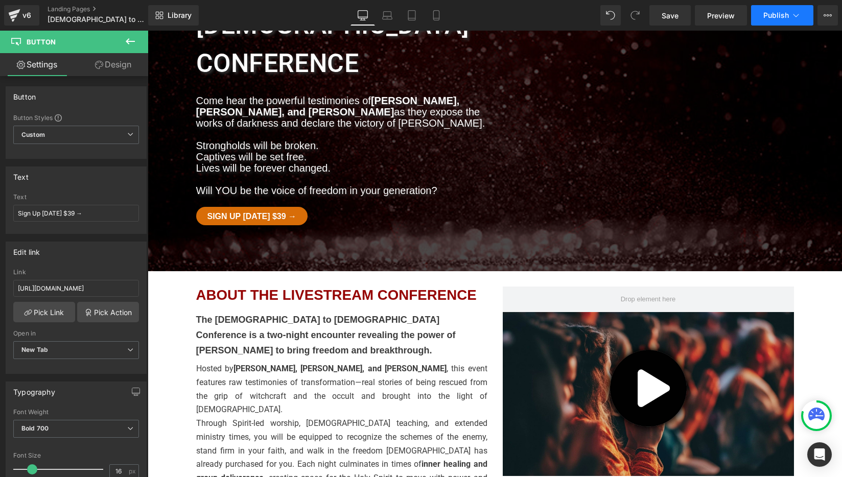
click at [800, 17] on icon at bounding box center [796, 15] width 10 height 10
click at [827, 15] on icon at bounding box center [827, 15] width 8 height 8
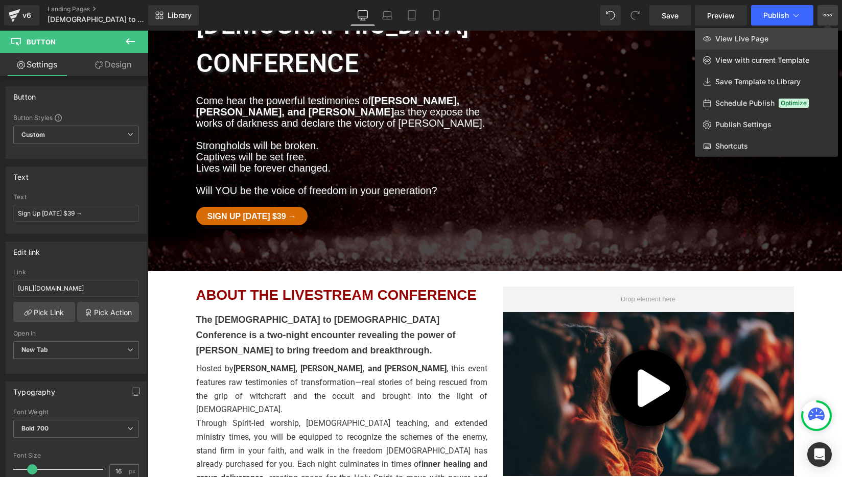
click at [735, 37] on span "View Live Page" at bounding box center [741, 38] width 53 height 9
